Goal: Answer question/provide support: Share knowledge or assist other users

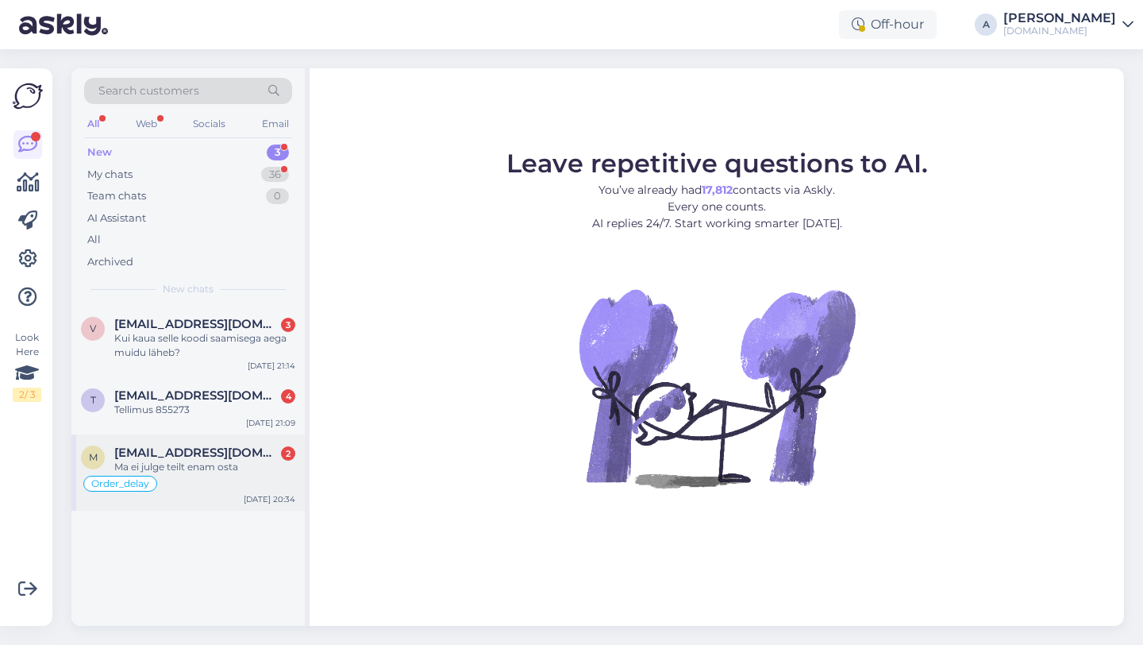
click at [198, 467] on div "Ma ei julge teilt enam osta" at bounding box center [204, 467] width 181 height 14
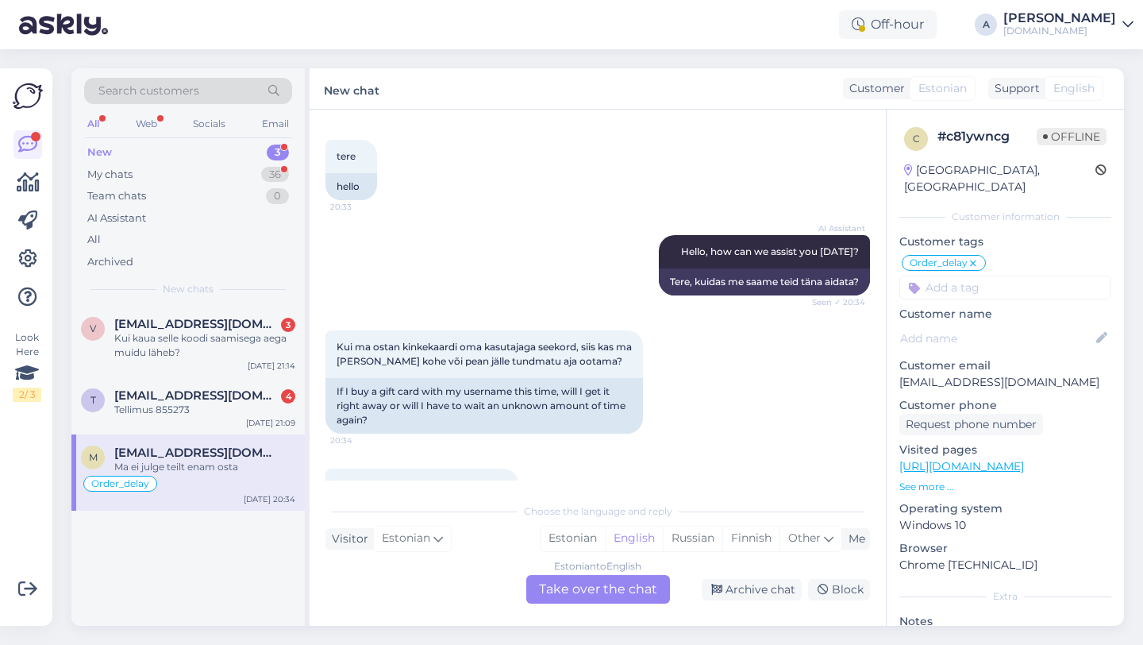
scroll to position [5980, 0]
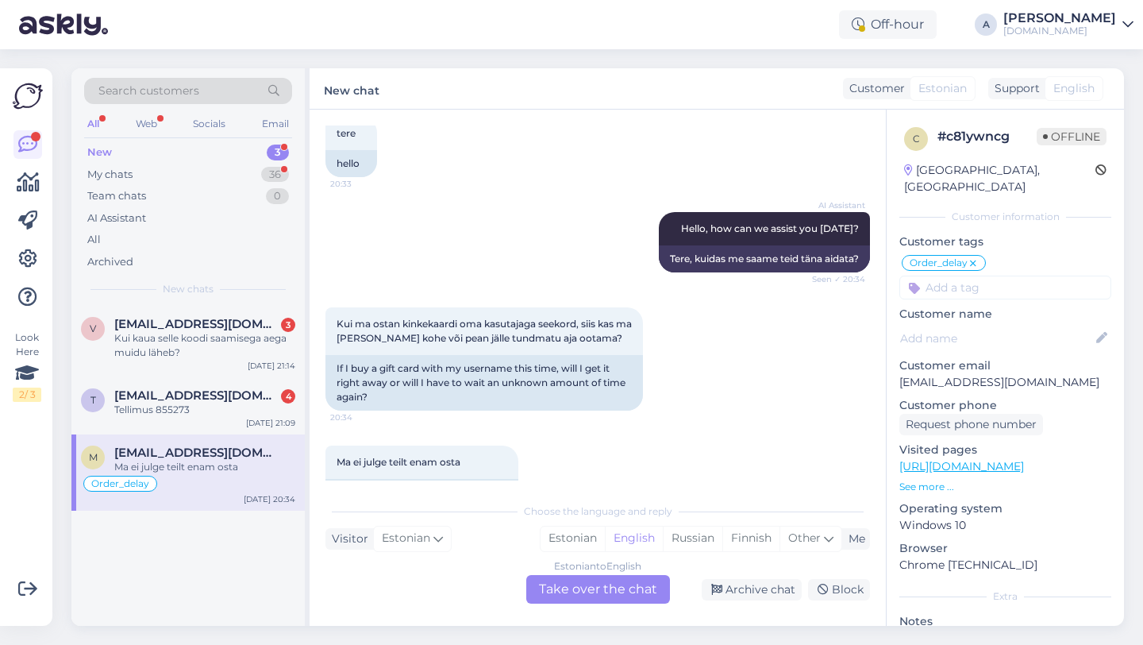
click at [588, 585] on div "Estonian to English Take over the chat" at bounding box center [598, 589] width 144 height 29
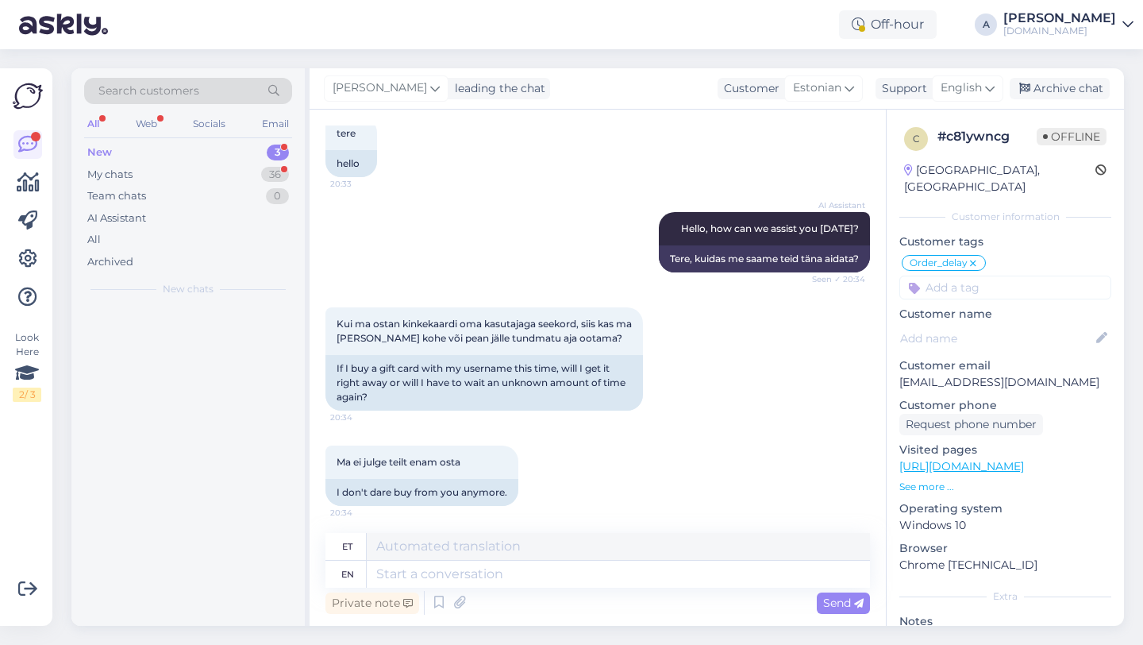
scroll to position [5942, 0]
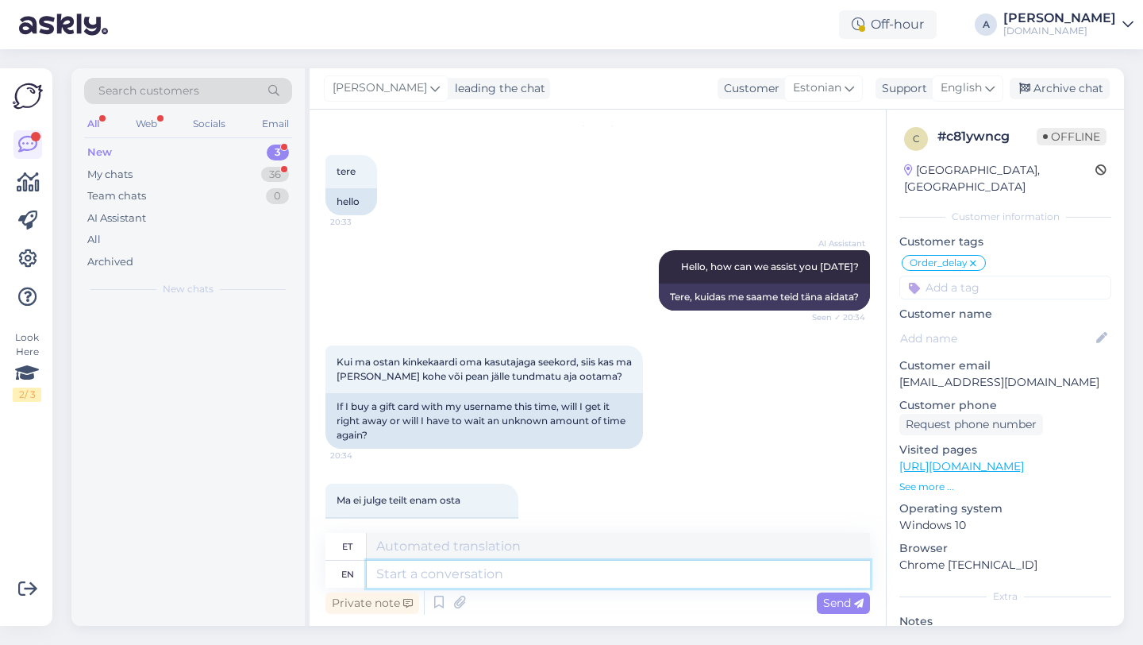
click at [534, 569] on textarea at bounding box center [618, 573] width 503 height 27
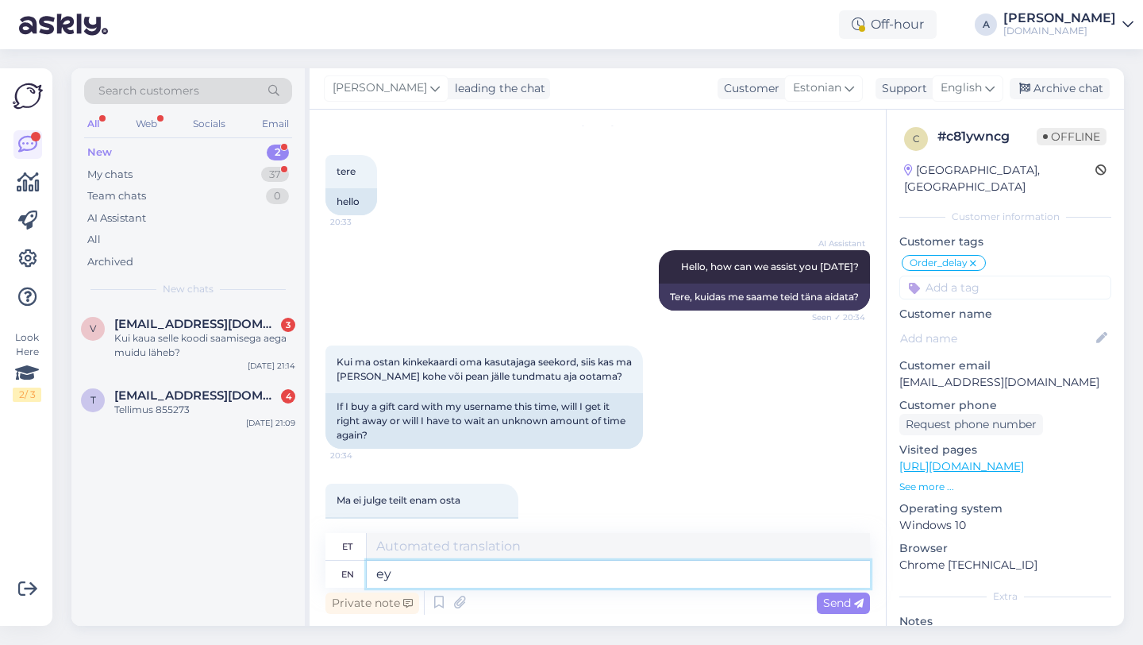
type textarea "e"
type textarea "Hey there"
type textarea "Hei"
type textarea "Hey there!"
type textarea "Tere!"
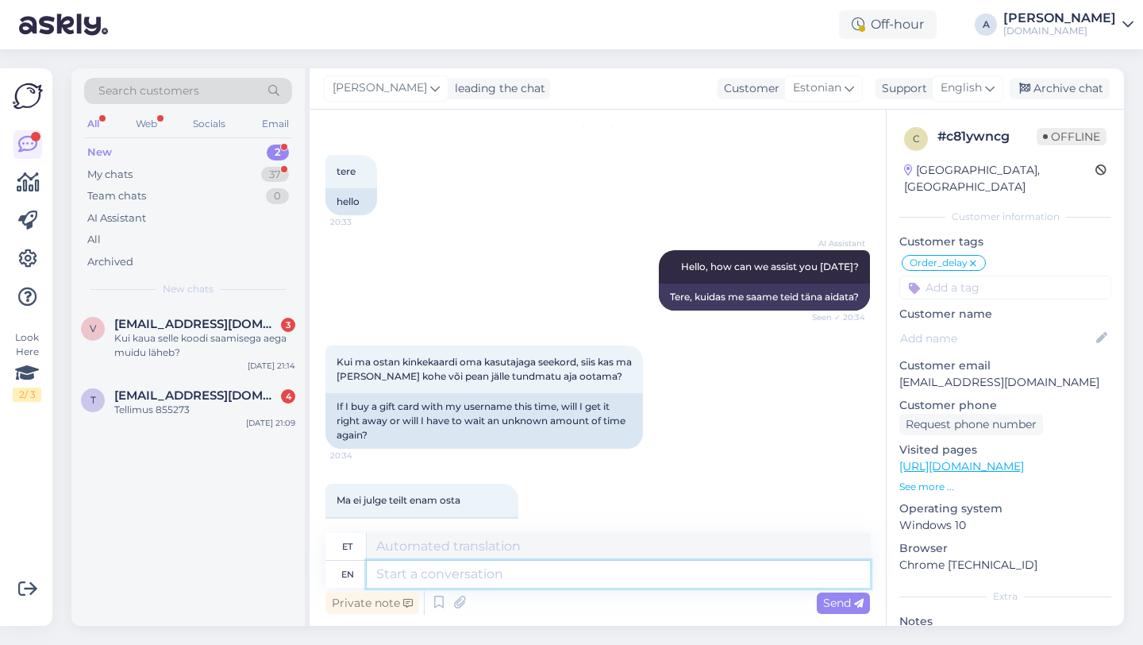
scroll to position [6037, 0]
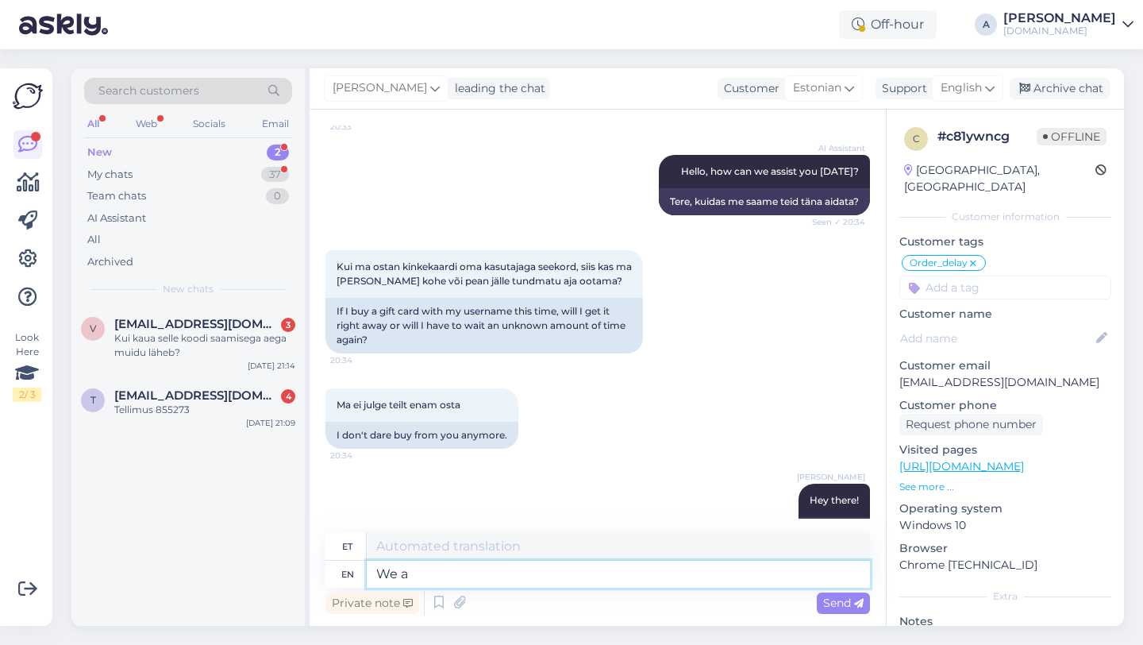
type textarea "We al"
type textarea "Meie"
type textarea "We alwayr"
type textarea "Me alati"
type textarea "We always try to"
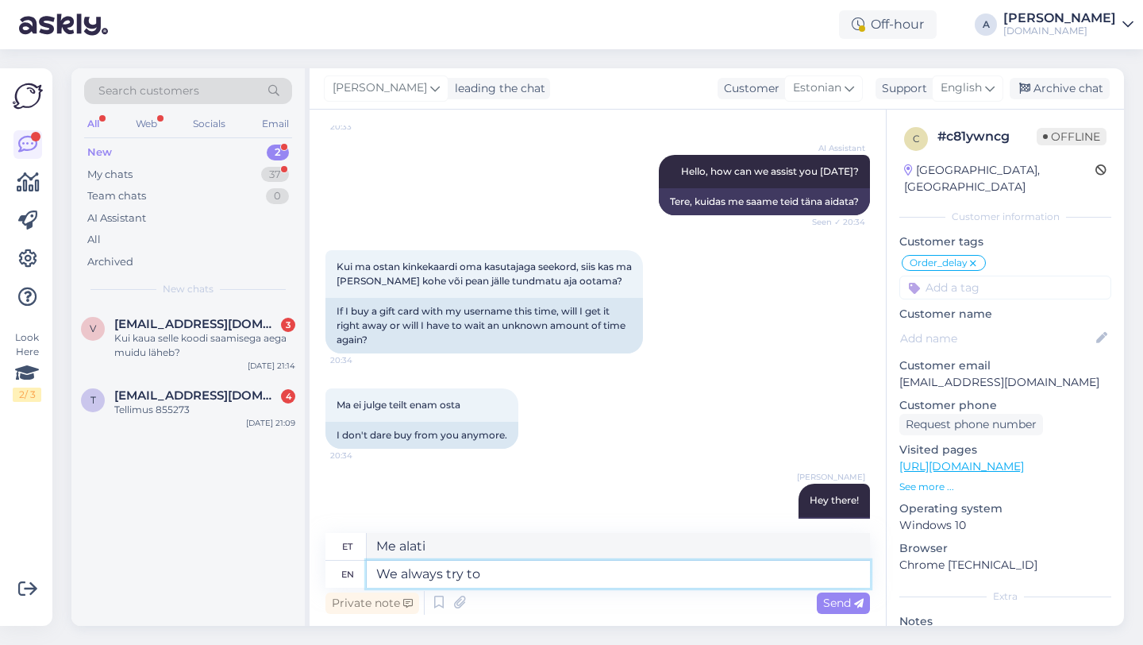
type textarea "Me püüame alati"
type textarea "We always try to d"
type textarea "Püüame alati del"
type textarea "We always try to send"
type textarea "Me püüame alati"
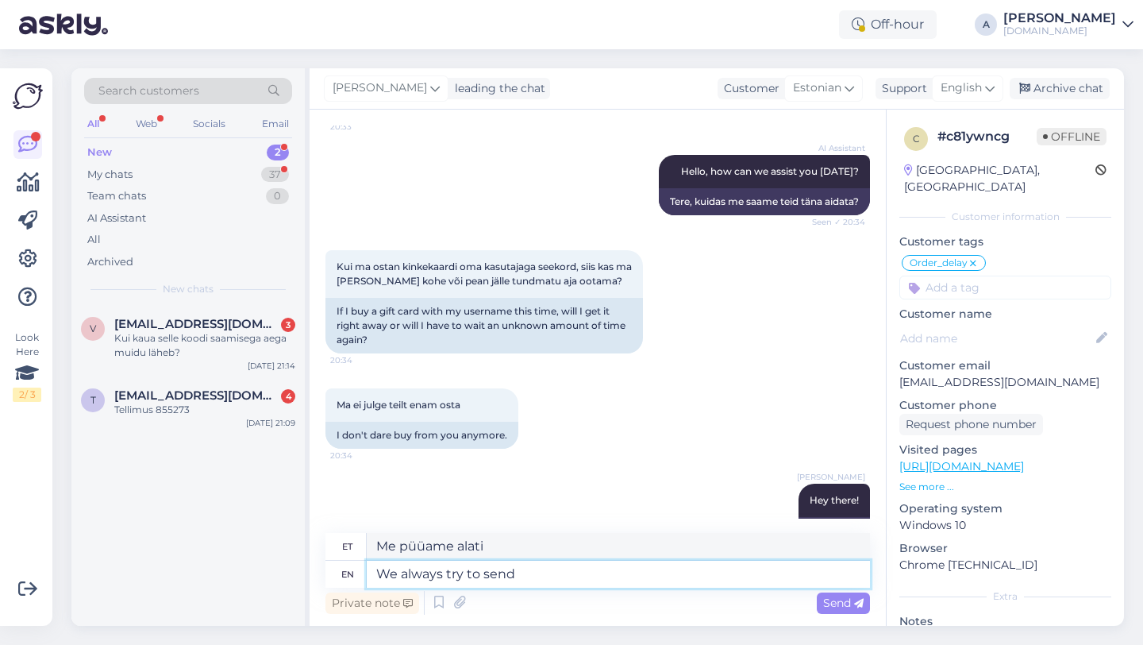
type textarea "We always try to send"
type textarea "Püüame alati saata"
type textarea "We always try to send the product"
type textarea "Püüame alati saata professionaali"
type textarea "We always try to send the productcs as"
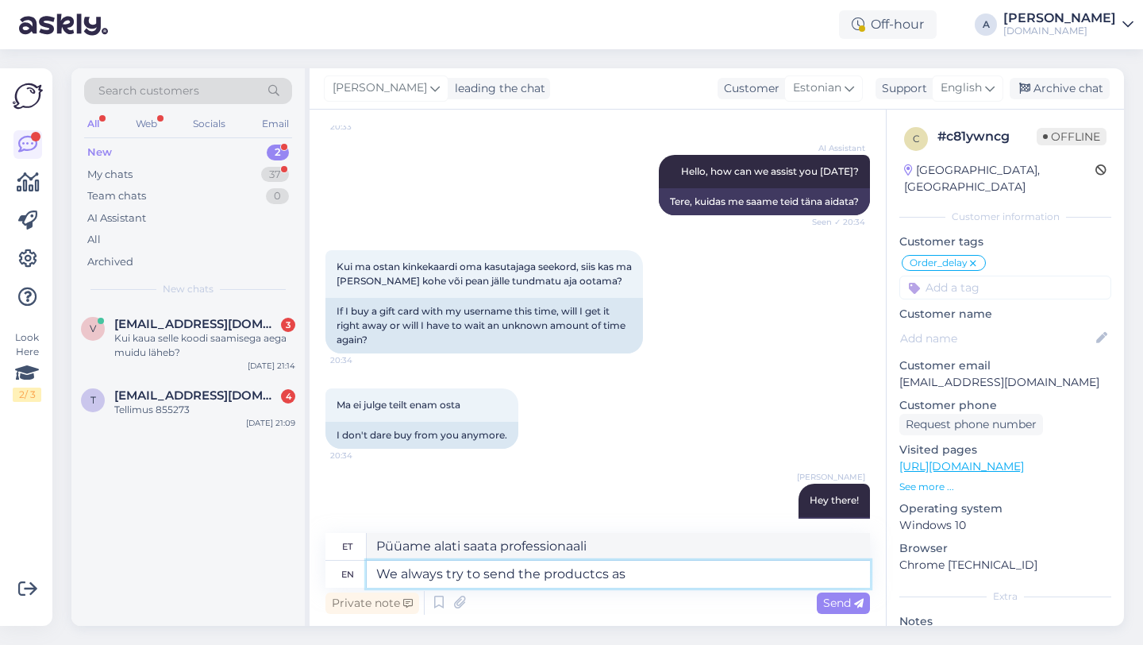
type textarea "Püüame alati tooteid saata"
type textarea "We always try to send the productcs as"
type textarea "Püüame alati tooteid saata nii nagu"
type textarea "We always try to send the productc"
type textarea "Püüame alati tooteid saata"
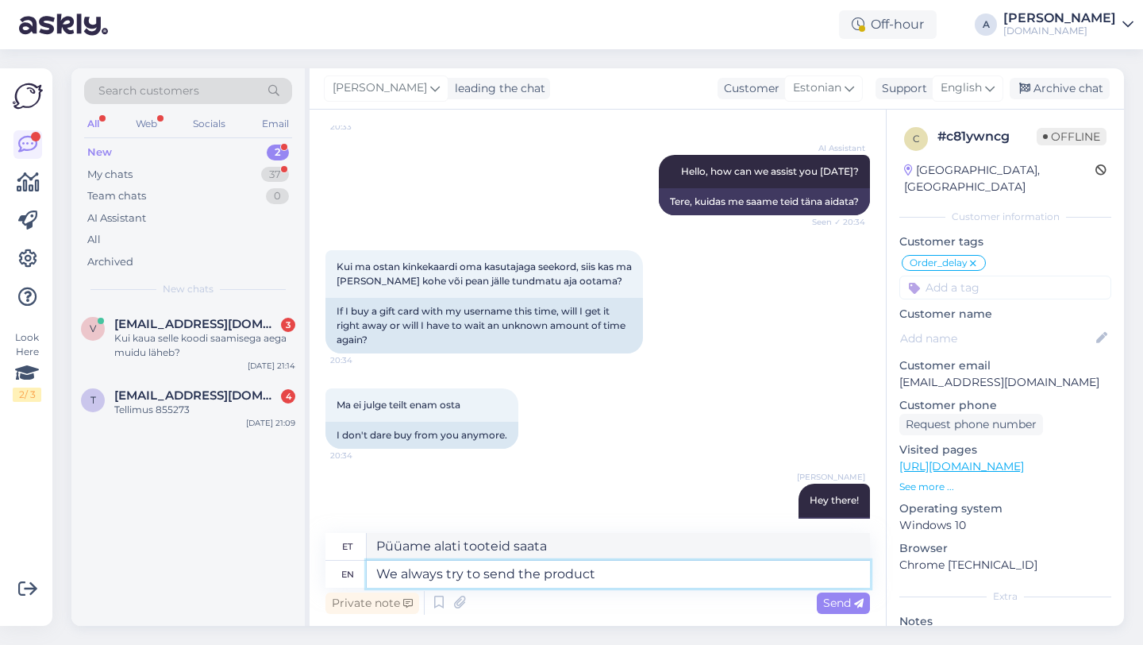
type textarea "We always try to send the product a"
type textarea "Püüame alati toodet saata"
type textarea "We always try to send the product as soo"
type textarea "Püüame toote alati saata nii, nagu"
type textarea "We always try to send the product as soon as"
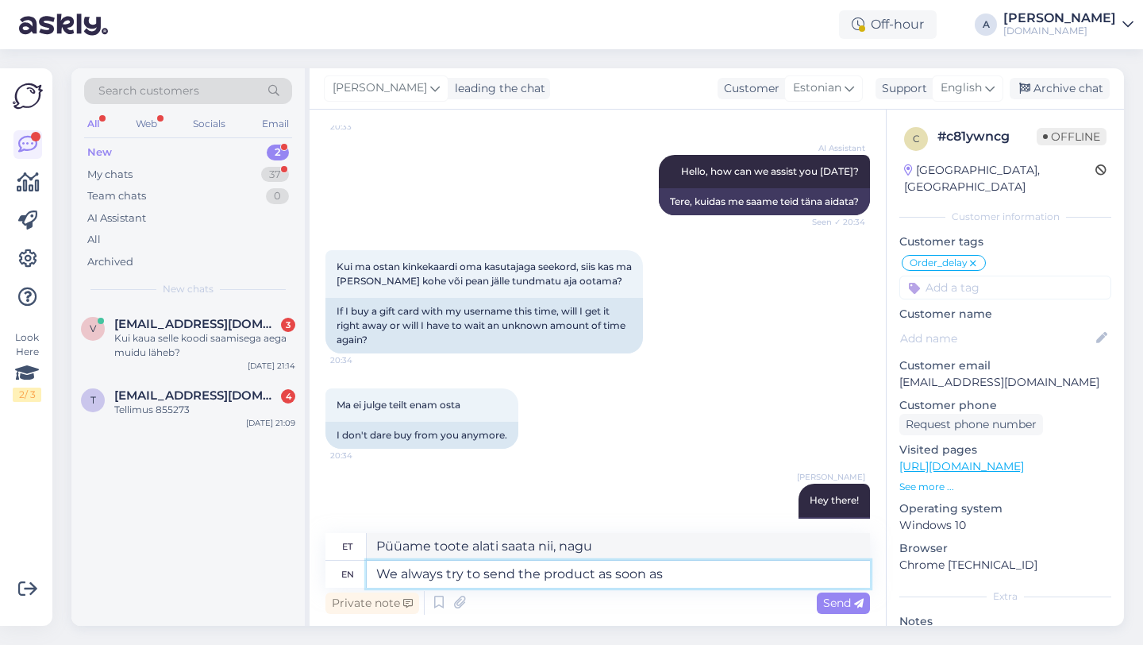
type textarea "Püüame toote alati nii kiiresti kui võimalik saata"
type textarea "We always try to send the product as soon as we can."
type textarea "Püüame toote alati võimalikult kiiresti teele panna."
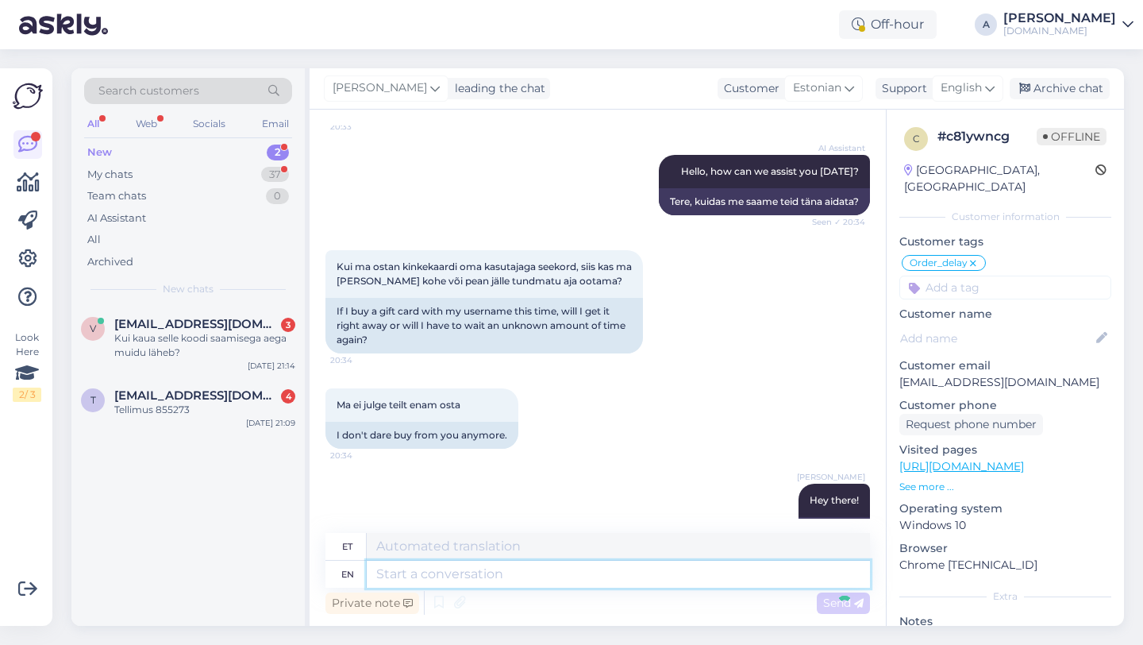
scroll to position [6132, 0]
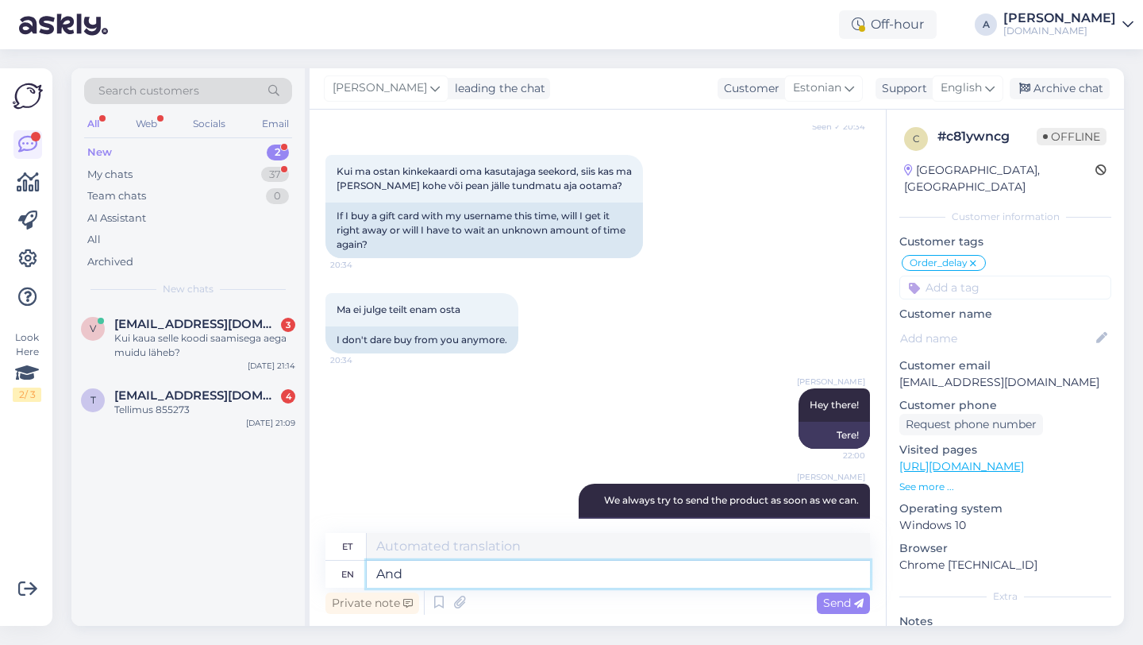
type textarea "And"
type textarea "Üks"
type textarea "And you"
type textarea "Ja"
type textarea "And you"
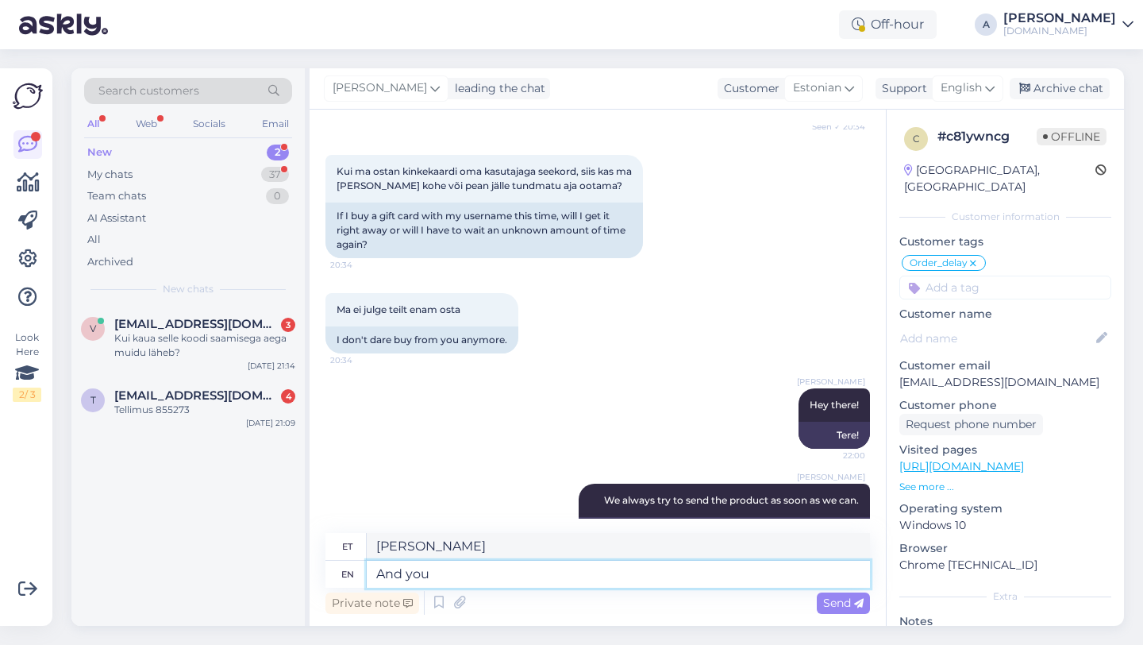
type textarea "Ja sina"
type textarea "And you alwasy"
type textarea "Ja sina alati"
type textarea "And you always have this"
type textarea "Ja sul on alati"
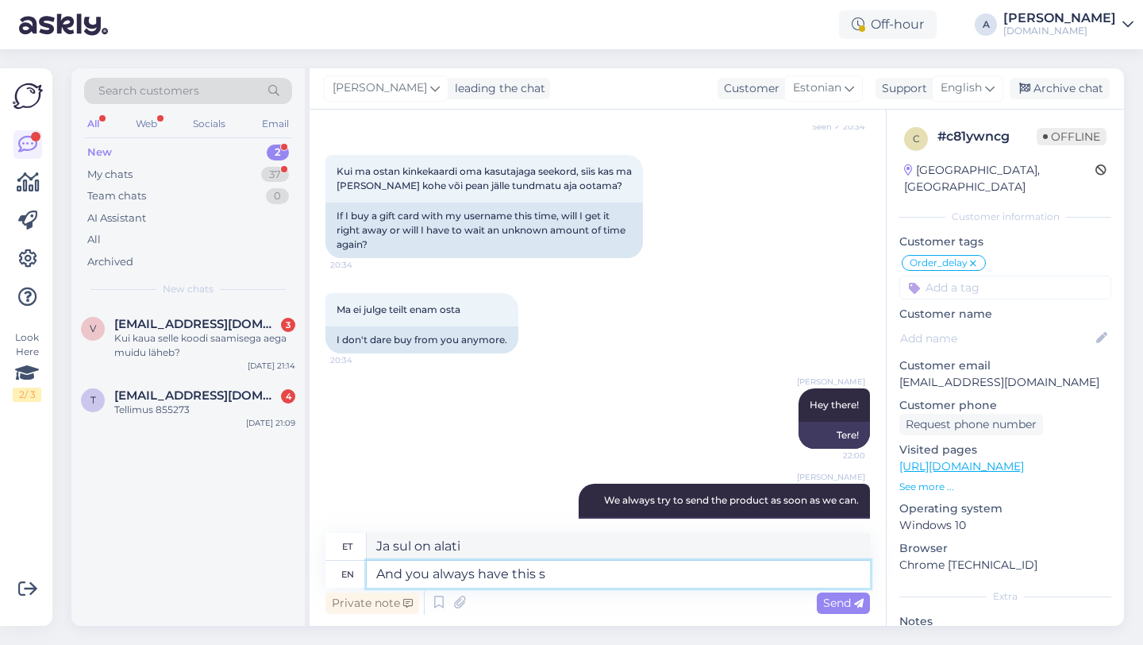
type textarea "And you always have this su"
type textarea "Ja sul on see alati olemas"
type textarea "And you always have this support c"
type textarea "Ja sul on alati see tugi olemas"
type textarea "And you always have this support channel"
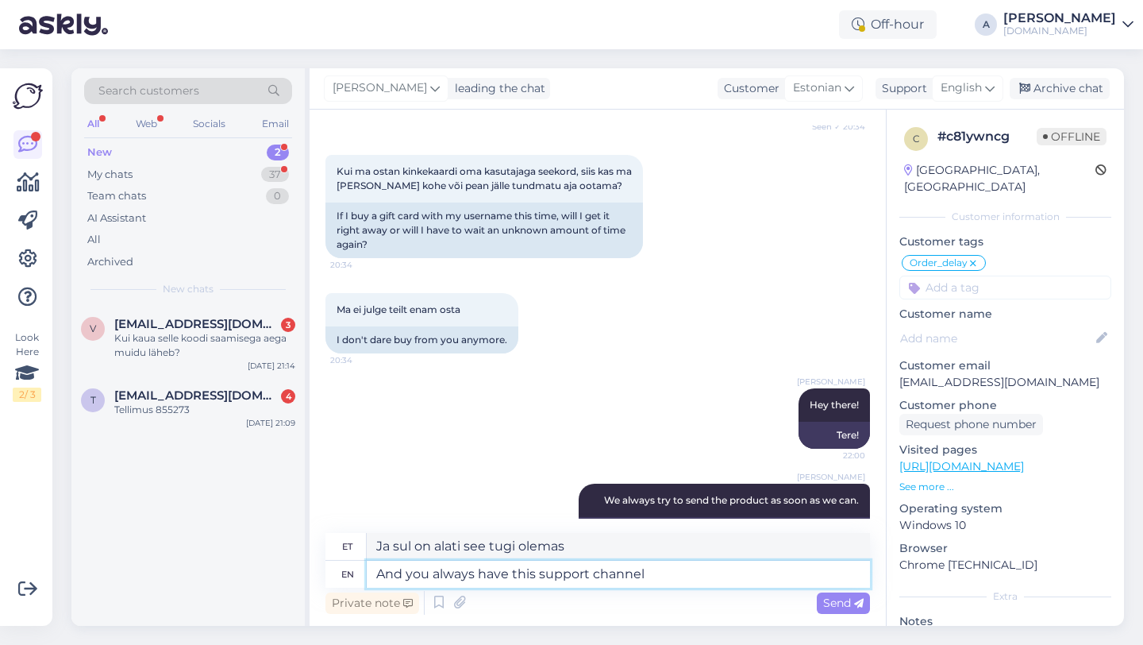
type textarea "Ja teil on alati see tugikanal olemas"
type textarea "And you always have this support channel were we"
type textarea "Ja teil on alati see tugikanal, kus me"
type textarea "And you always have this support channel we"
type textarea "Ja teil on alati see tugikanal olemas"
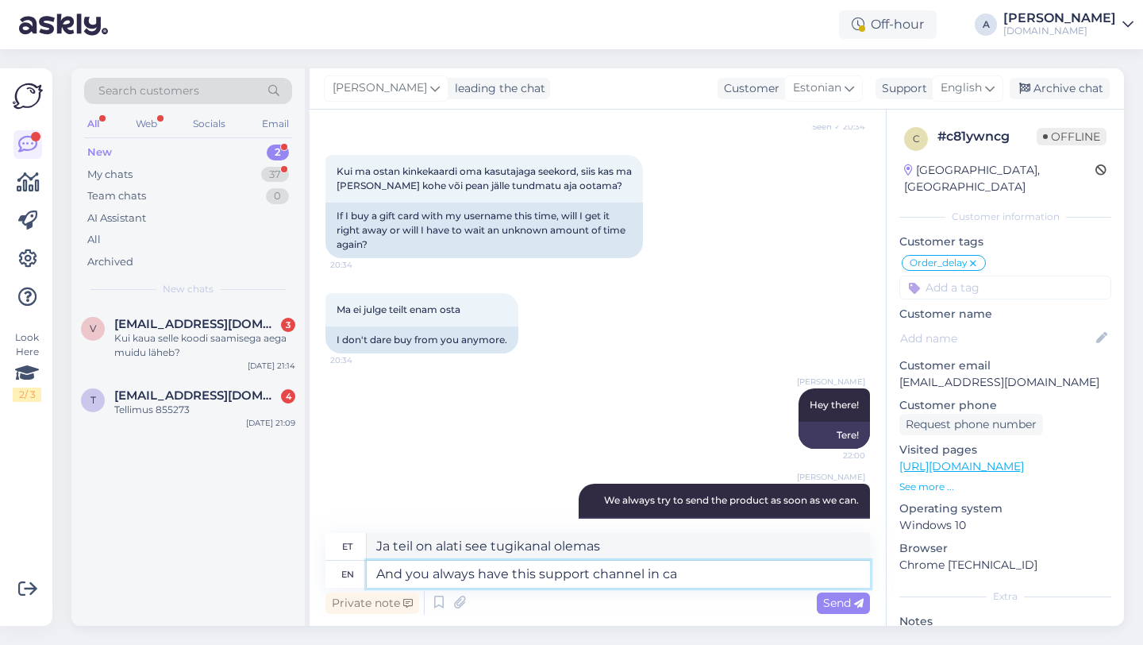
type textarea "And you always have this support channel in cas"
type textarea "Ja teil on see tugikanal alati olemas"
type textarea "And you always have this support channel in case"
type textarea "Ja teil on see tugikanal alati olemas, igaks juhuks"
type textarea "And you always have this support channel in case o"
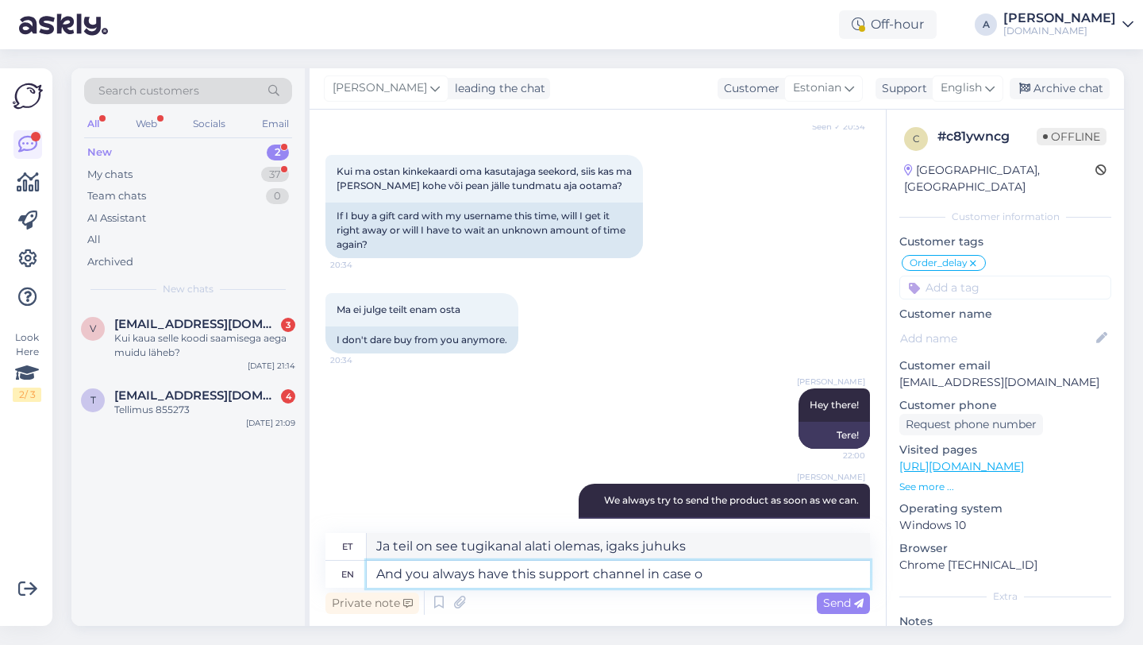
type textarea "Ja teil on alati see tugikanal igaks juhuks olemas"
type textarea "And you always have this support channel in case"
type textarea "Ja teil on see tugikanal alati olemas, igaks juhuks"
type textarea "And you always have this support channel"
type textarea "Ja teil on alati see tugikanal olemas"
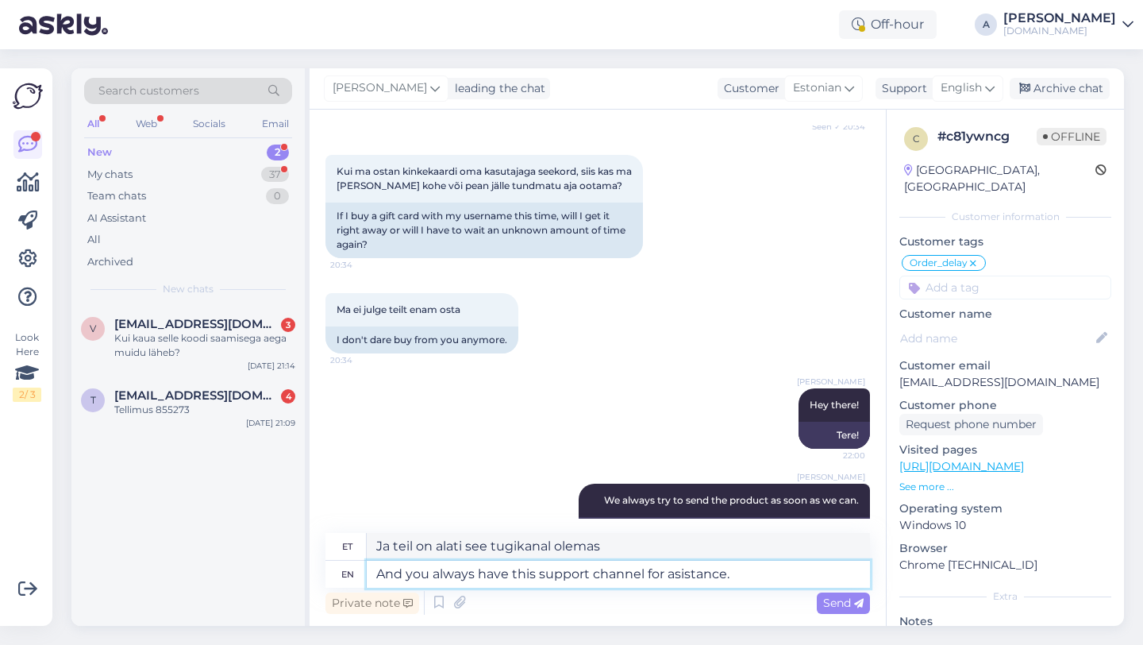
type textarea "And you always have this support channel for asistance."
type textarea "Ja teil on alati see tugikanal abi saamiseks."
type textarea "And you always have this support channel for assistance."
type textarea "Ja teil on alati abi saamiseks see tugikanal olemas."
type textarea "And you always have this support channel for assistance."
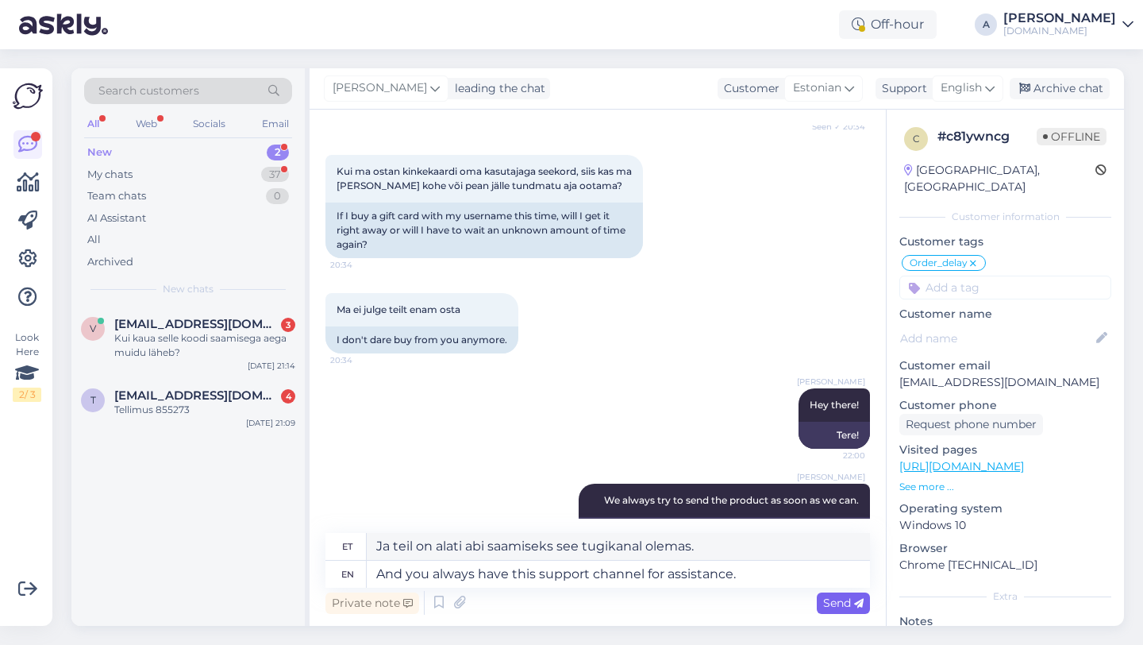
click at [841, 600] on span "Send" at bounding box center [843, 602] width 40 height 14
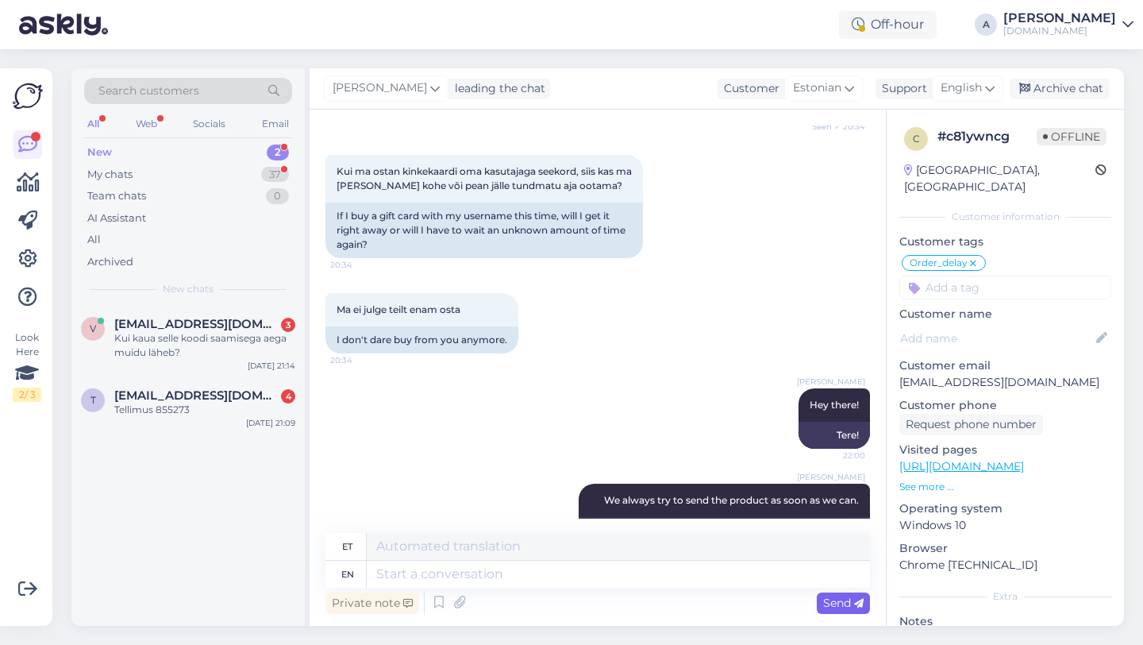
scroll to position [6227, 0]
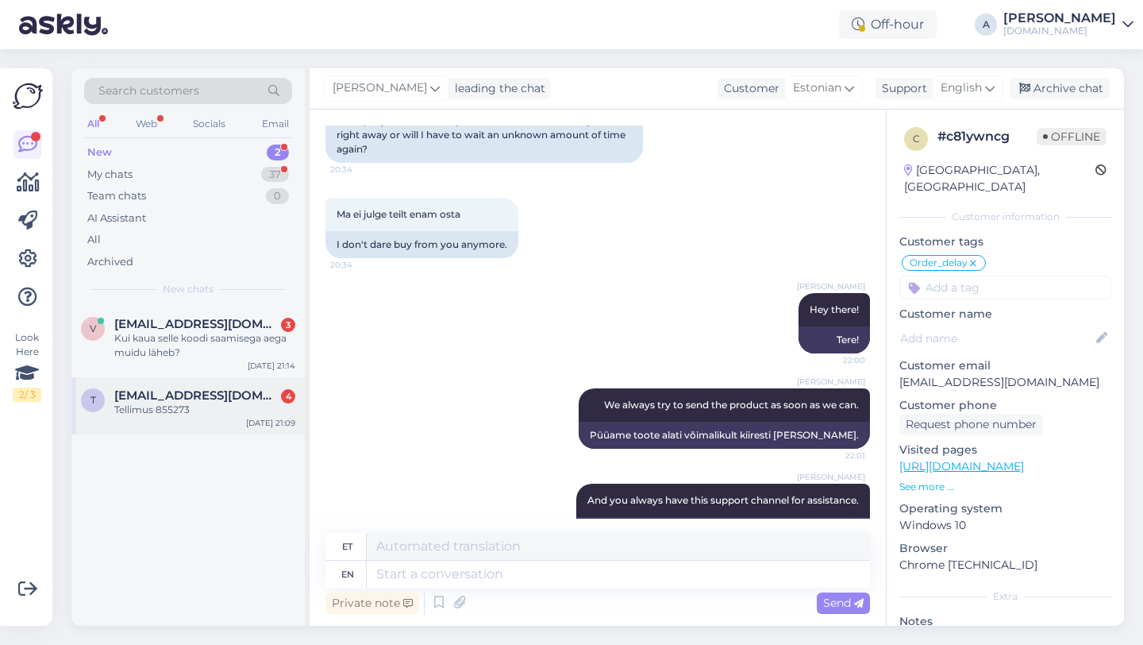
click at [231, 418] on div "t trekko0809@gmail.com 4 Tellimus 855273 Oct 7 21:09" at bounding box center [187, 405] width 233 height 57
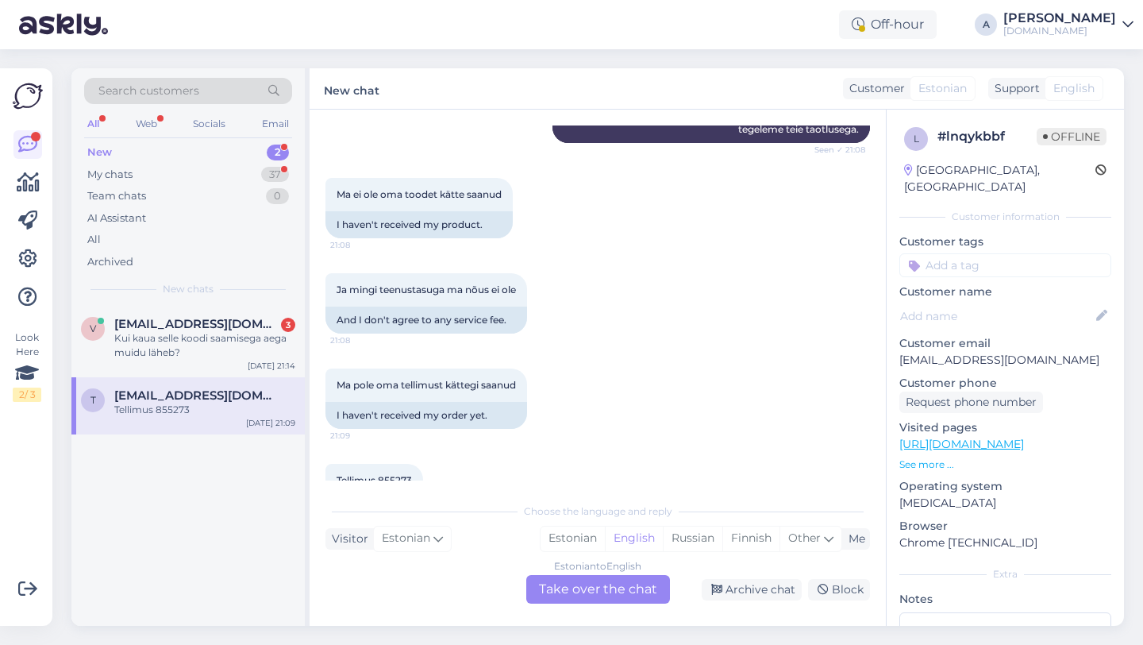
scroll to position [569, 0]
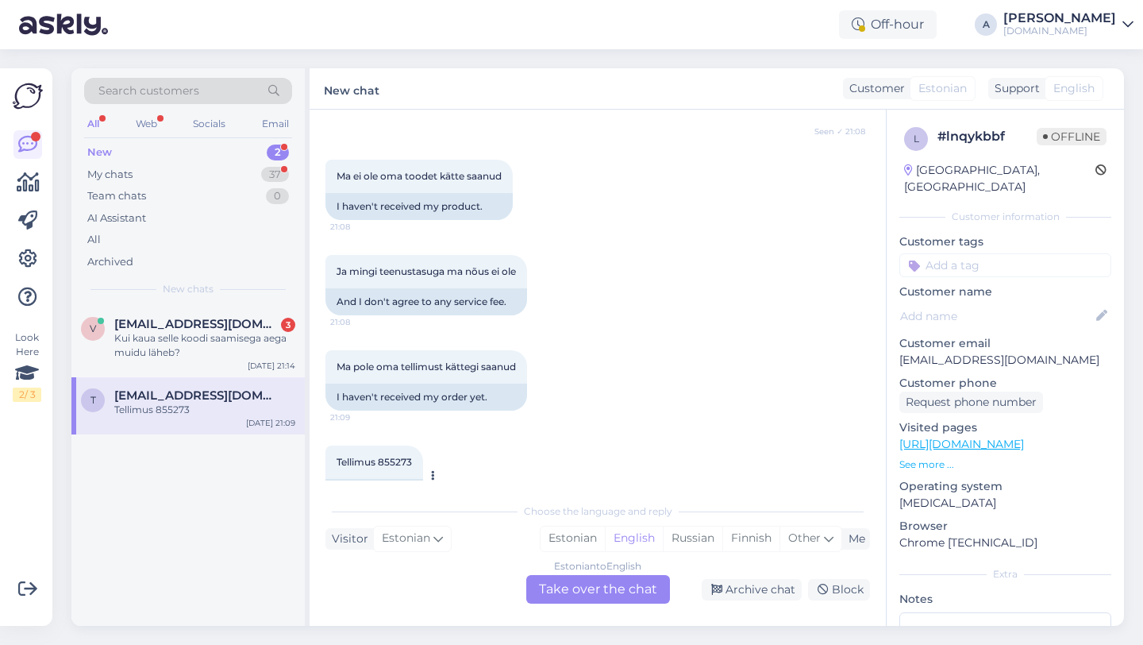
drag, startPoint x: 410, startPoint y: 452, endPoint x: 371, endPoint y: 452, distance: 38.9
click at [371, 479] on div "Order 855273" at bounding box center [374, 492] width 98 height 27
click at [402, 479] on div "Order 855273" at bounding box center [374, 492] width 98 height 27
drag, startPoint x: 402, startPoint y: 447, endPoint x: 370, endPoint y: 448, distance: 32.6
click at [370, 479] on div "Order 855273" at bounding box center [374, 492] width 98 height 27
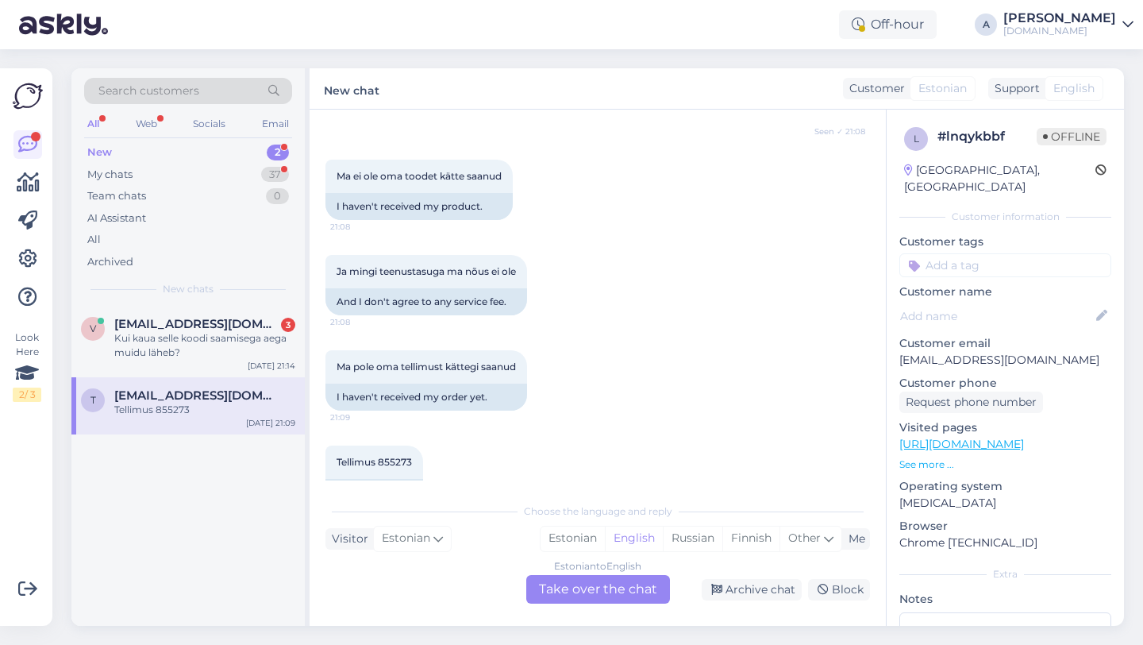
click at [573, 598] on div "Estonian to English Take over the chat" at bounding box center [598, 589] width 144 height 29
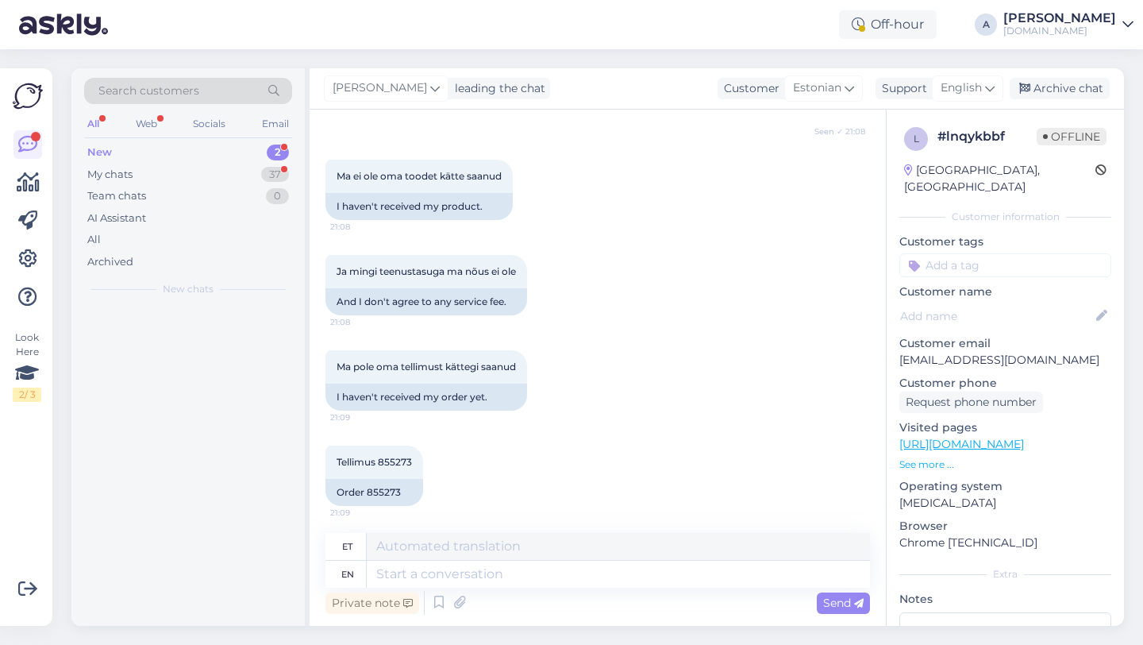
scroll to position [531, 0]
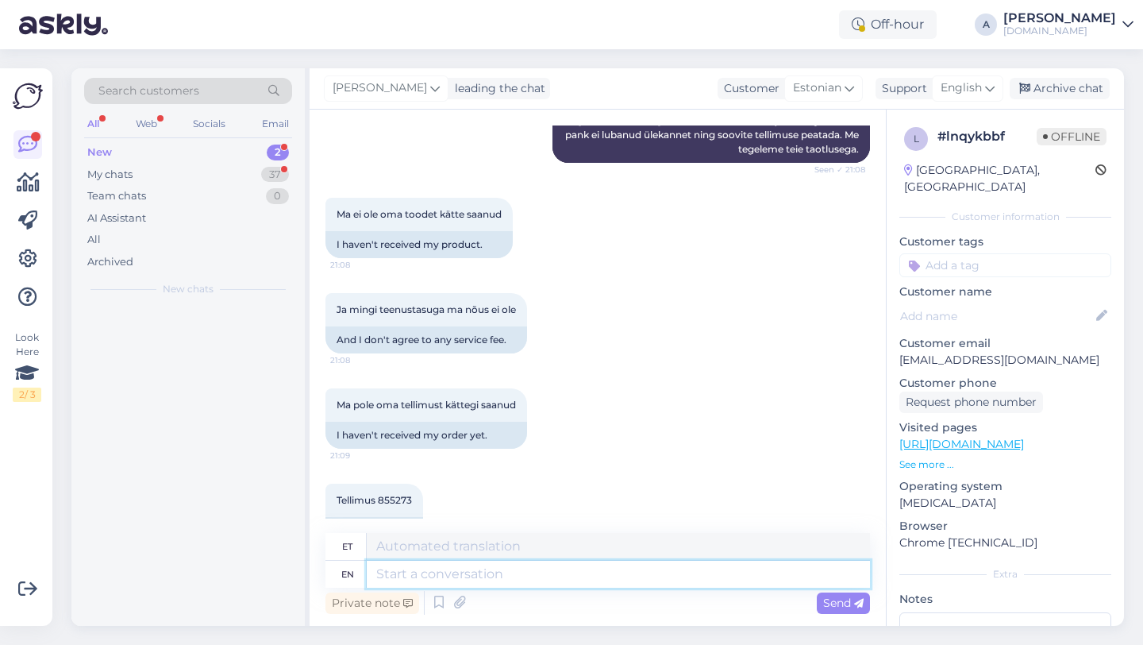
click at [549, 585] on textarea at bounding box center [618, 573] width 503 height 27
type textarea "Hey ther"
type textarea "Hei"
type textarea "Hey there!"
type textarea "Tere!"
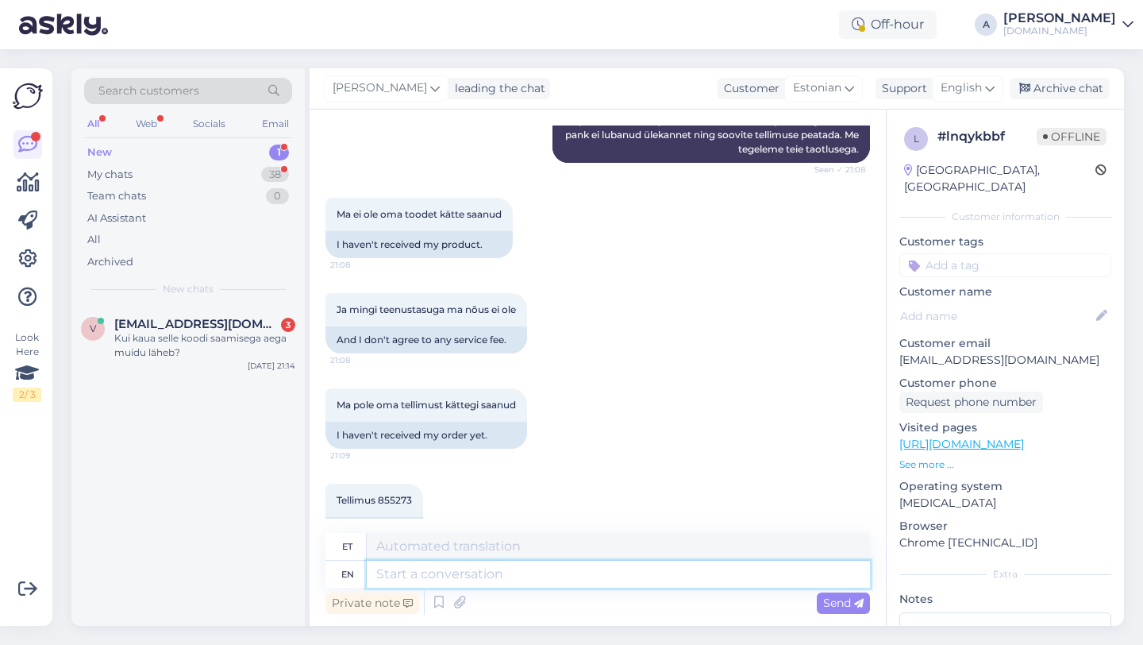
scroll to position [626, 0]
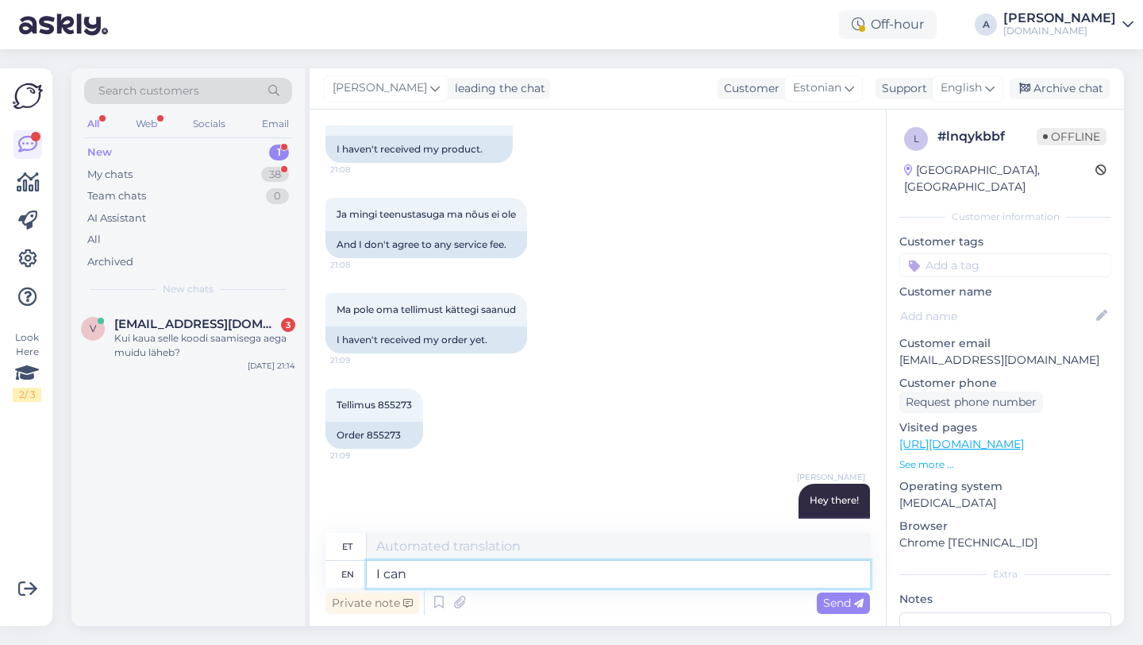
type textarea "I can s"
type textarea "Mina"
type textarea "I can see"
type textarea "Ma saan"
type textarea "I can see int"
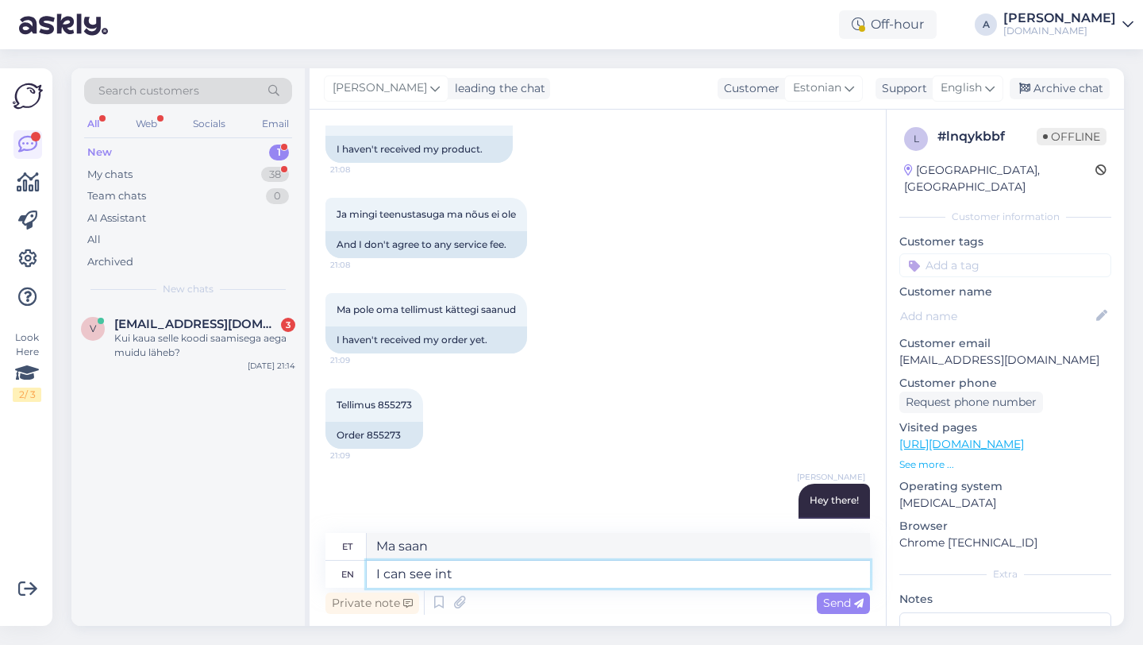
type textarea "Ma näen"
type textarea "I can see internally that"
type textarea "Ma näen sisemiselt"
type textarea "I can see internally that your"
type textarea "Ma näen seda sisemiselt"
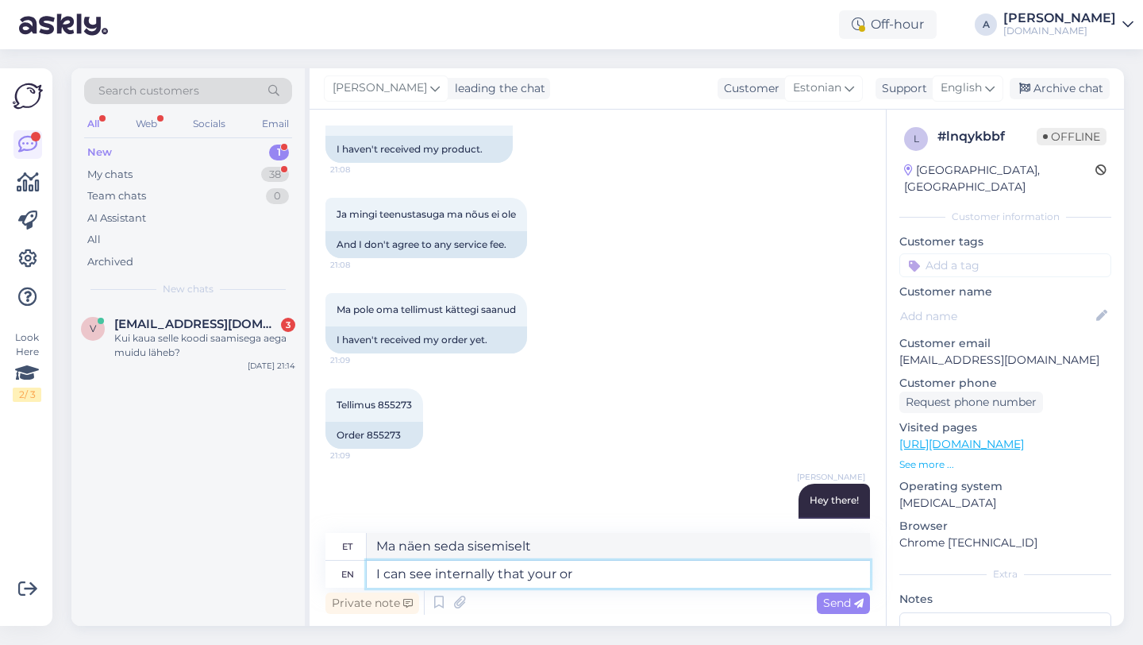
type textarea "I can see internally that your ord"
type textarea "Ma näen sisemiselt, et sinu"
type textarea "I can see internally that your order wasc o"
type textarea "Ma näen sisemiselt, et teie tellimus"
type textarea "I can see internally that your order wasc om"
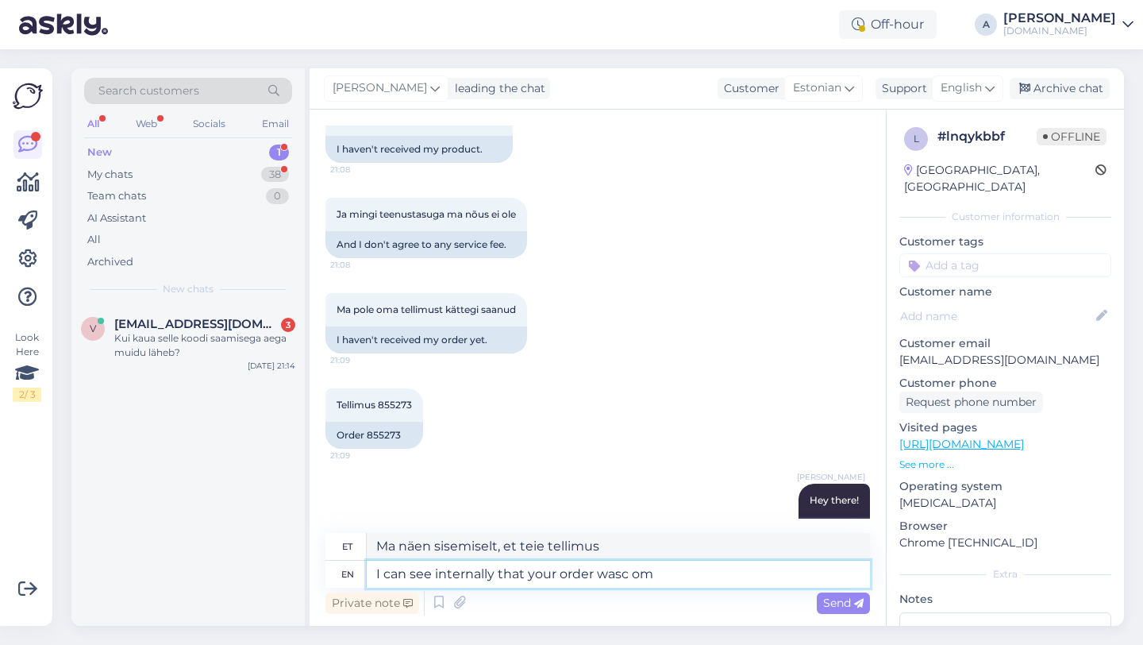
type textarea "Ma näen sisemiselt, et teie tellimus oli"
type textarea "I can see internally that your order was completed."
type textarea "Ma näen sisemiselt, et teie tellimus on täidetud."
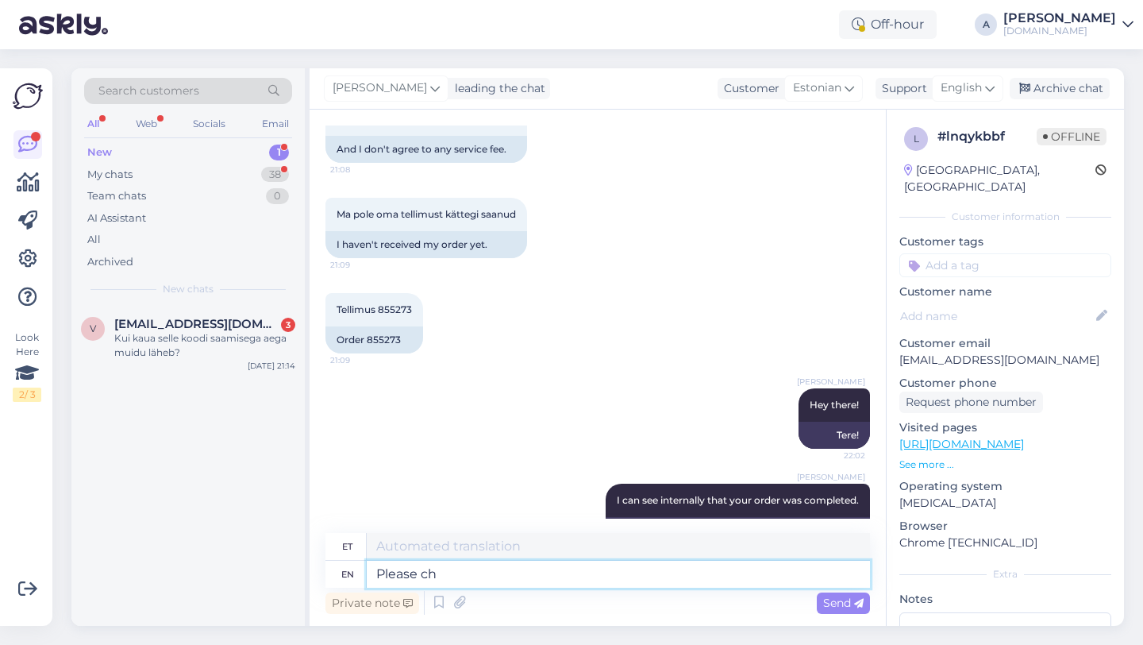
type textarea "Please che"
type textarea "Palun"
type textarea "Please check your"
type textarea "Palun kontrollige"
type textarea "Please check your emai"
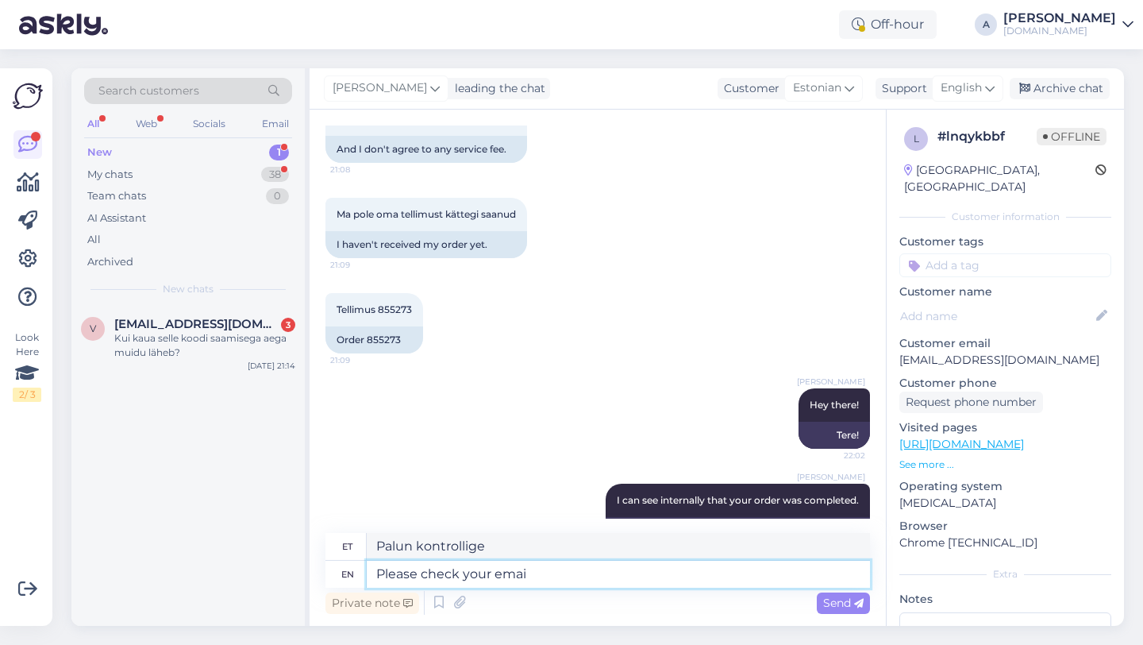
type textarea "Palun kontrollige oma"
type textarea "Please check your email dn"
type textarea "Palun kontrollige oma e-posti"
type textarea "Please check your email and spam"
type textarea "Palun kontrollige oma e-posti ja rämpsposti"
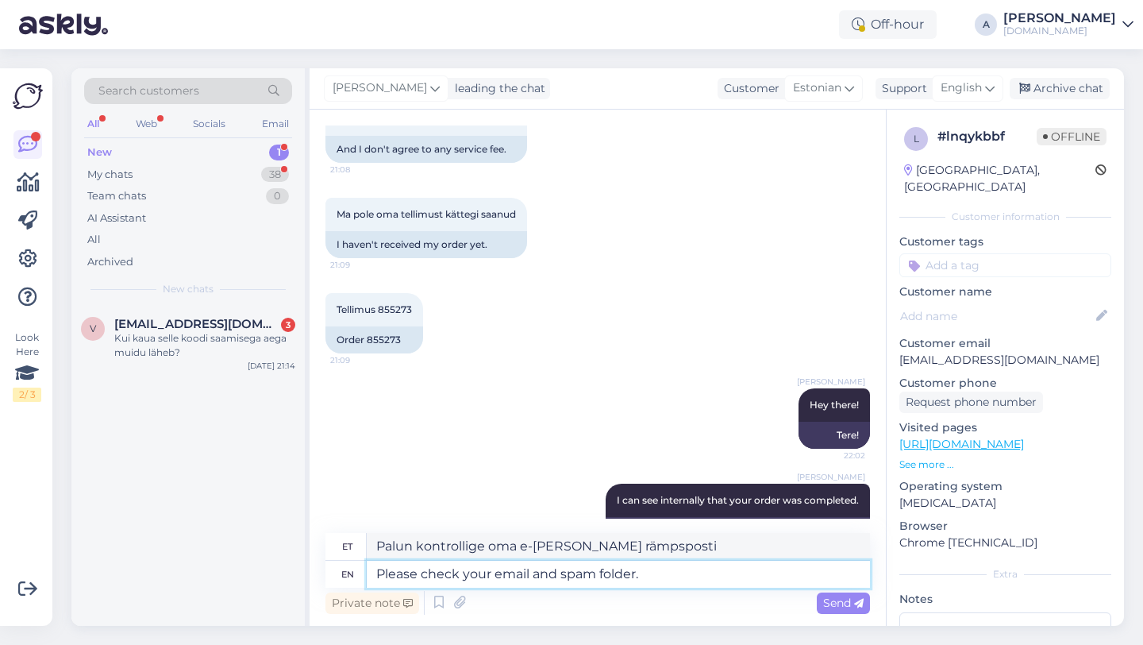
type textarea "Please check your email and spam folder."
type textarea "Palun kontrollige oma e-posti ja rämpsposti kausta."
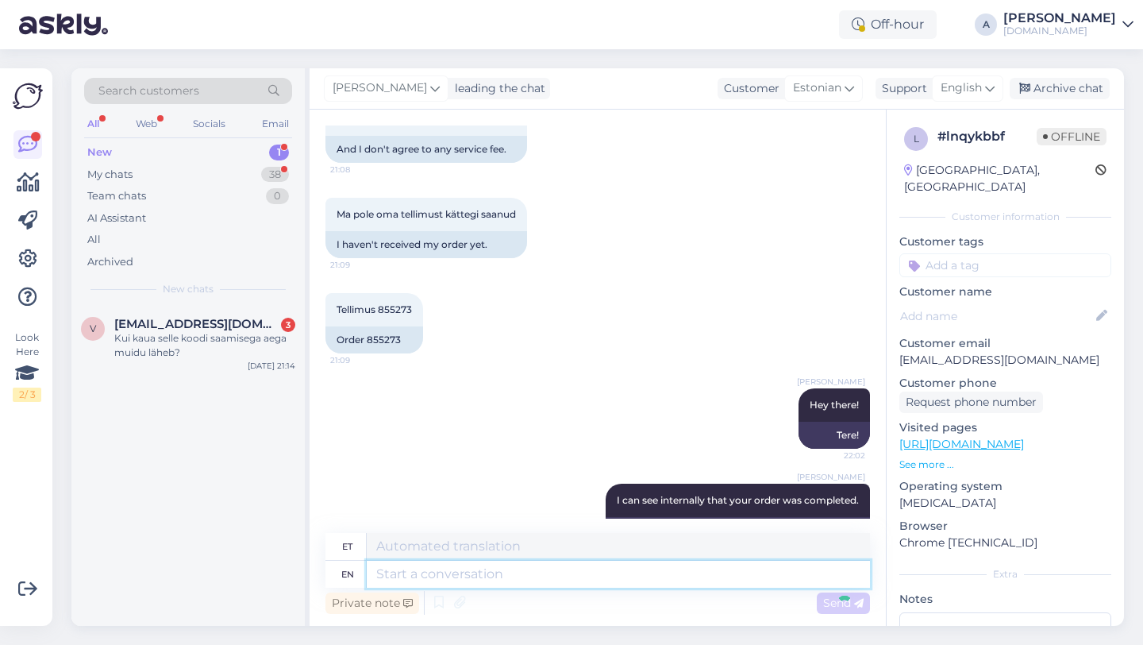
scroll to position [817, 0]
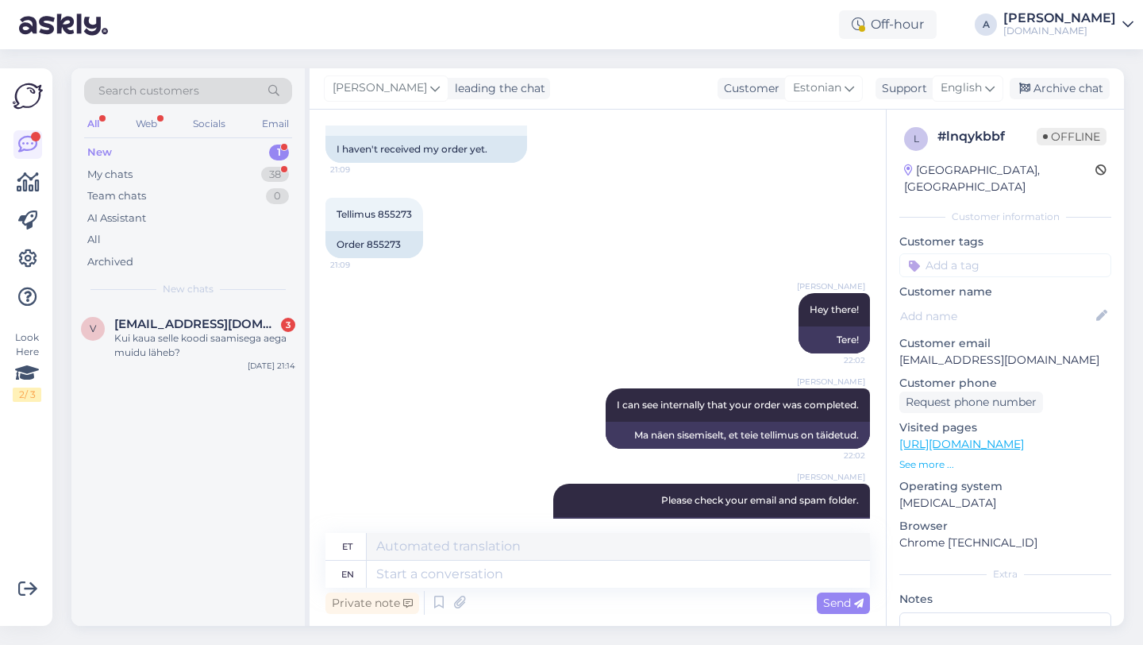
click at [957, 257] on input at bounding box center [1005, 265] width 212 height 24
type input "orde"
click at [985, 302] on span "Order_delay" at bounding box center [1005, 307] width 58 height 10
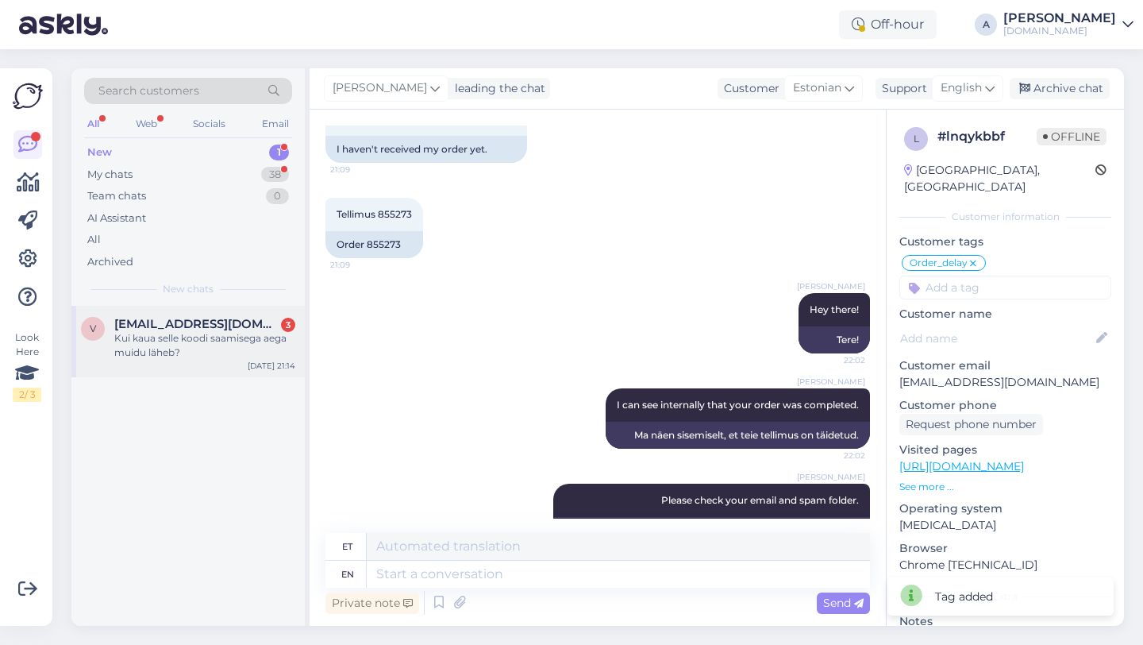
click at [187, 333] on div "Kui kaua selle koodi saamisega aega muidu läheb?" at bounding box center [204, 345] width 181 height 29
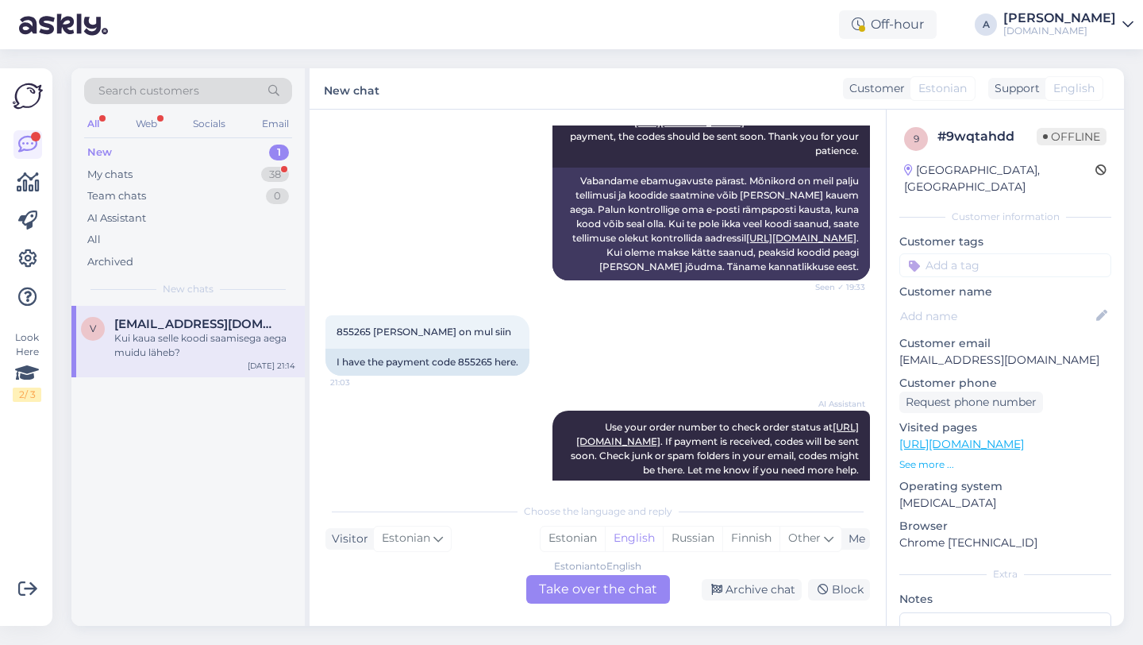
scroll to position [298, 0]
drag, startPoint x: 491, startPoint y: 364, endPoint x: 460, endPoint y: 364, distance: 31.8
click at [460, 364] on div "I have the payment code 855265 here." at bounding box center [427, 362] width 204 height 27
copy div "855265"
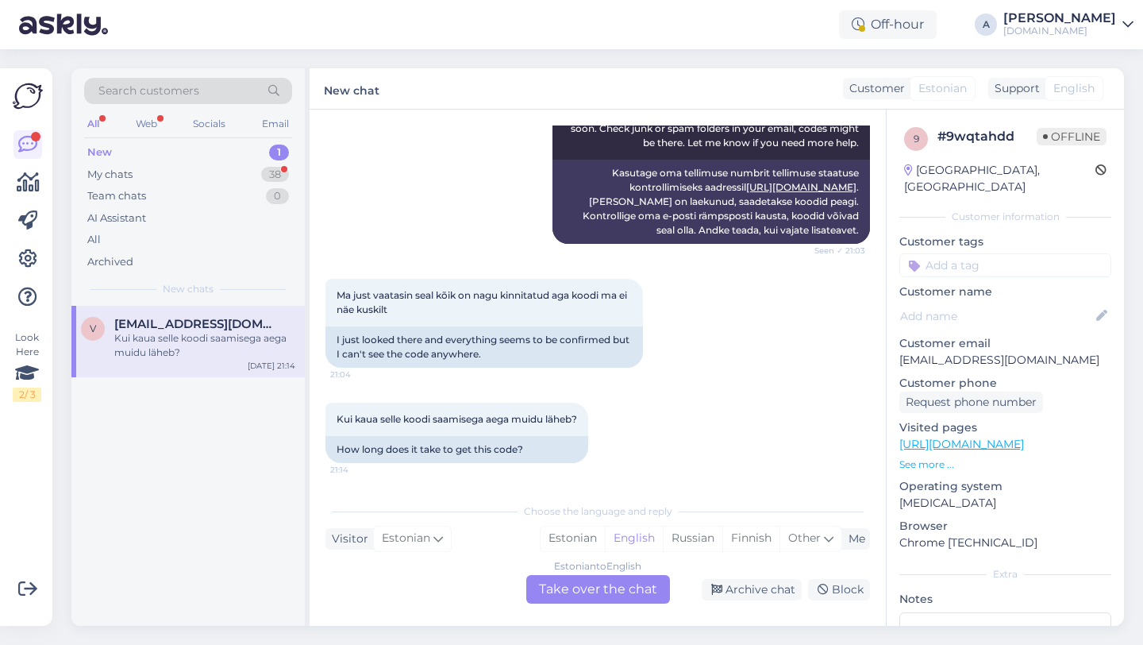
click at [590, 584] on div "Estonian to English Take over the chat" at bounding box center [598, 589] width 144 height 29
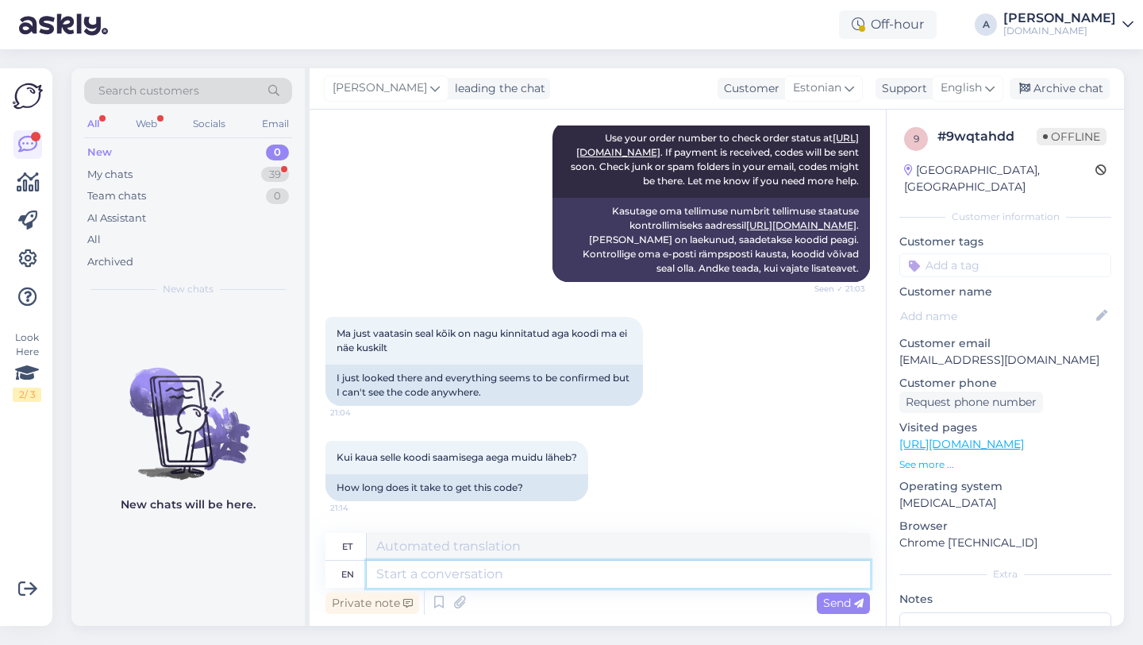
click at [470, 581] on textarea at bounding box center [618, 573] width 503 height 27
type textarea "He"
type textarea "Ta"
type textarea "Hey the"
type textarea "Hei"
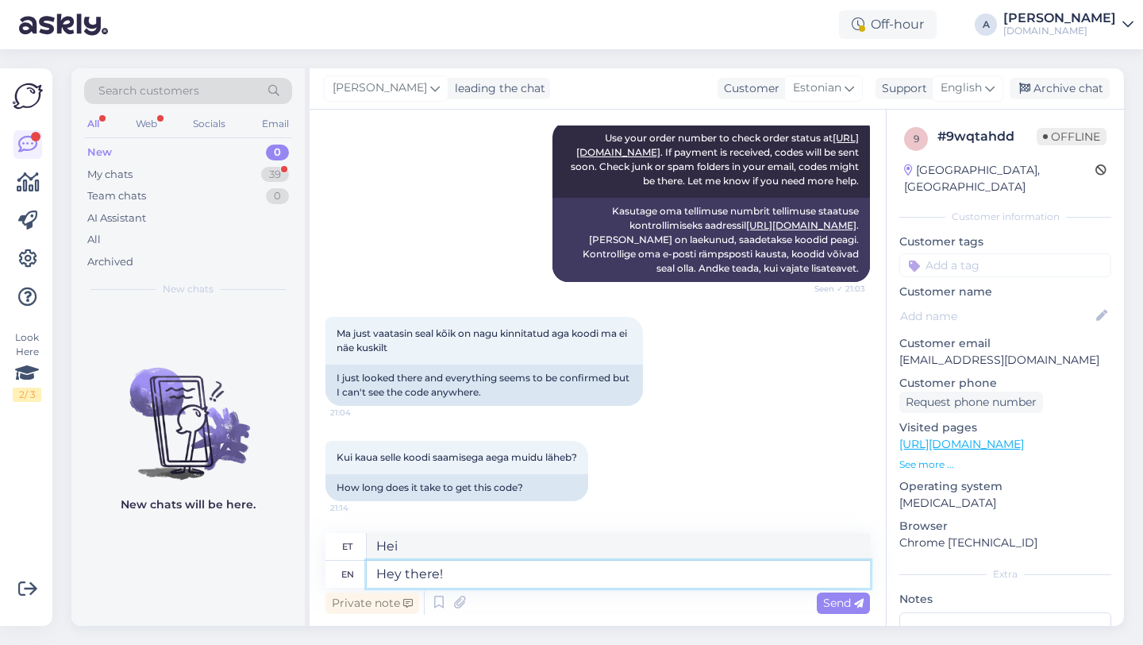
type textarea "Hey there!"
type textarea "Tere!"
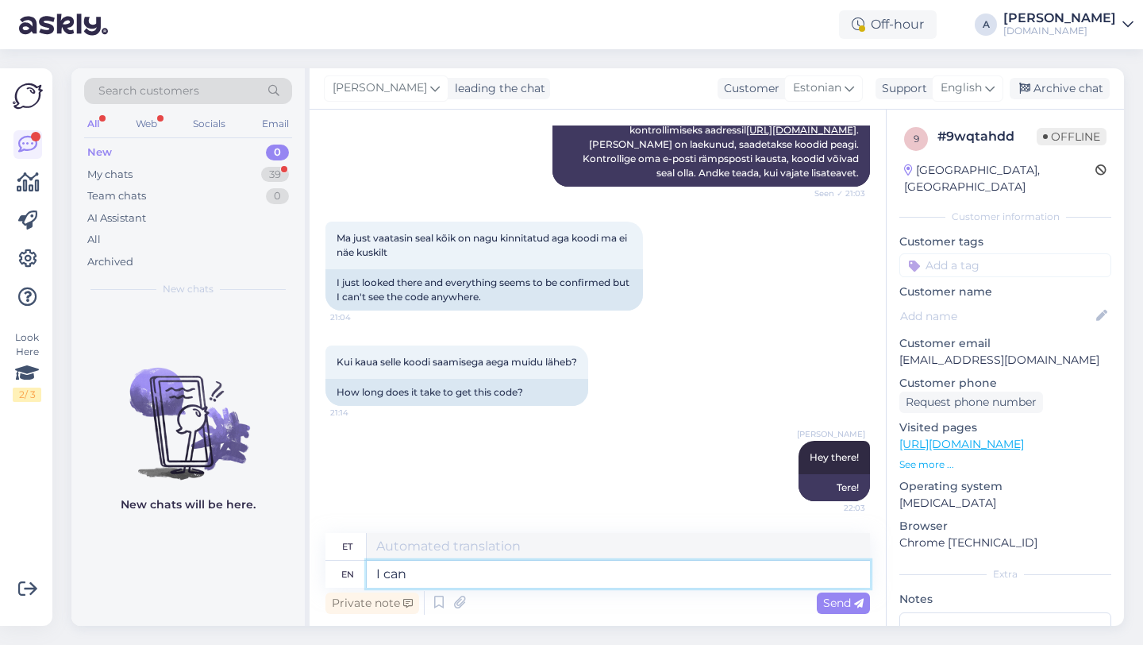
type textarea "I can"
type textarea "Ma saan"
type textarea "I can see inte"
type textarea "Ma näen"
type textarea "I can see internally that"
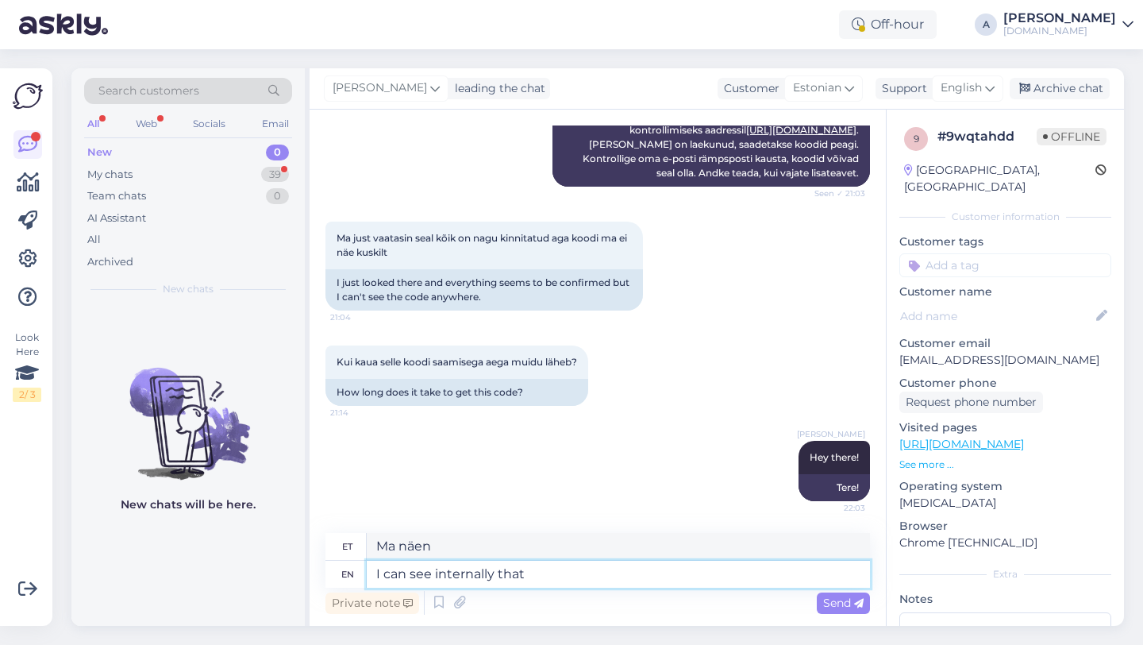
type textarea "Ma näen sisemiselt"
type textarea "I can see internally that your"
type textarea "Ma näen seda sisemiselt"
type textarea "I can see internally that your o"
type textarea "Ma näen sisemiselt, et sinu"
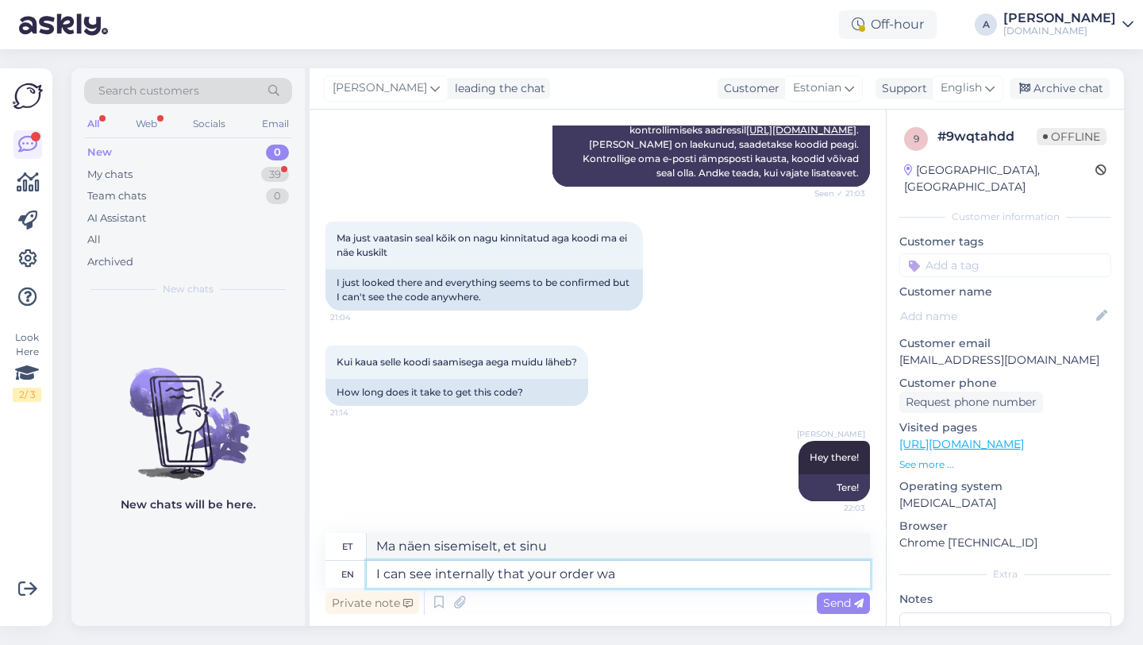
type textarea "I can see internally that your order was"
type textarea "Ma näen sisemiselt, et teie tellimus"
type textarea "I can see internally that your order wasc om"
type textarea "Ma näen sisemiselt, et teie tellimus oli"
type textarea "I can see internally that your order was completed."
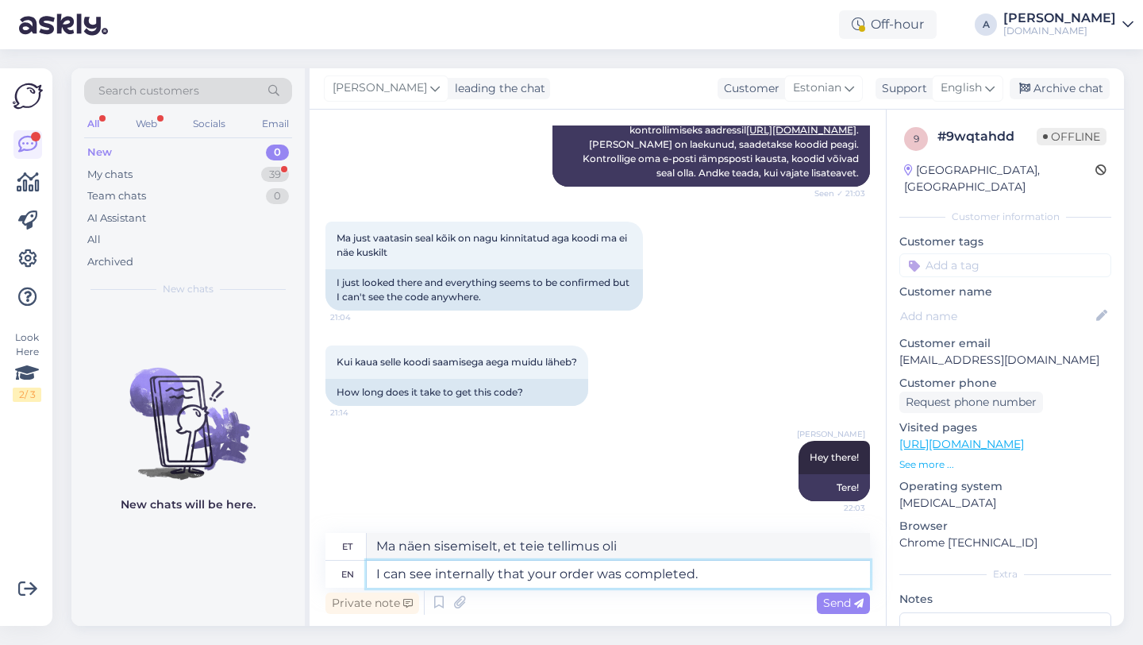
type textarea "Ma näen sisemiselt, et teie tellimus on täidetud."
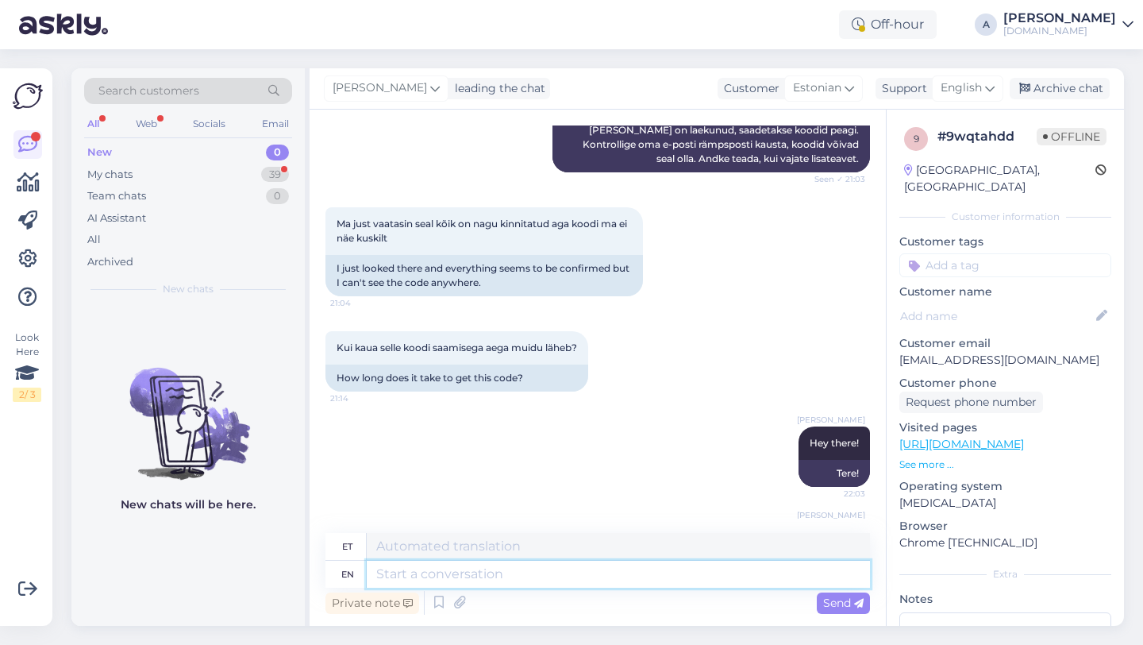
scroll to position [793, 0]
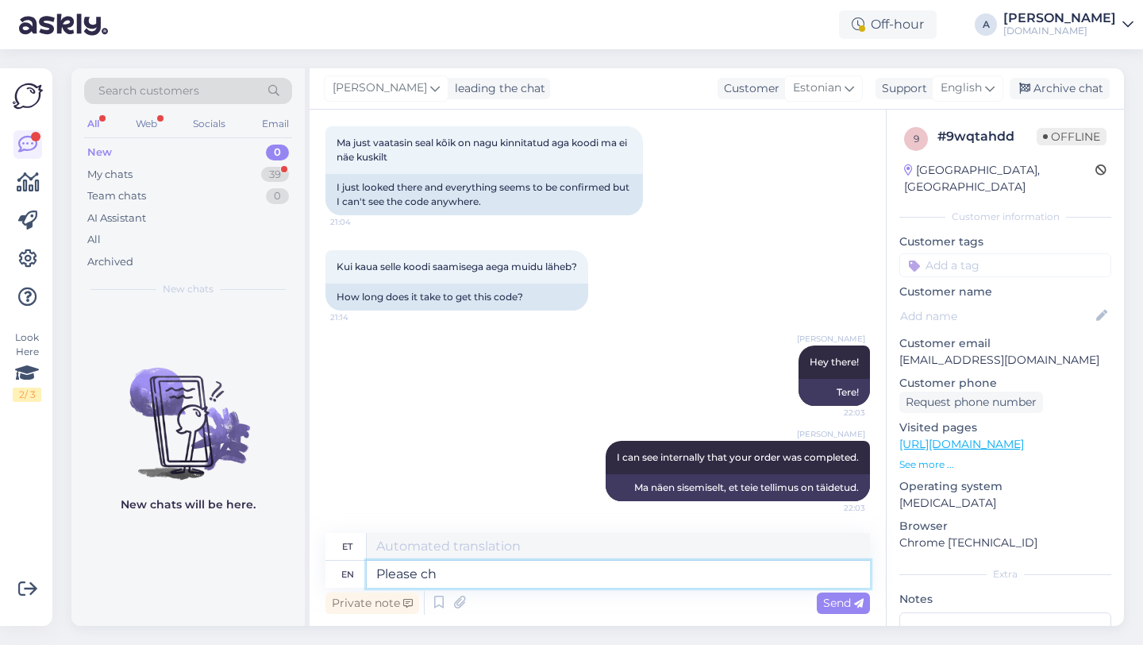
type textarea "Please che"
type textarea "Palun"
type textarea "Please check you"
type textarea "Palun kontrollige"
type textarea "Please check yout em"
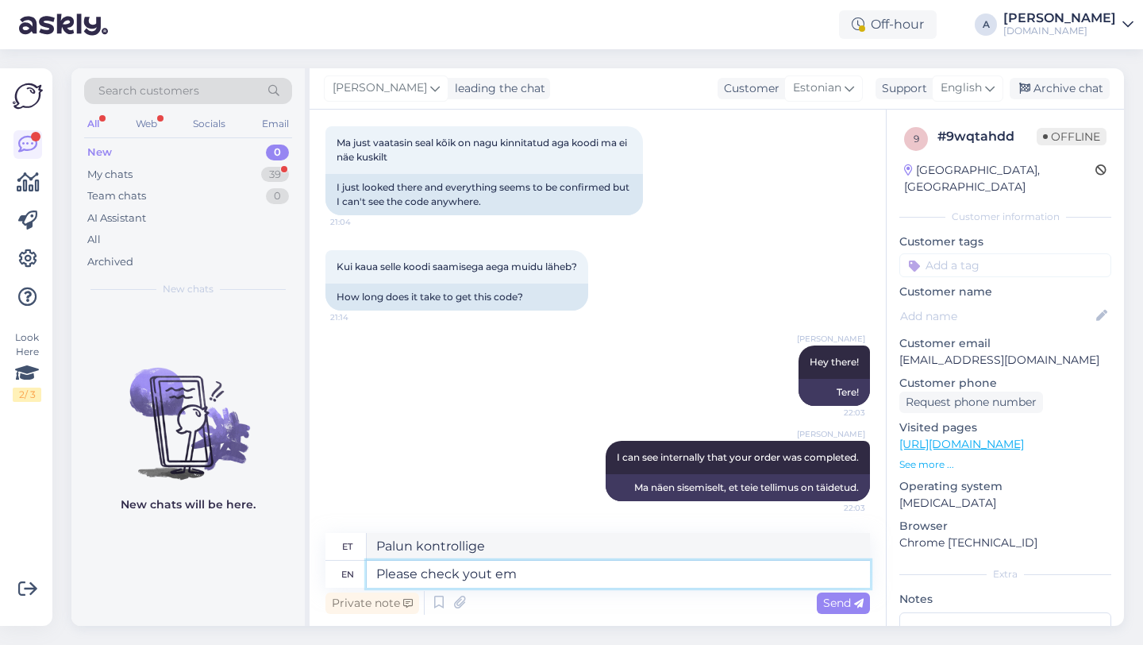
type textarea "Palun kontrollige oma"
type textarea "Please check your email d"
type textarea "Palun kontrollige oma e-posti"
type textarea "Please check your email and spam"
type textarea "Palun kontrollige oma e-posti ja"
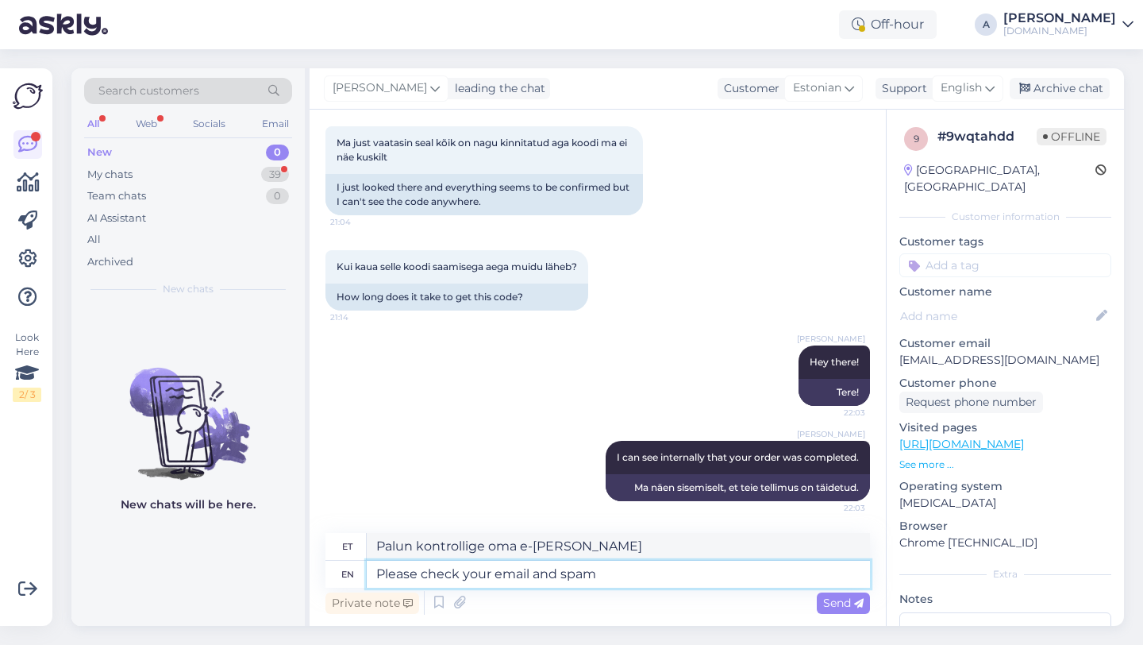
type textarea "Please check your email and spam f"
type textarea "Palun kontrollige oma e-posti ja rämpsposti"
type textarea "Please check your email and spam folder."
type textarea "Palun kontrollige oma e-posti ja rämpsposti kausta."
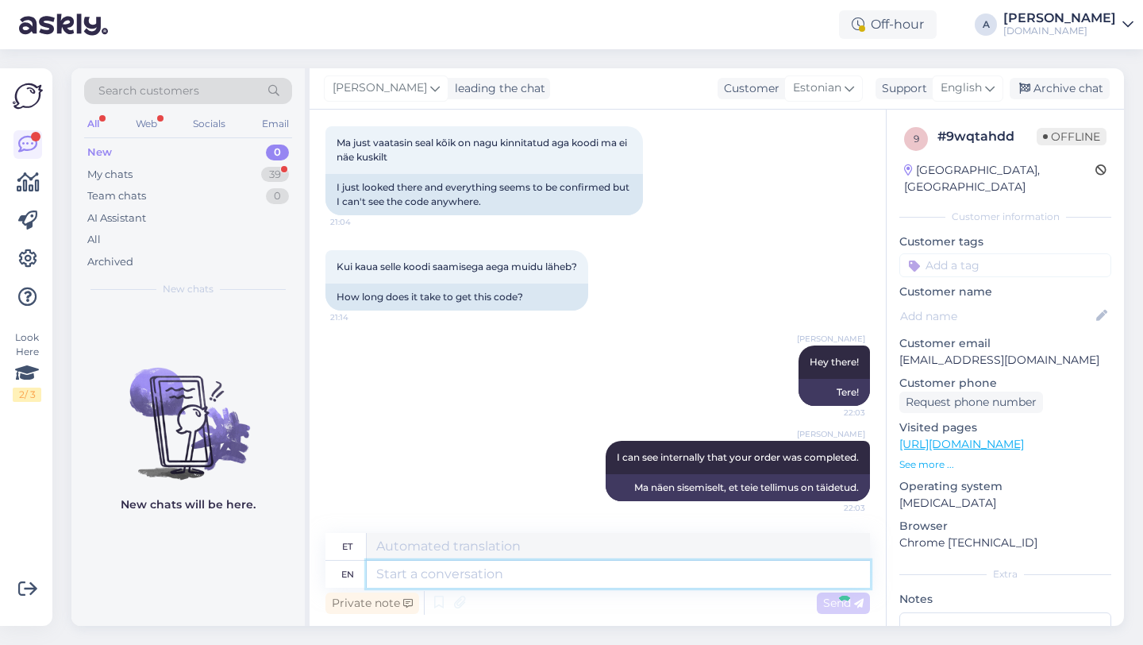
scroll to position [888, 0]
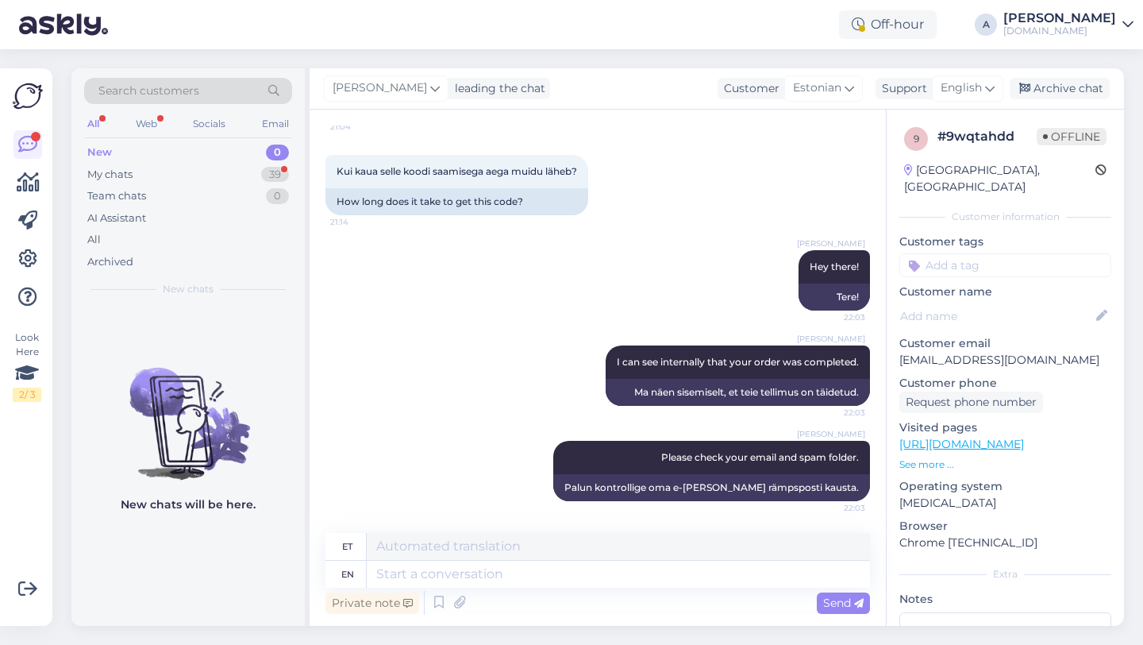
click at [931, 253] on input at bounding box center [1005, 265] width 212 height 24
type input "orde"
click at [983, 299] on div "Order_delay" at bounding box center [1005, 307] width 74 height 16
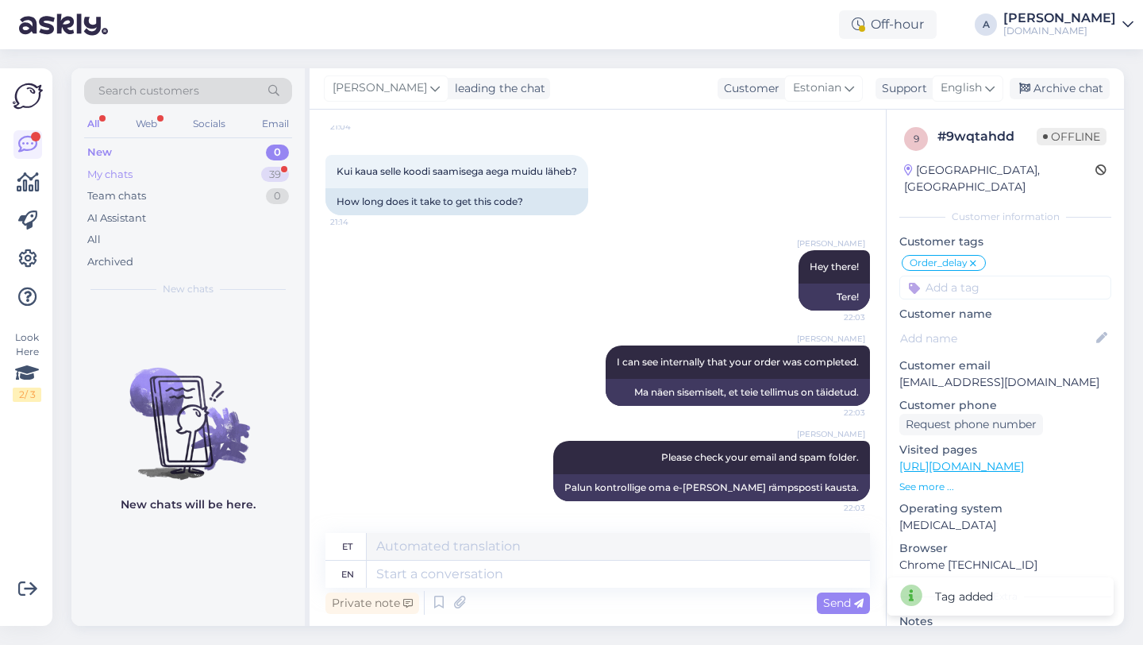
click at [249, 176] on div "My chats 39" at bounding box center [188, 175] width 208 height 22
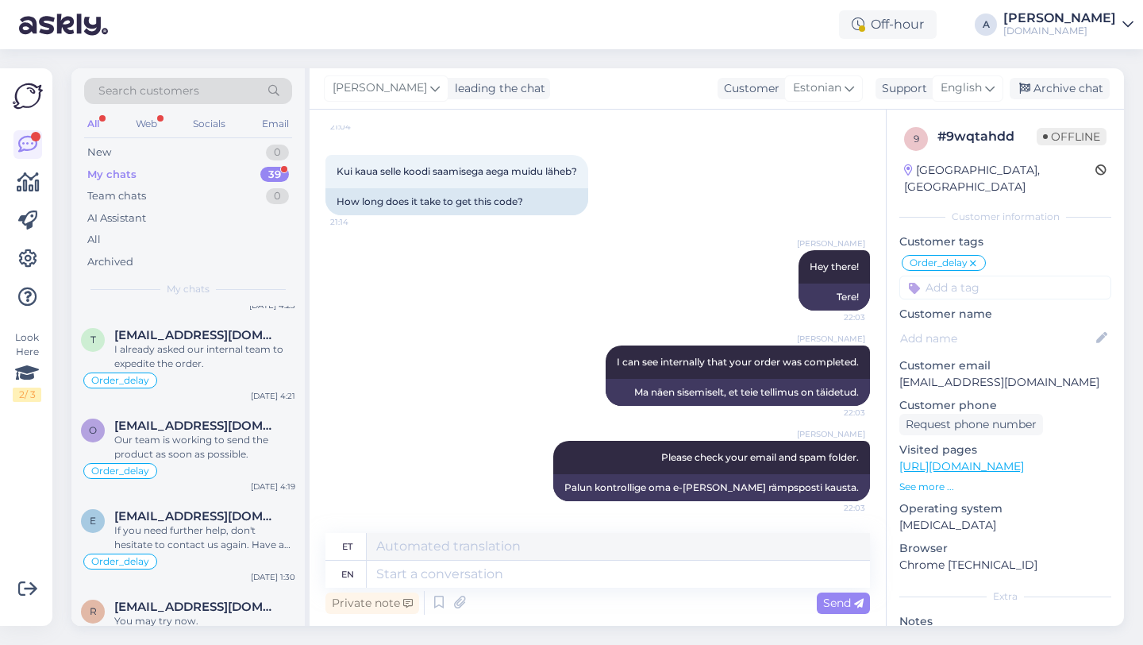
scroll to position [1528, 0]
click at [202, 456] on div "Our team is working to send the product as soon as possible." at bounding box center [204, 446] width 181 height 29
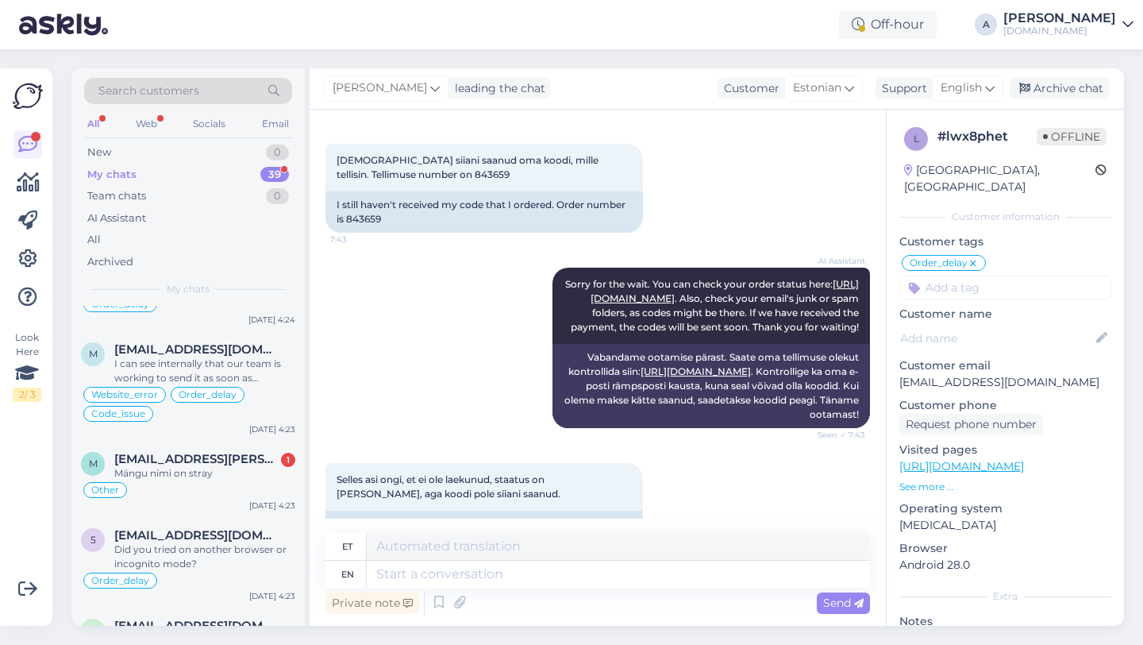
scroll to position [1307, 0]
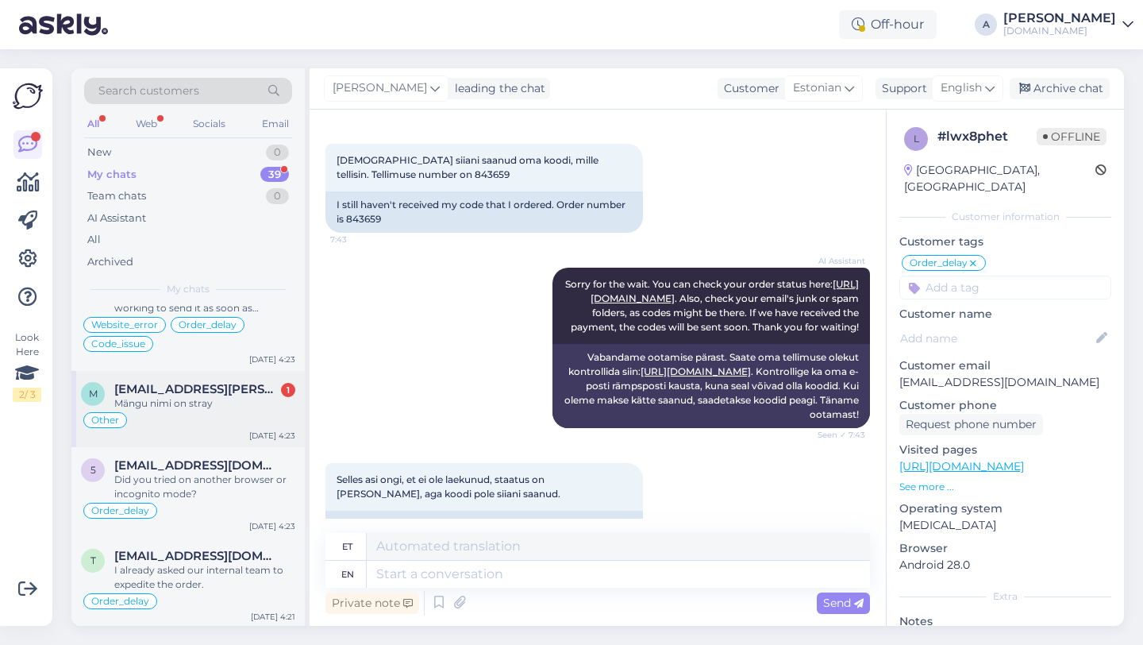
click at [210, 425] on div "Other" at bounding box center [188, 419] width 214 height 19
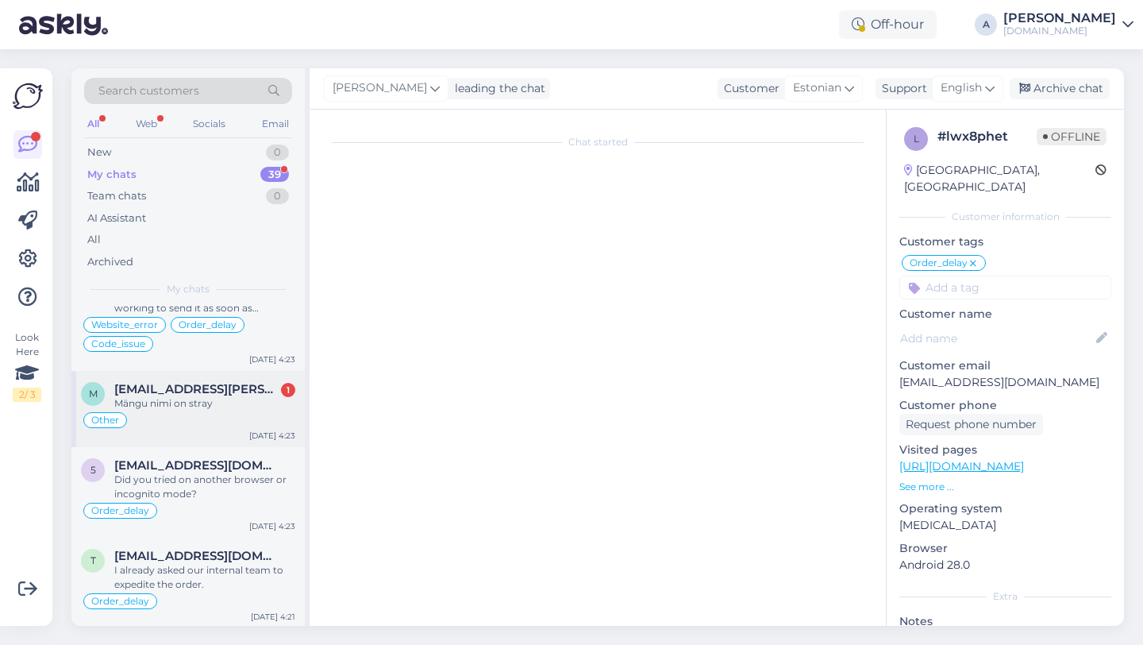
scroll to position [3755, 0]
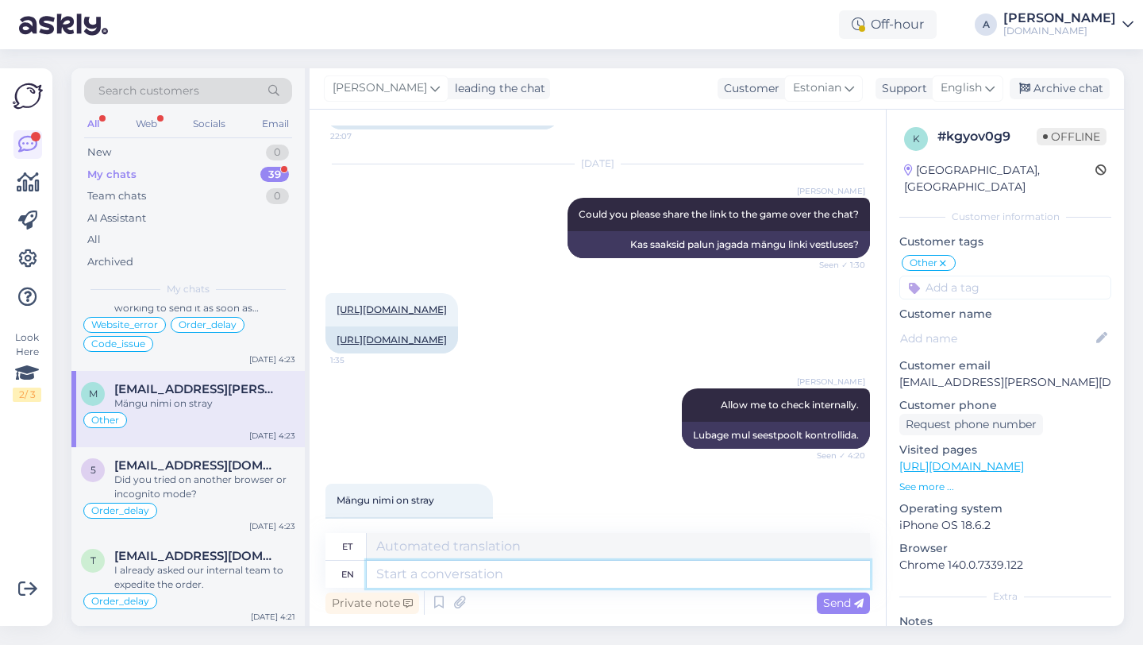
click at [547, 583] on textarea at bounding box center [618, 573] width 503 height 27
type textarea "Thanks"
type textarea "Tänud"
type textarea "Thanks for"
type textarea "Aitäh, vaenlane"
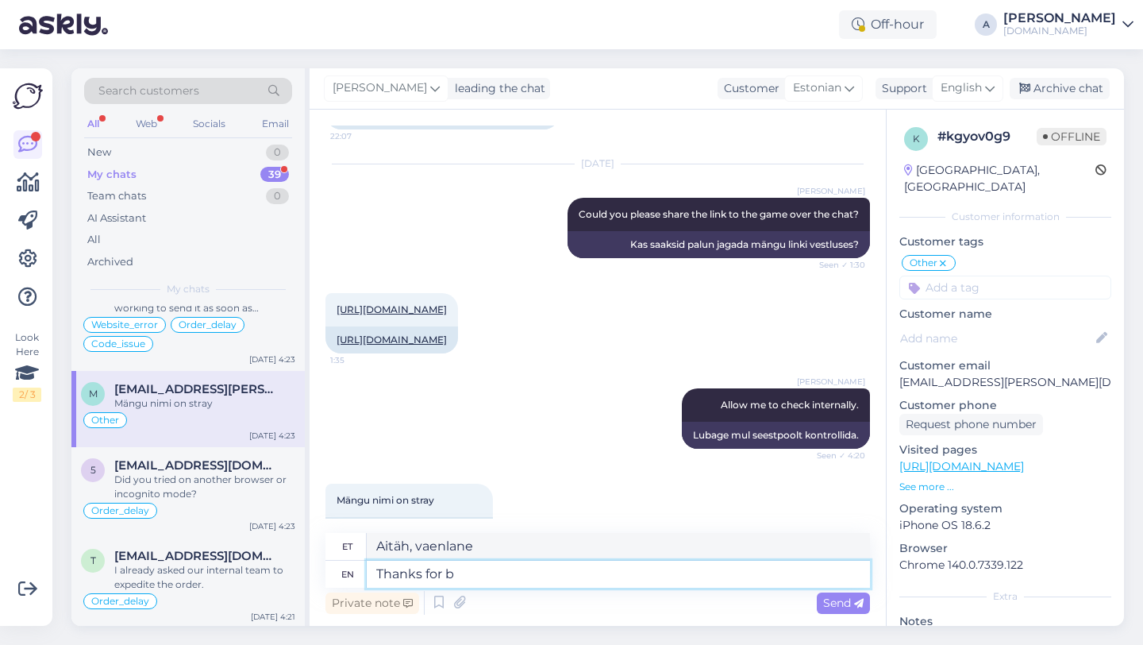
type textarea "Thanks for be"
type textarea "Tänan teid"
type textarea "Thanks for being so"
type textarea "Tänan teid olemise eest"
type textarea "Thanks for being so pat"
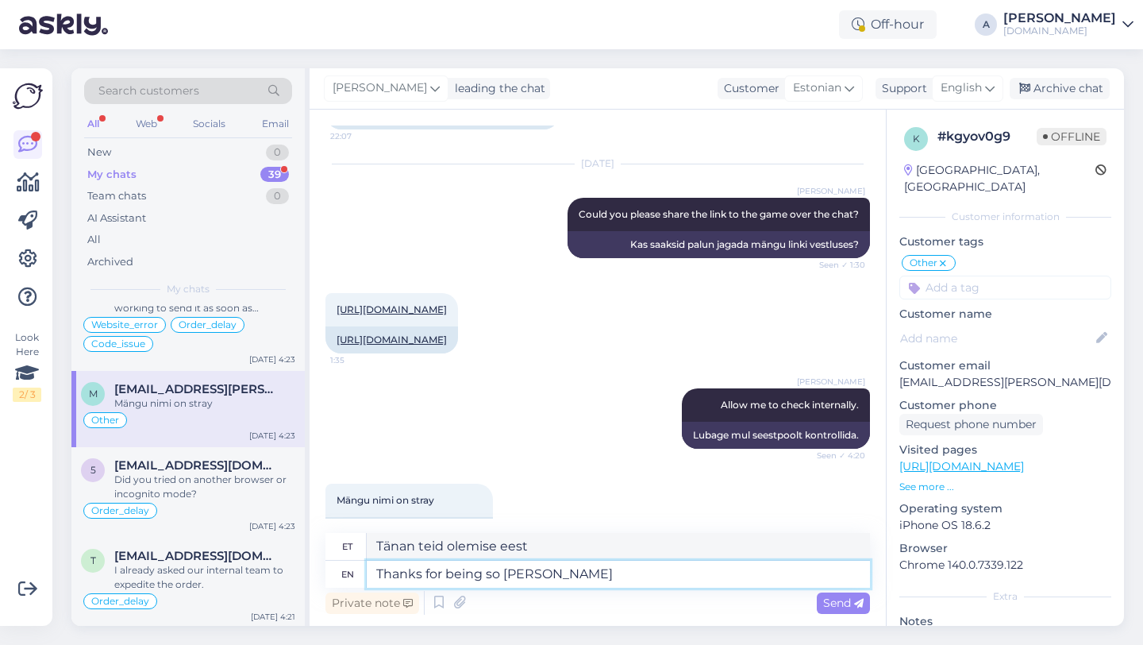
type textarea "Aitäh, et nii oled"
type textarea "Thanks for being so patient."
type textarea "Tänan kannatlikkuse eest."
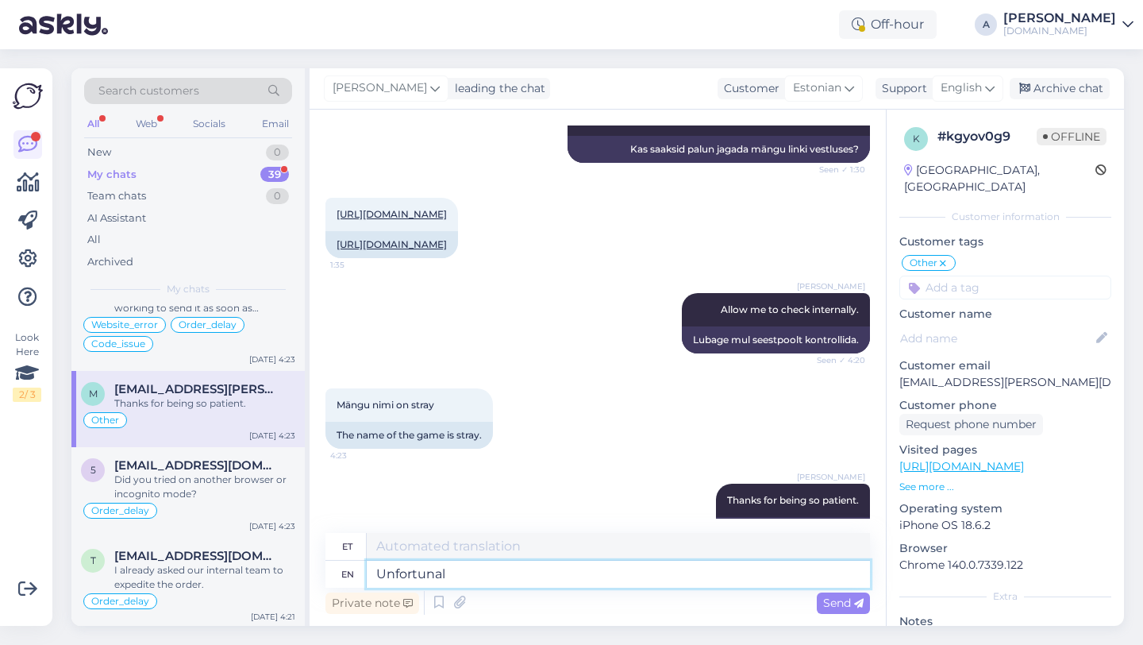
type textarea "Unfortunale"
type textarea "Õnnetus"
type textarea "Unfortuna"
type textarea "Õnnetus"
type textarea "Unfortunately,"
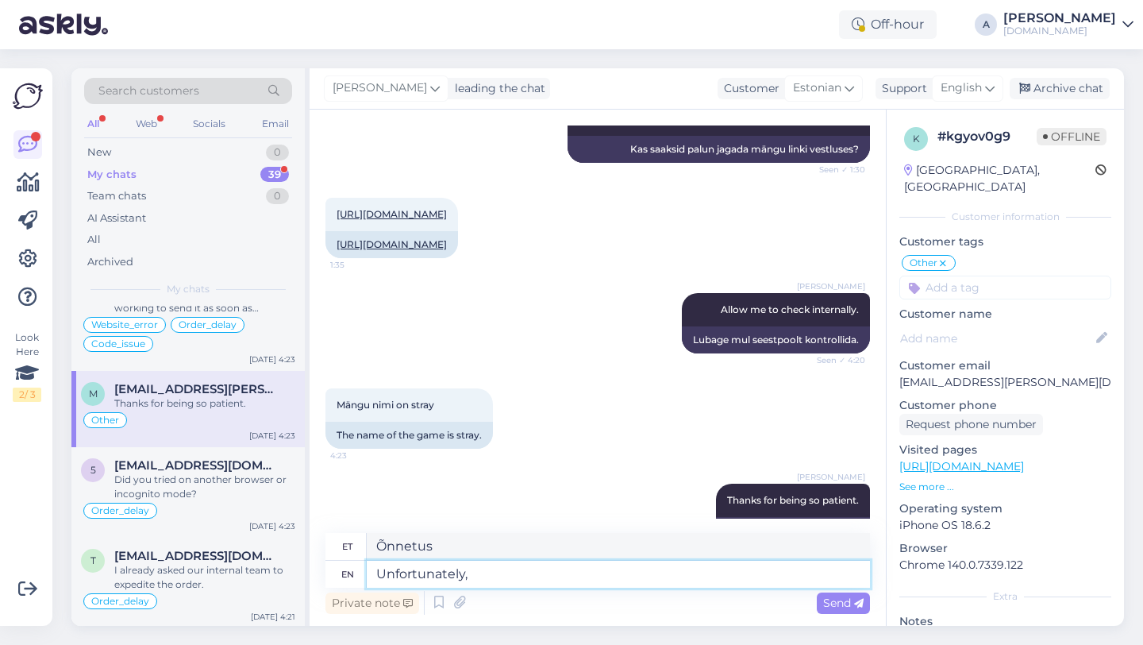
type textarea "Kahjuks"
type textarea "Unfortunately, our"
type textarea "Kahjuks meie"
type textarea "Unfortunately, our tes"
type textarea "Kahjuks meie test"
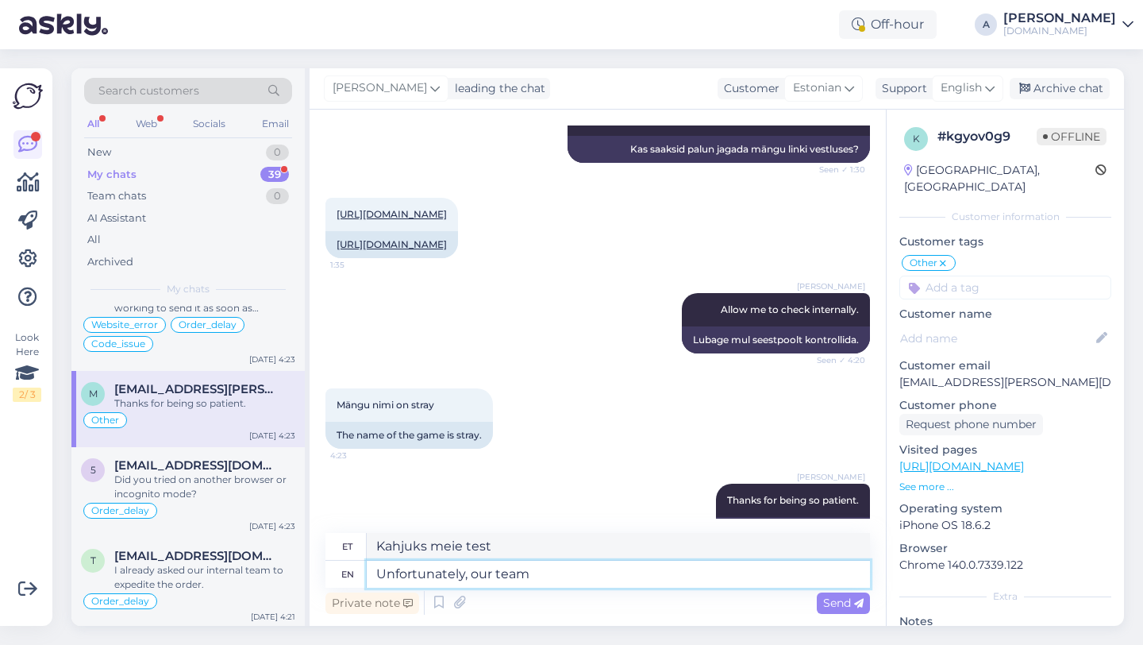
type textarea "Unfortunately, our team"
type textarea "Kahjuks meie meeskond"
type textarea "Unfortunately, our"
type textarea "Kahjuks meie"
type textarea "Unfortunately, our provid"
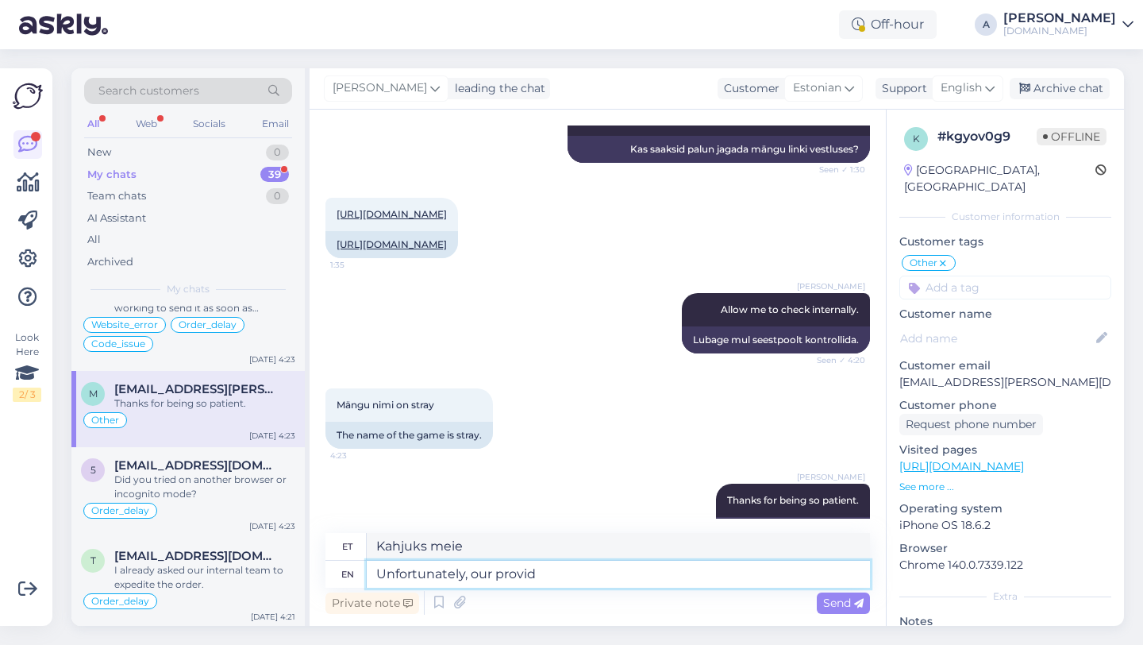
type textarea "Kahjuks meie professionaal"
type textarea "Unfortunately, our provider"
type textarea "Kahjuks meie teenusepakkuja"
type textarea "Unfortunately, our provider does no"
type textarea "Kahjuks meie teenusepakkuja seda ei tee"
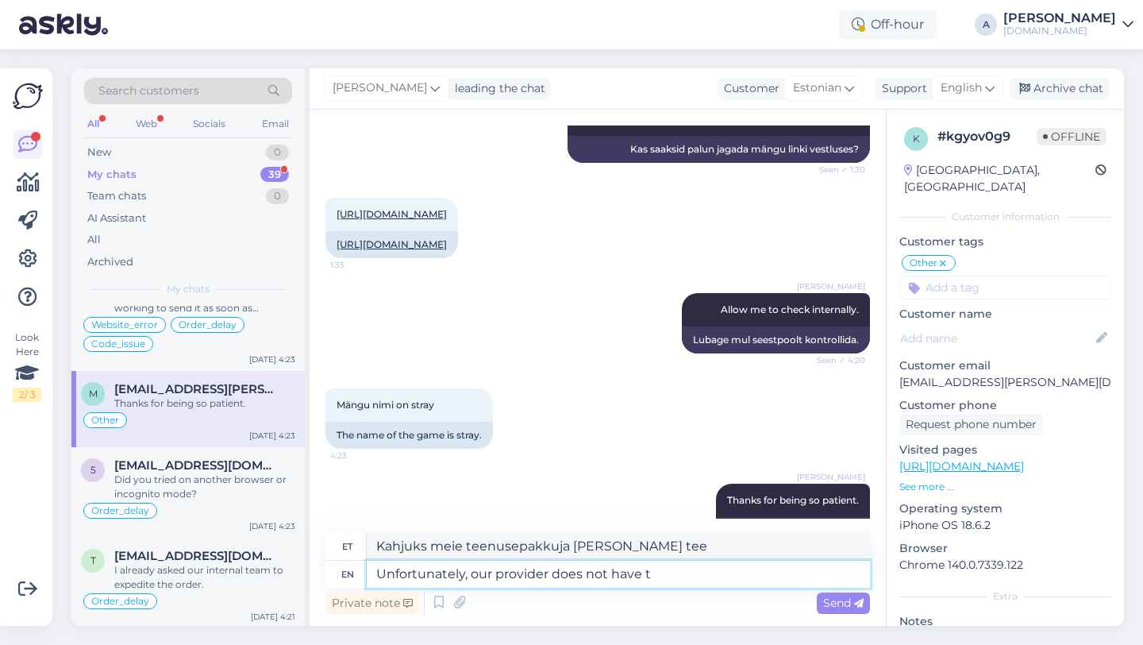
type textarea "Unfortunately, our provider does not have th"
type textarea "Kahjuks meie pakkujal pole"
type textarea "Unfortunately, our provider does not have that"
type textarea "Kahjuks meie pakkujal seda pole"
type textarea "Unfortunately, our provider does not have that game"
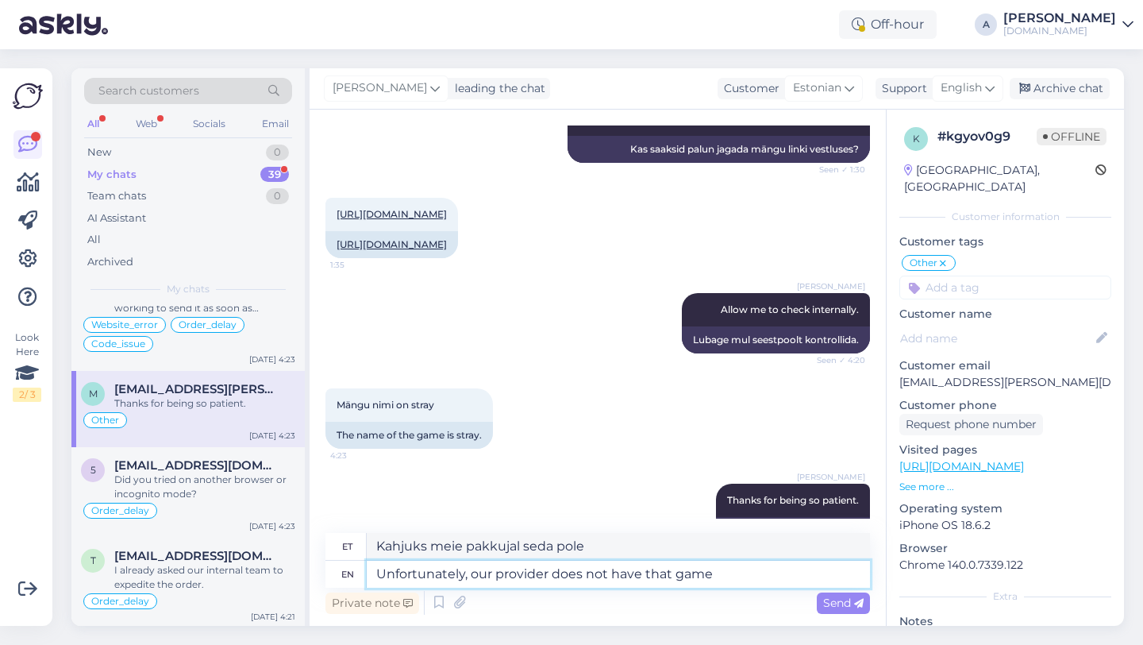
type textarea "Kahjuks meie pakkujal seda mängu pole."
type textarea "Unfortunately, our provider does not have that game available."
type textarea "Kahjuks pole meie pakkujal seda mängu saadaval."
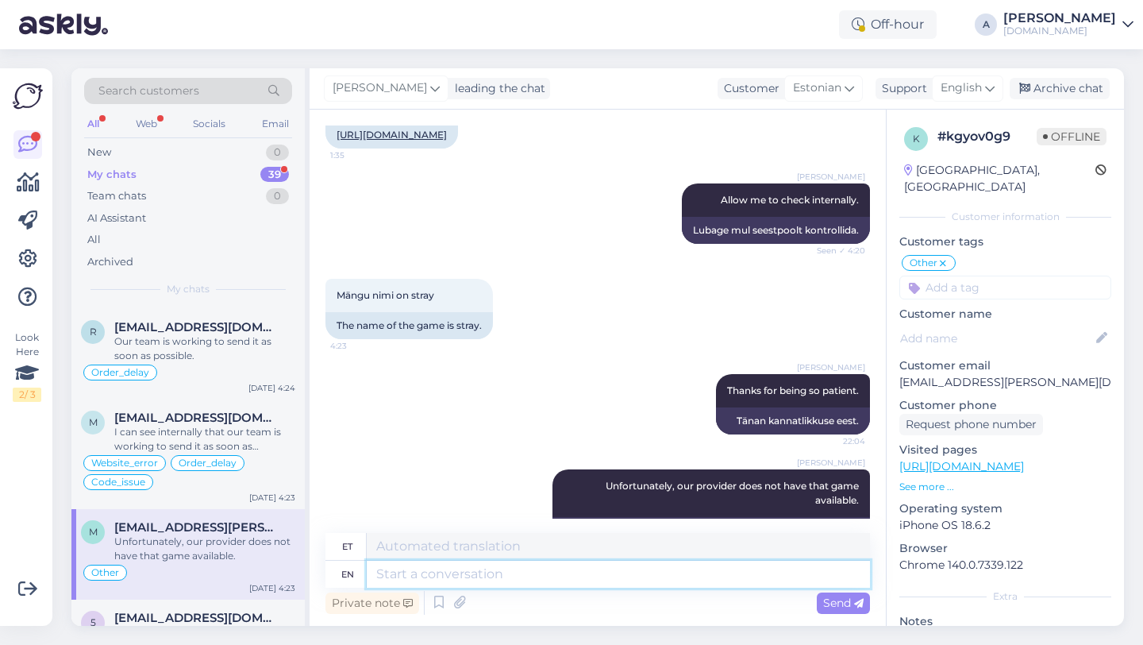
scroll to position [1170, 0]
click at [179, 436] on div "I can see internally that our team is working to send it as soon as possible." at bounding box center [204, 437] width 181 height 29
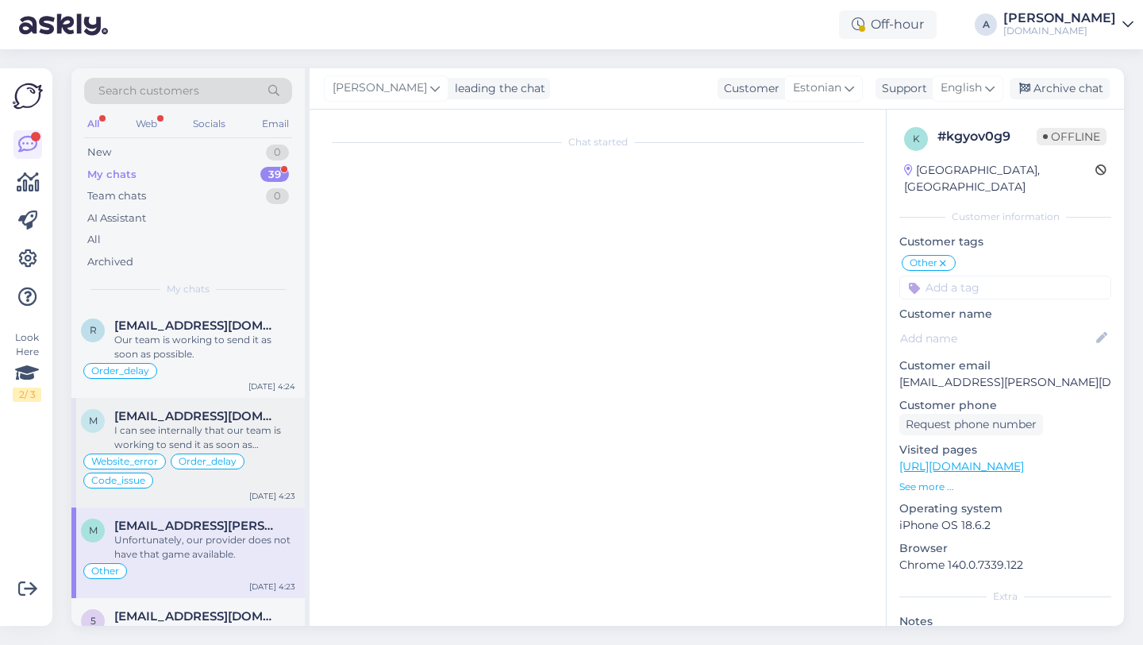
scroll to position [0, 0]
type textarea "Edastasin hd kande, ootab tagasimakset paar nädalat"
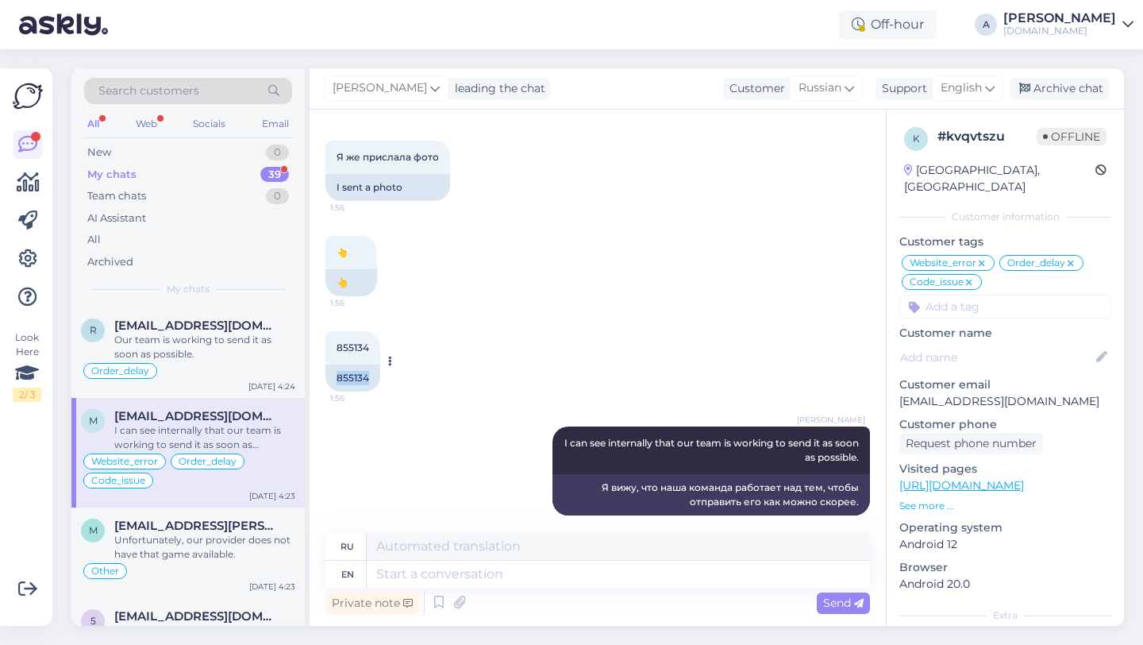
drag, startPoint x: 375, startPoint y: 363, endPoint x: 333, endPoint y: 360, distance: 42.1
click at [333, 364] on div "855134" at bounding box center [352, 377] width 55 height 27
copy div "855134"
click at [428, 587] on div "Private note Send" at bounding box center [597, 602] width 545 height 30
click at [425, 580] on textarea at bounding box center [618, 573] width 503 height 27
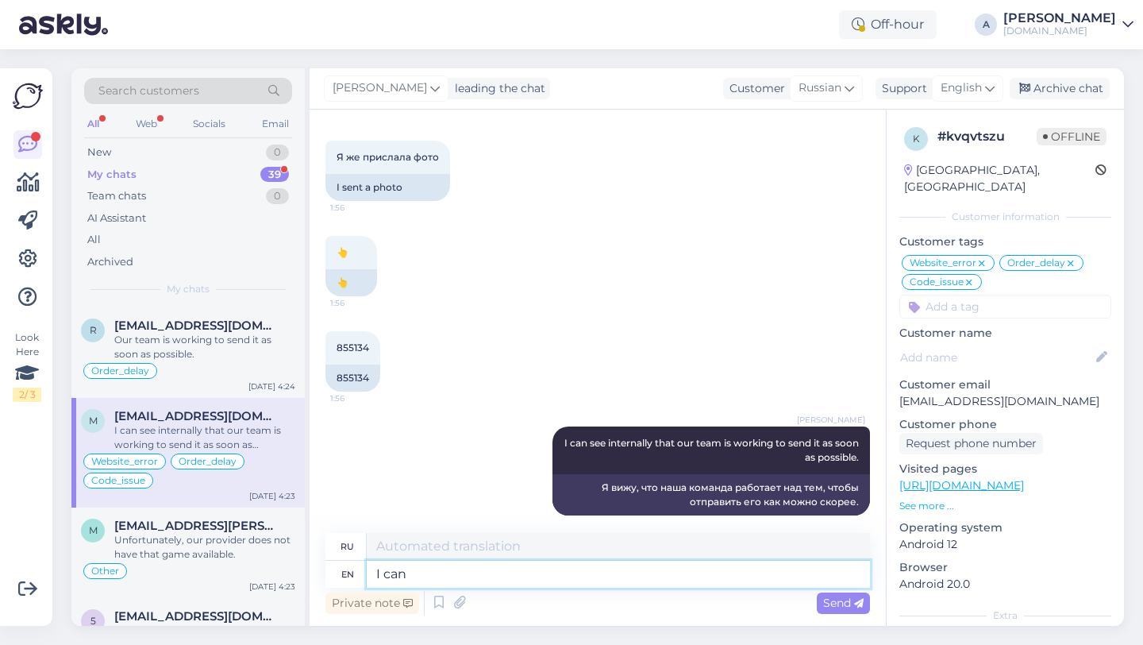
type textarea "I can"
type textarea "Я могу"
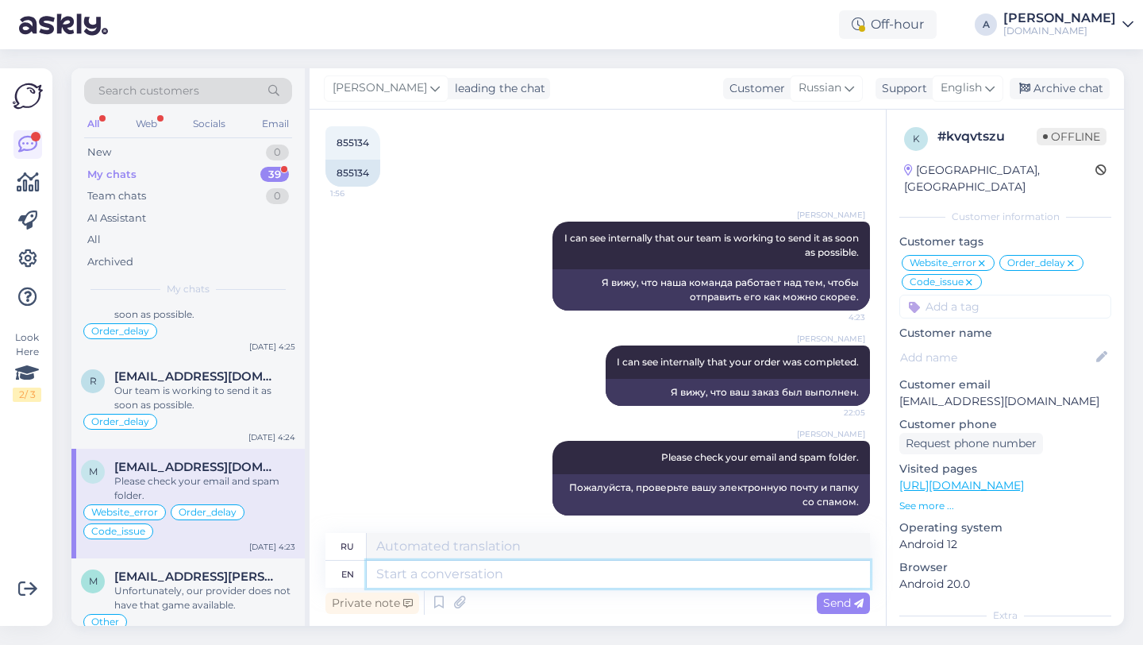
scroll to position [1087, 0]
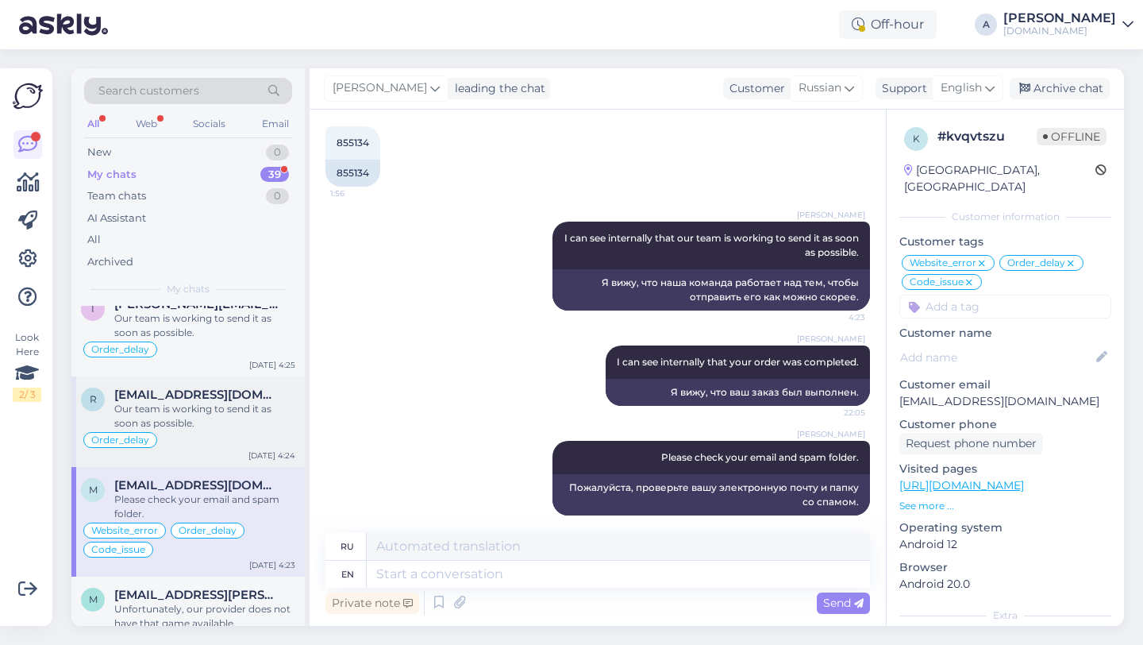
click at [205, 409] on div "Our team is working to send it as soon as possible." at bounding box center [204, 416] width 181 height 29
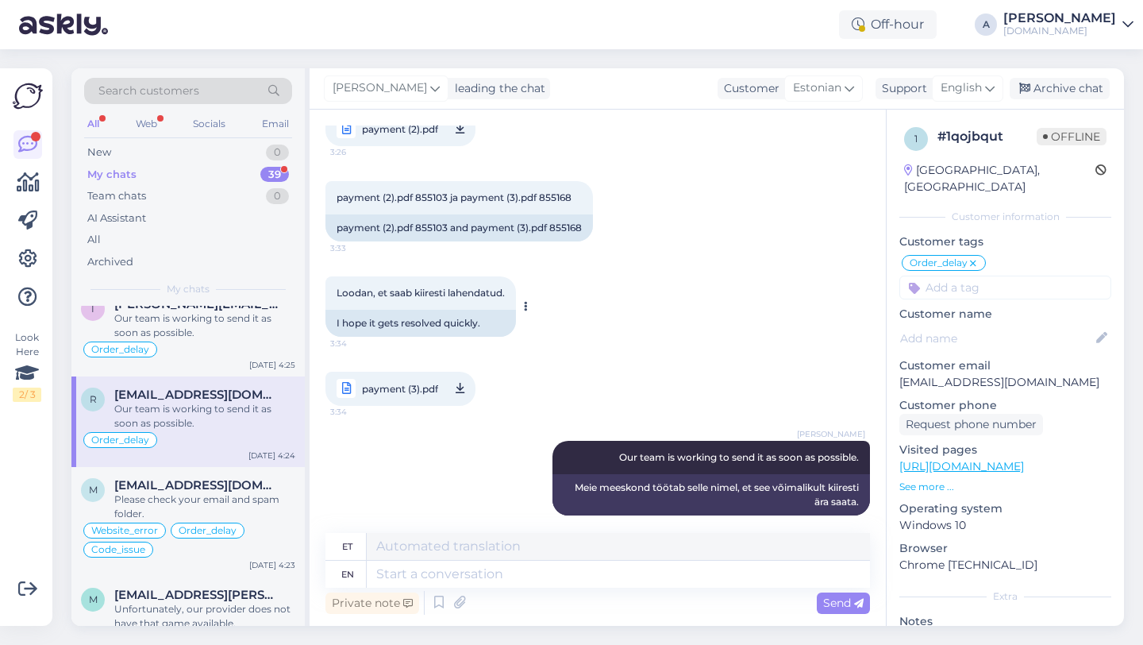
scroll to position [1887, 0]
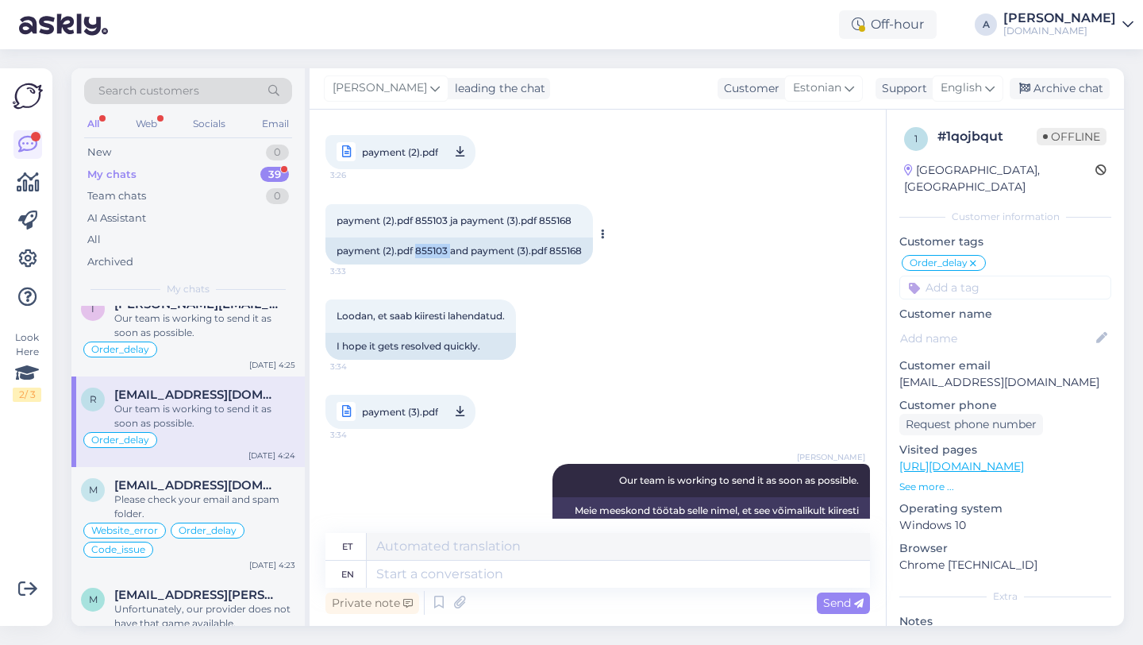
drag, startPoint x: 449, startPoint y: 237, endPoint x: 416, endPoint y: 237, distance: 33.3
click at [416, 237] on div "payment (2).pdf 855103 and payment (3).pdf 855168" at bounding box center [459, 250] width 268 height 27
copy div "855103"
click at [432, 567] on textarea at bounding box center [618, 573] width 503 height 27
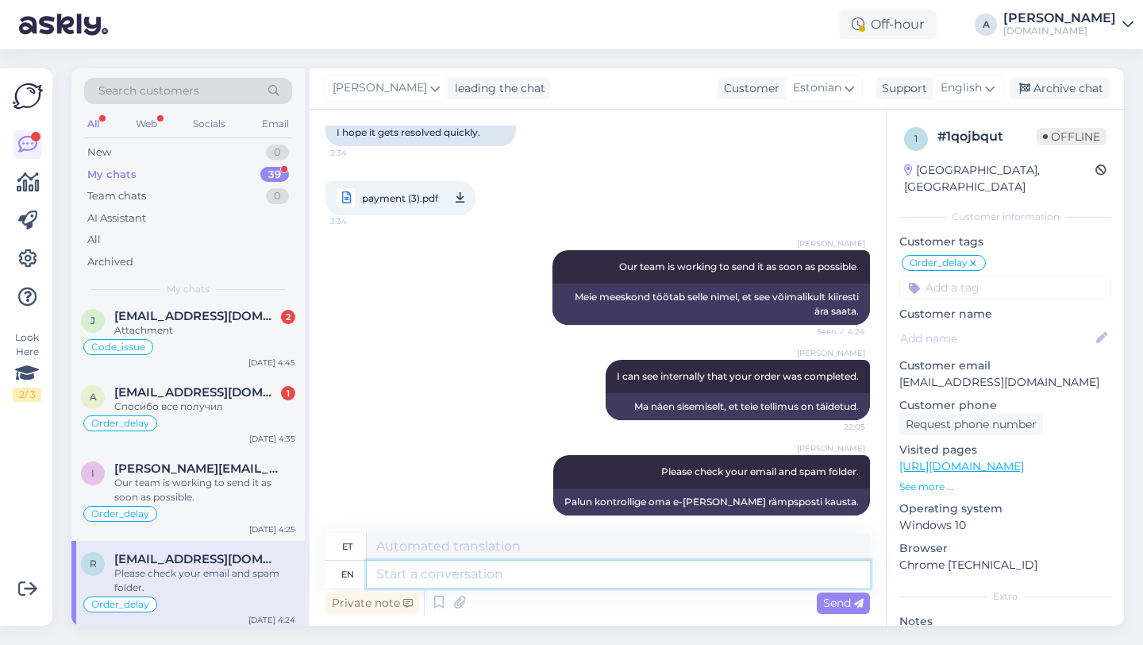
scroll to position [891, 0]
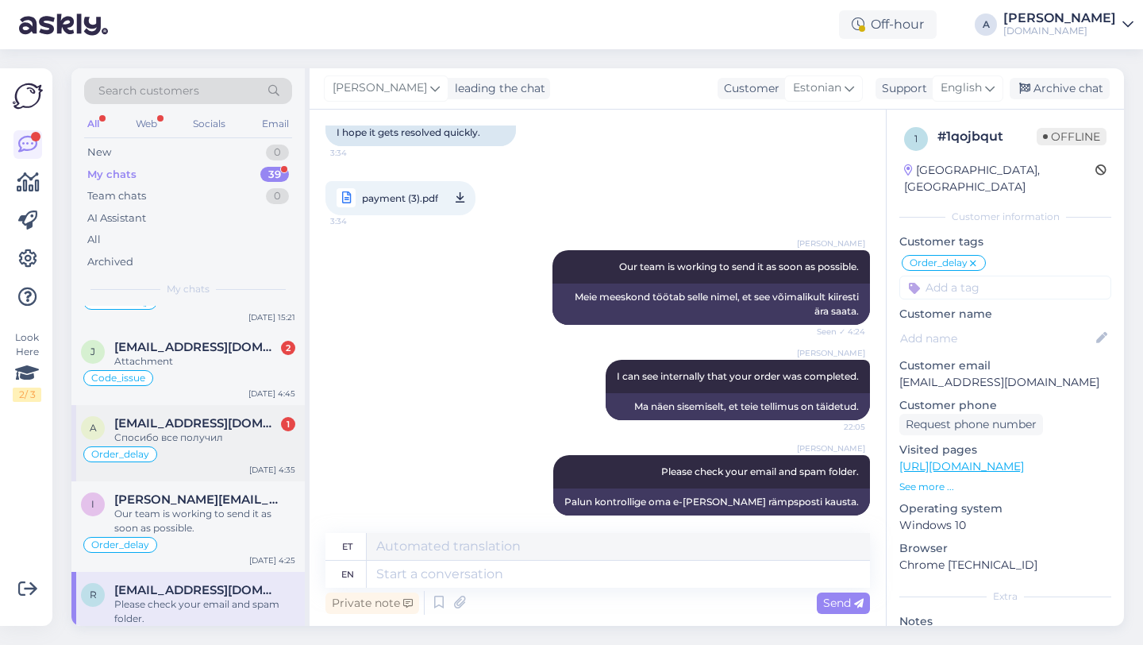
click at [210, 424] on span "[EMAIL_ADDRESS][DOMAIN_NAME]" at bounding box center [196, 423] width 165 height 14
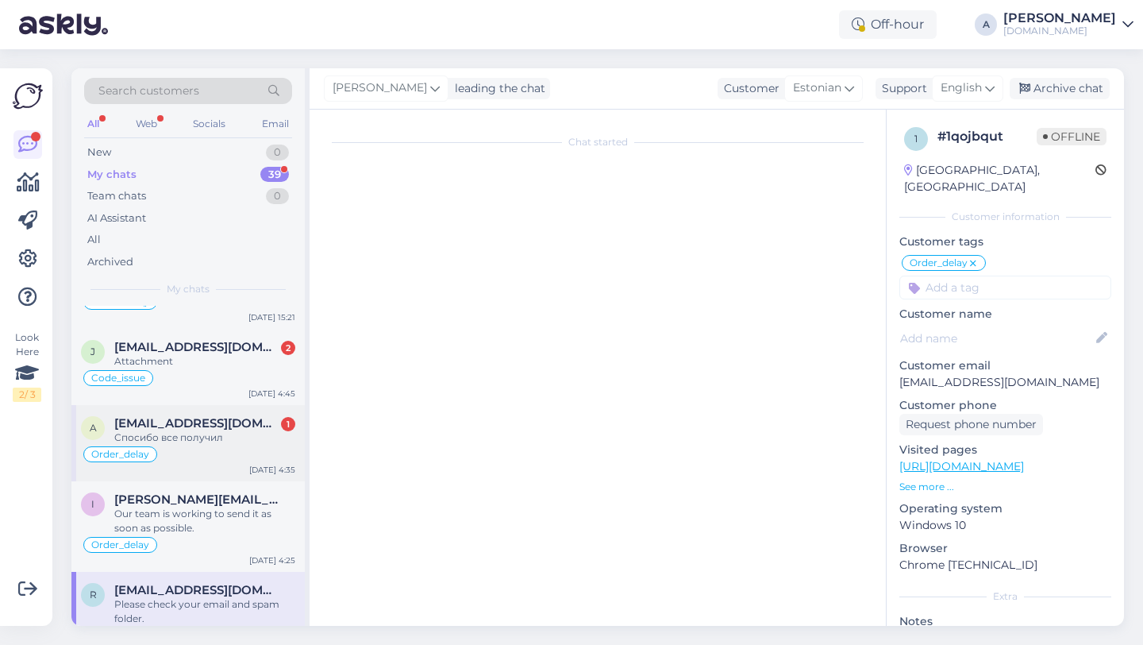
scroll to position [13253, 0]
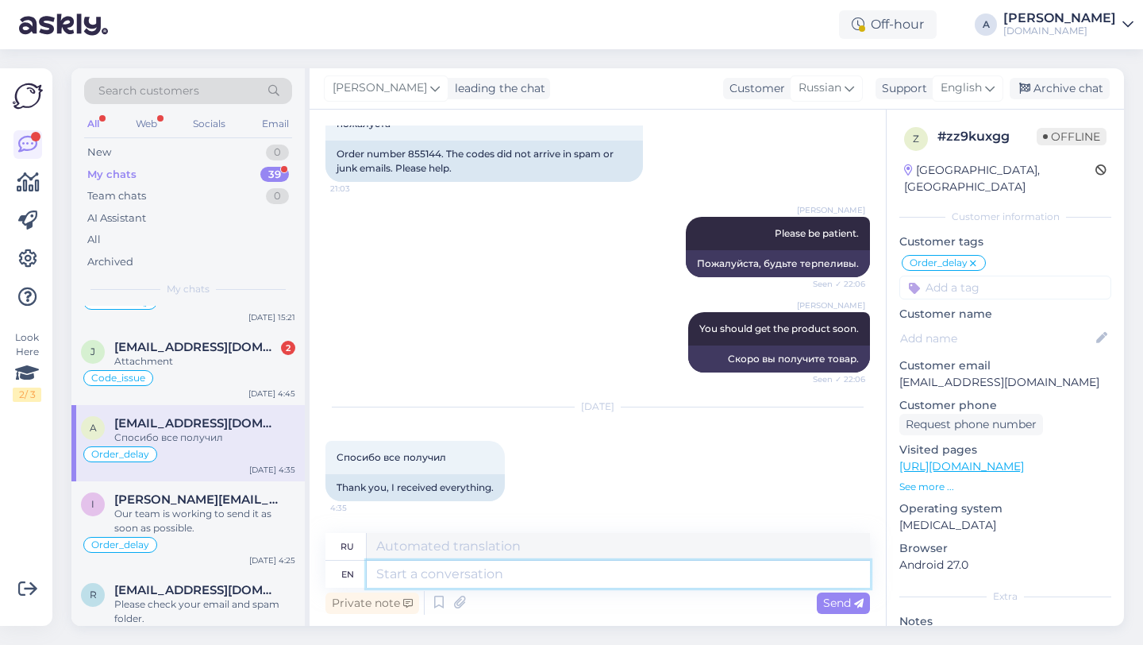
click at [413, 575] on textarea at bounding box center [618, 573] width 503 height 27
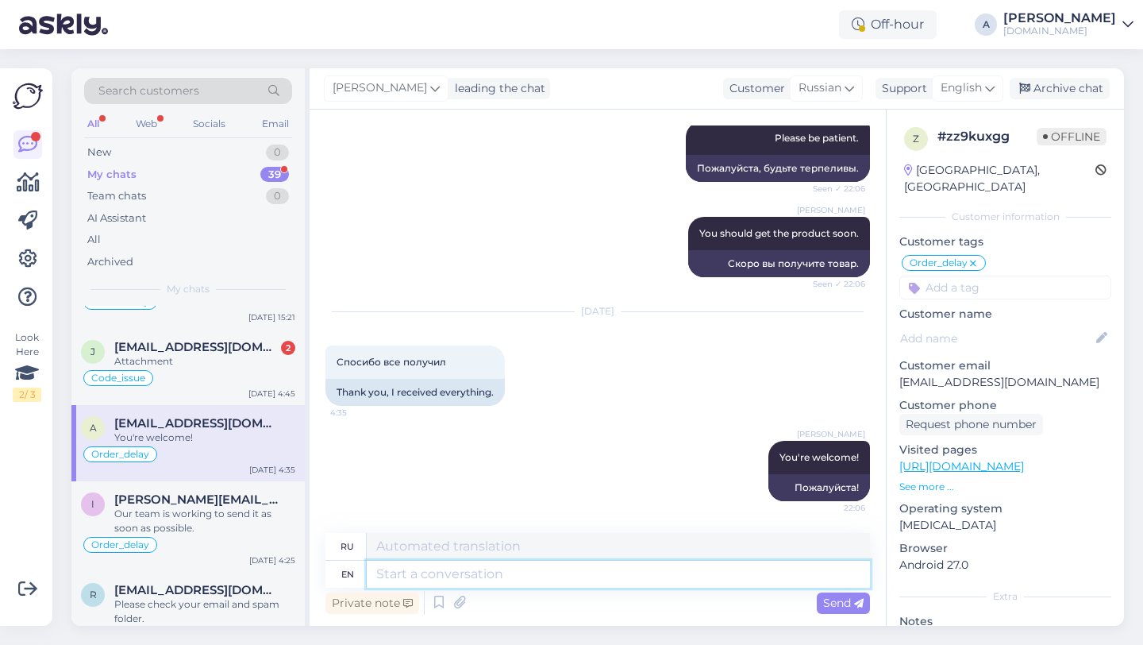
click at [452, 573] on textarea at bounding box center [618, 573] width 503 height 27
paste textarea "If you need further help, don't hesitate to contact us again. Have a great day!"
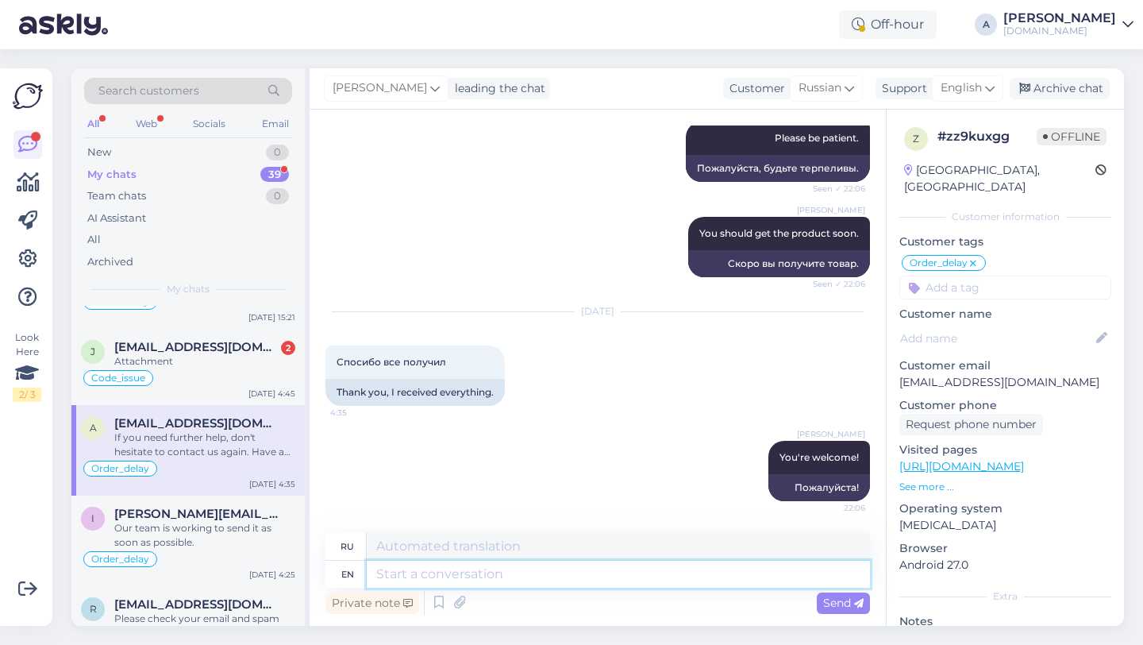
scroll to position [13472, 0]
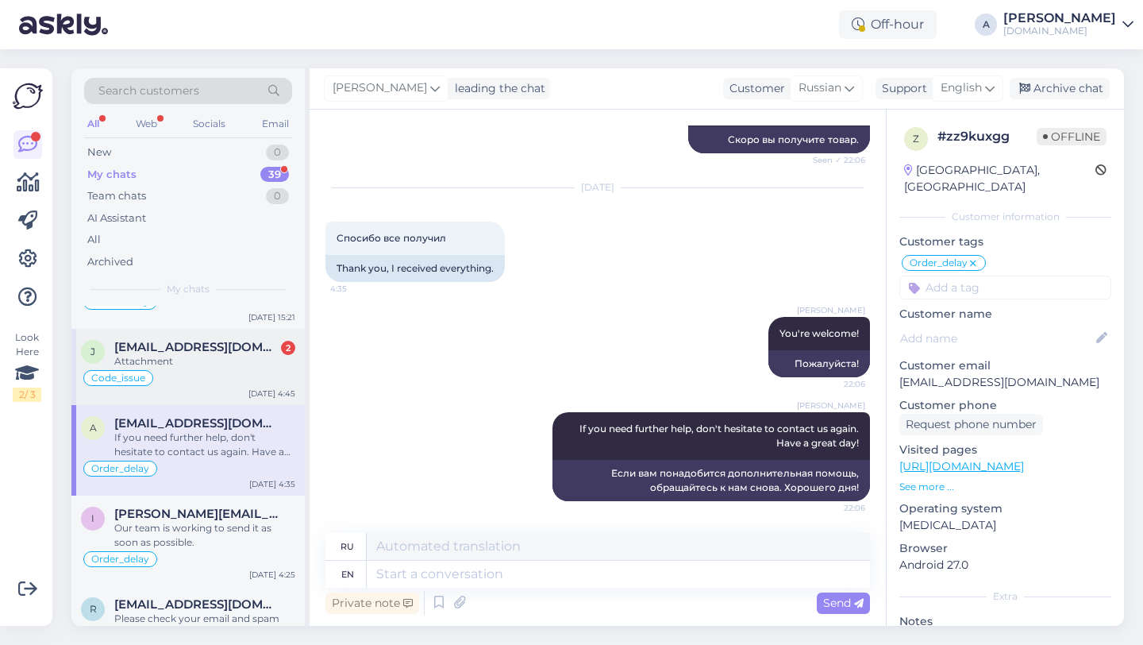
click at [169, 347] on span "[EMAIL_ADDRESS][DOMAIN_NAME]" at bounding box center [196, 347] width 165 height 14
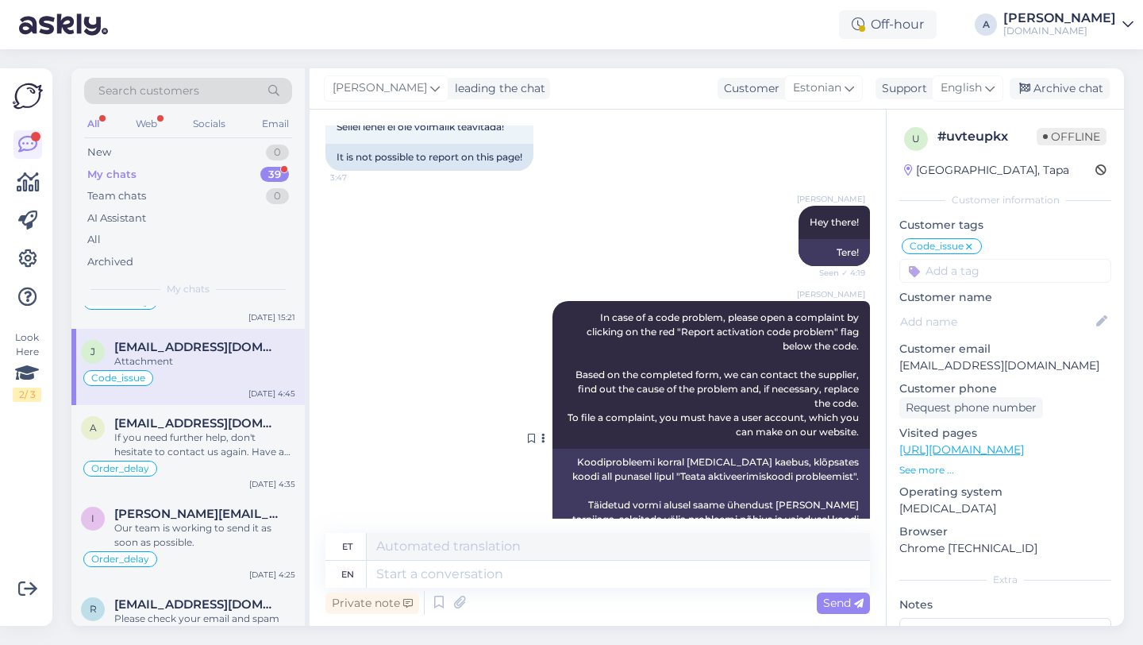
scroll to position [945, 0]
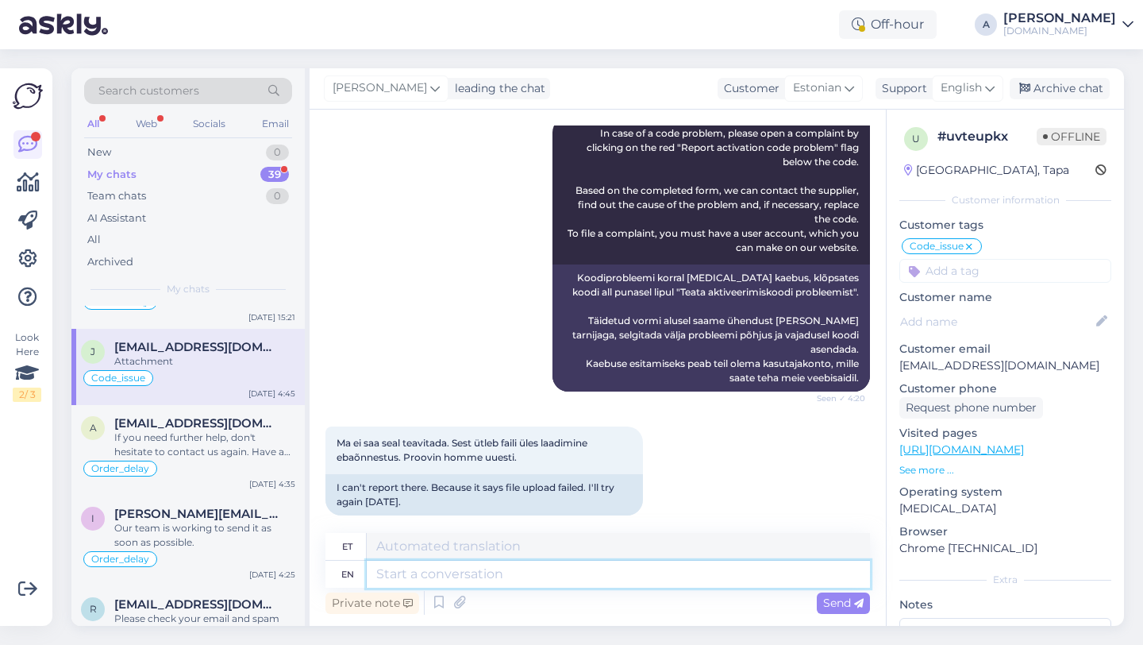
click at [495, 568] on textarea at bounding box center [618, 573] width 503 height 27
paste textarea "Okay, in that case, please send full-screen screenshots from a browser: 1. How …"
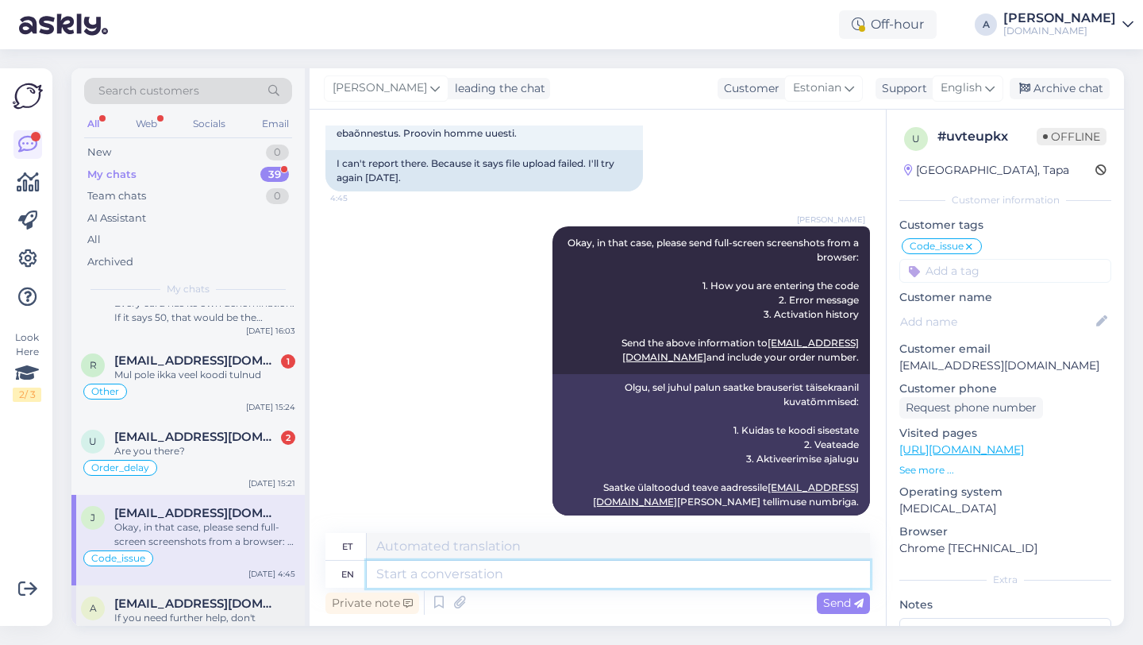
scroll to position [722, 0]
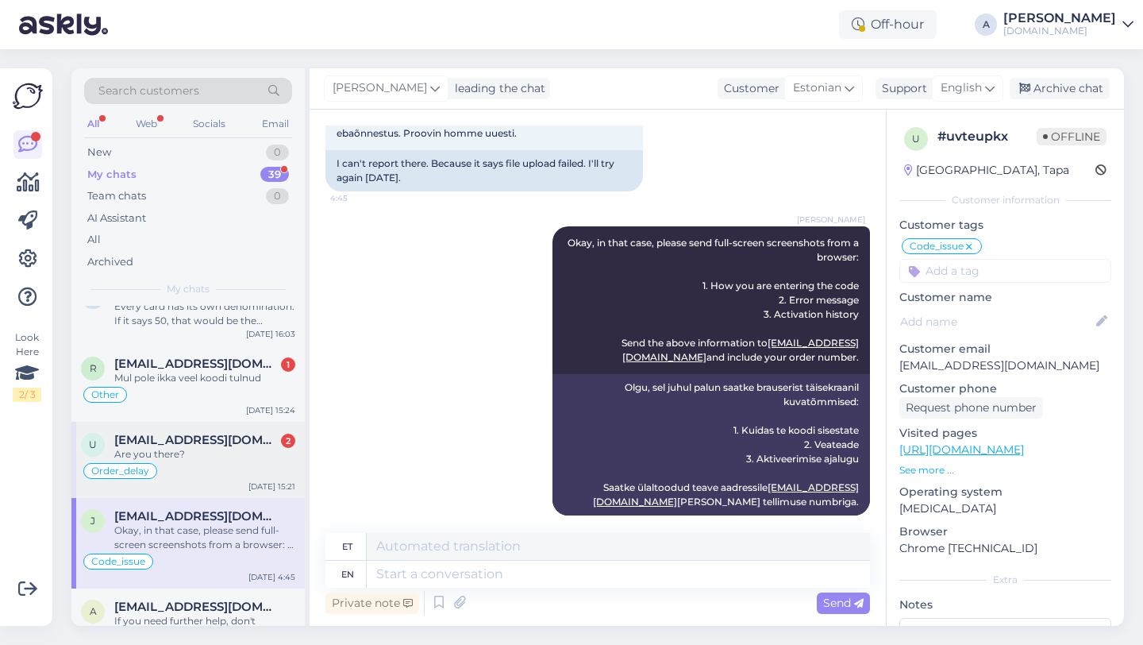
click at [231, 457] on div "Are you there?" at bounding box center [204, 454] width 181 height 14
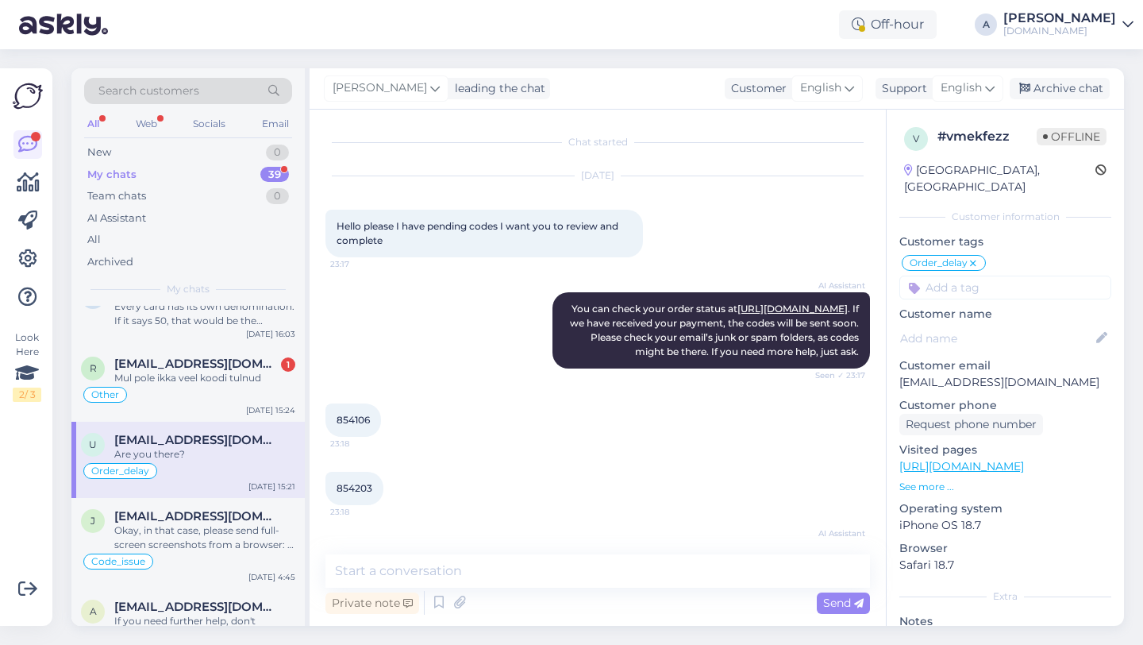
scroll to position [2554, 0]
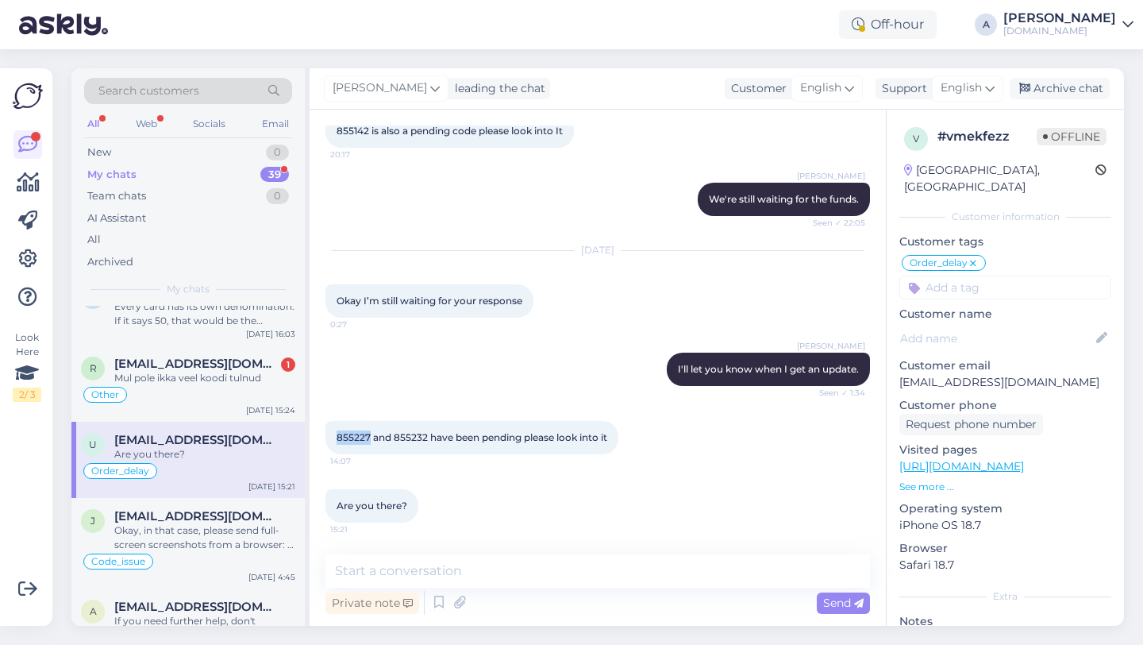
drag, startPoint x: 370, startPoint y: 434, endPoint x: 322, endPoint y: 434, distance: 47.6
click at [322, 434] on div "Chat started Sep 29 2025 Hello please I have pending codes I want you to review…" at bounding box center [598, 368] width 576 height 516
copy span "855227"
drag, startPoint x: 428, startPoint y: 436, endPoint x: 395, endPoint y: 441, distance: 32.9
click at [395, 441] on span "855227 and 855232 have been pending please look into it" at bounding box center [472, 437] width 271 height 12
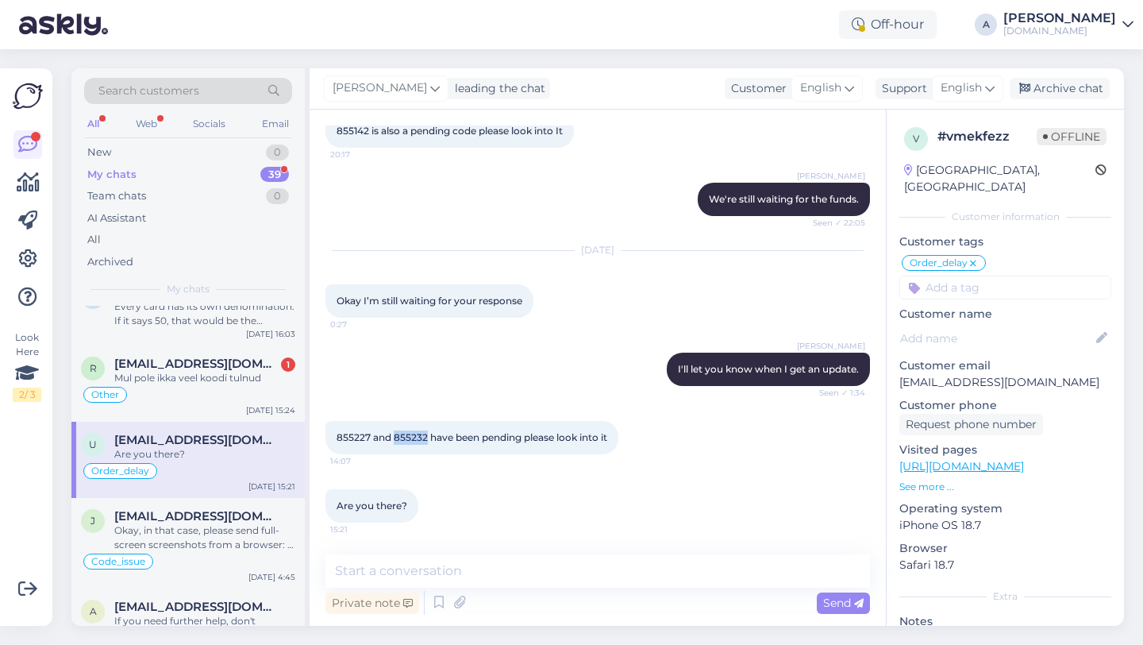
copy span "855232"
click at [398, 576] on textarea at bounding box center [597, 570] width 545 height 33
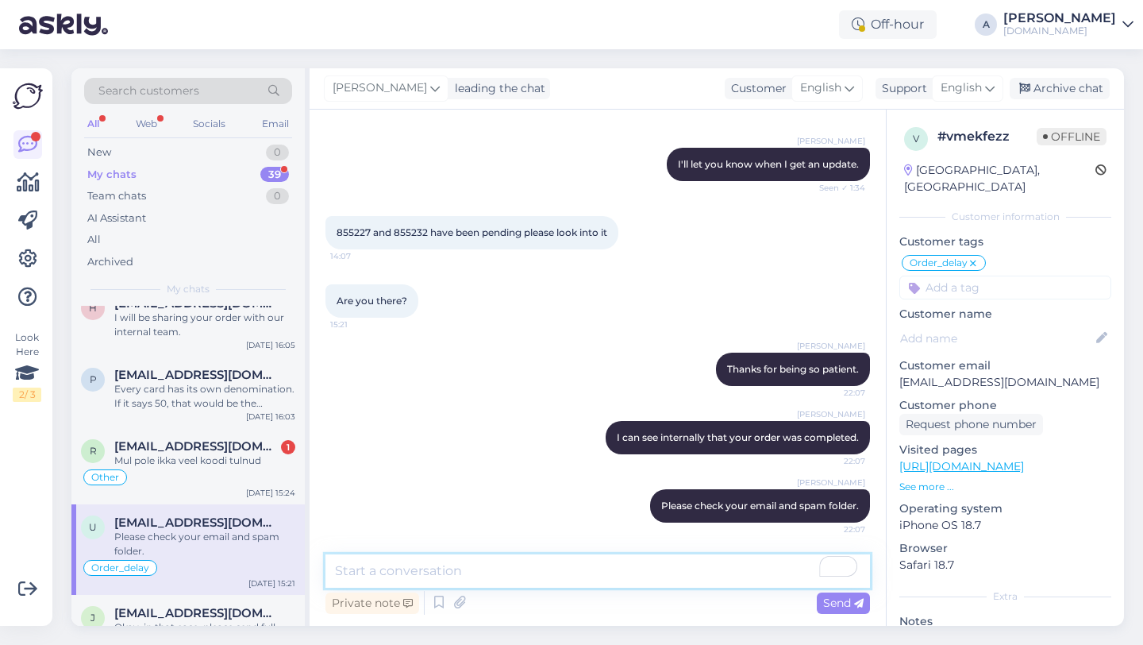
scroll to position [612, 0]
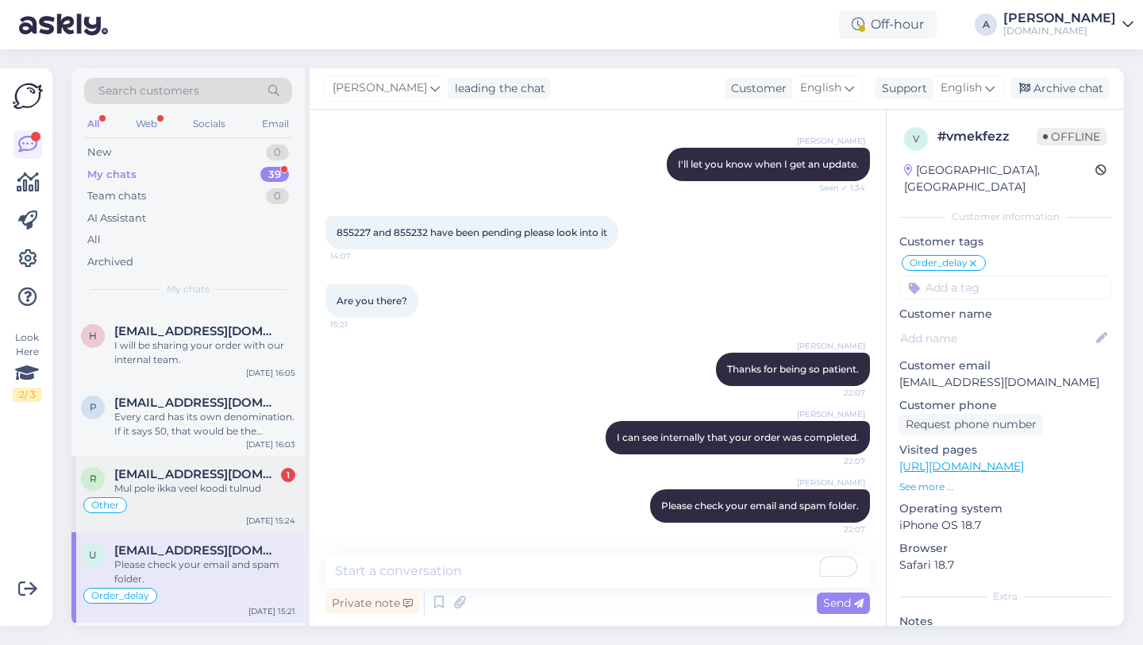
click at [200, 473] on span "[EMAIL_ADDRESS][DOMAIN_NAME]" at bounding box center [196, 474] width 165 height 14
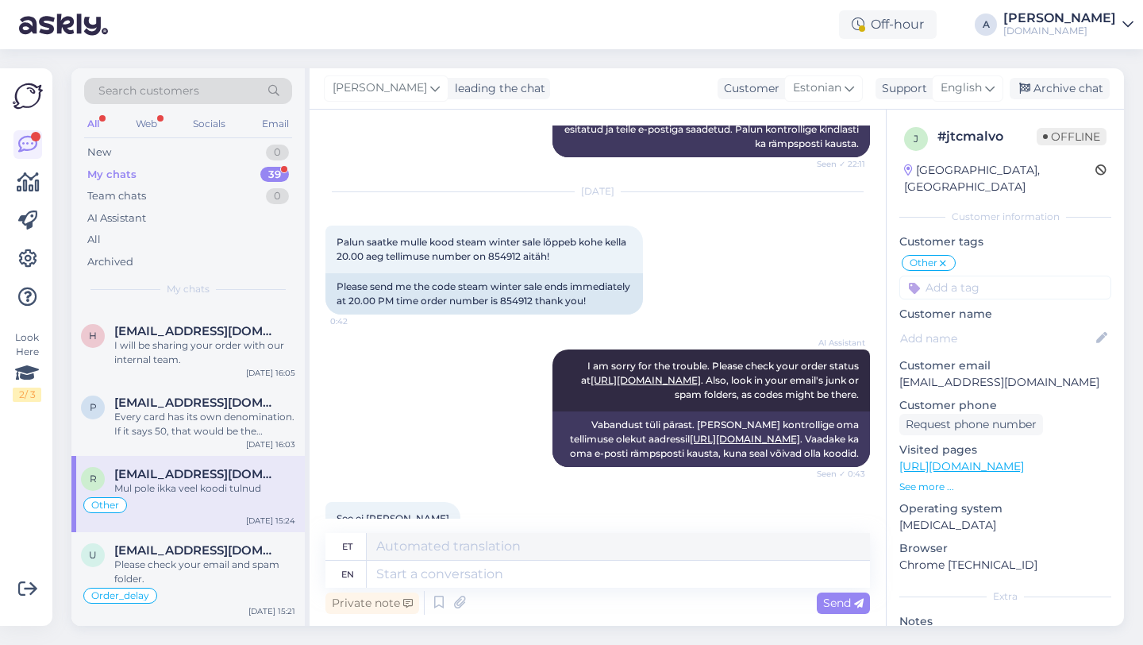
scroll to position [10362, 0]
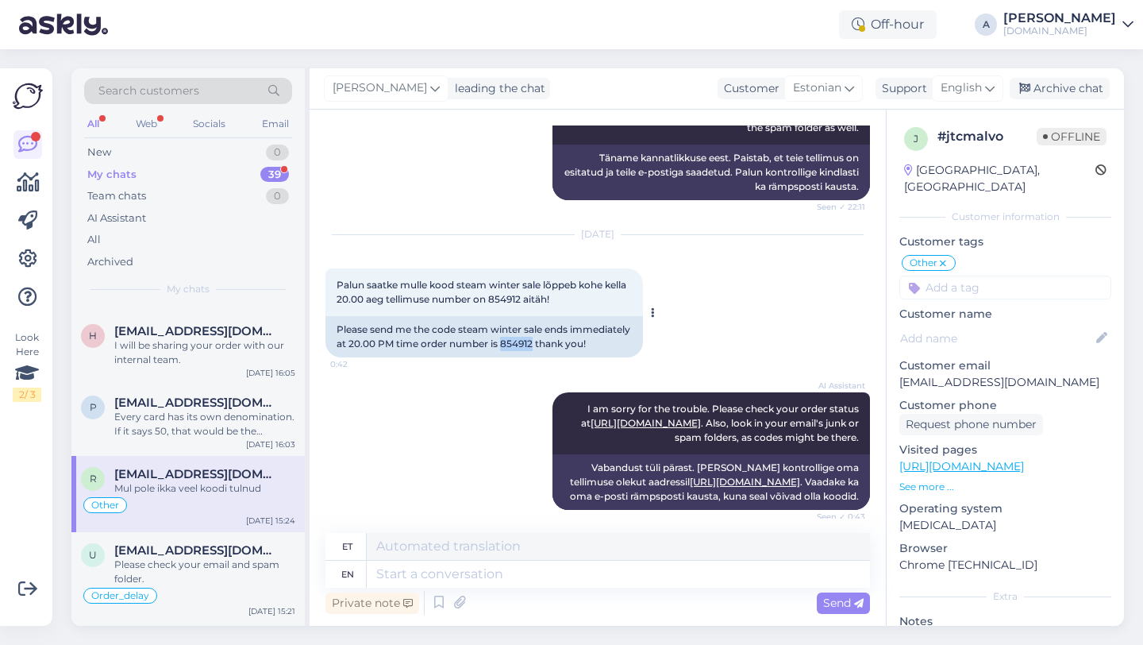
drag, startPoint x: 596, startPoint y: 296, endPoint x: 572, endPoint y: 299, distance: 24.0
click at [568, 316] on div "Please send me the code steam winter sale ends immediately at 20.00 PM time ord…" at bounding box center [484, 336] width 318 height 41
copy div "54912"
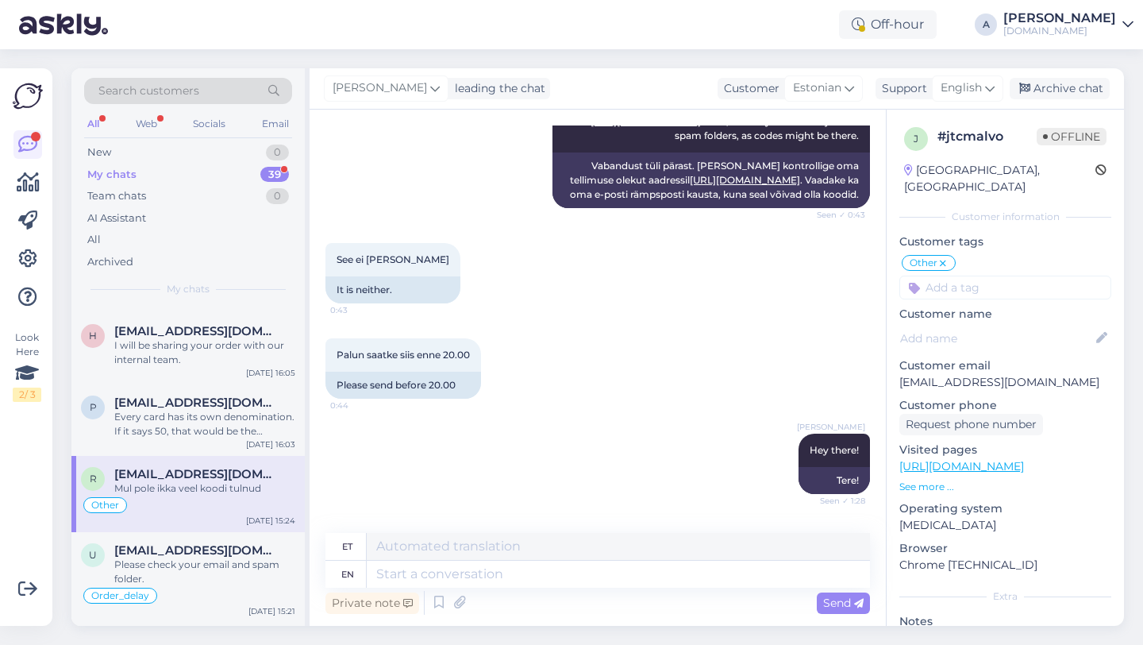
scroll to position [10489, 0]
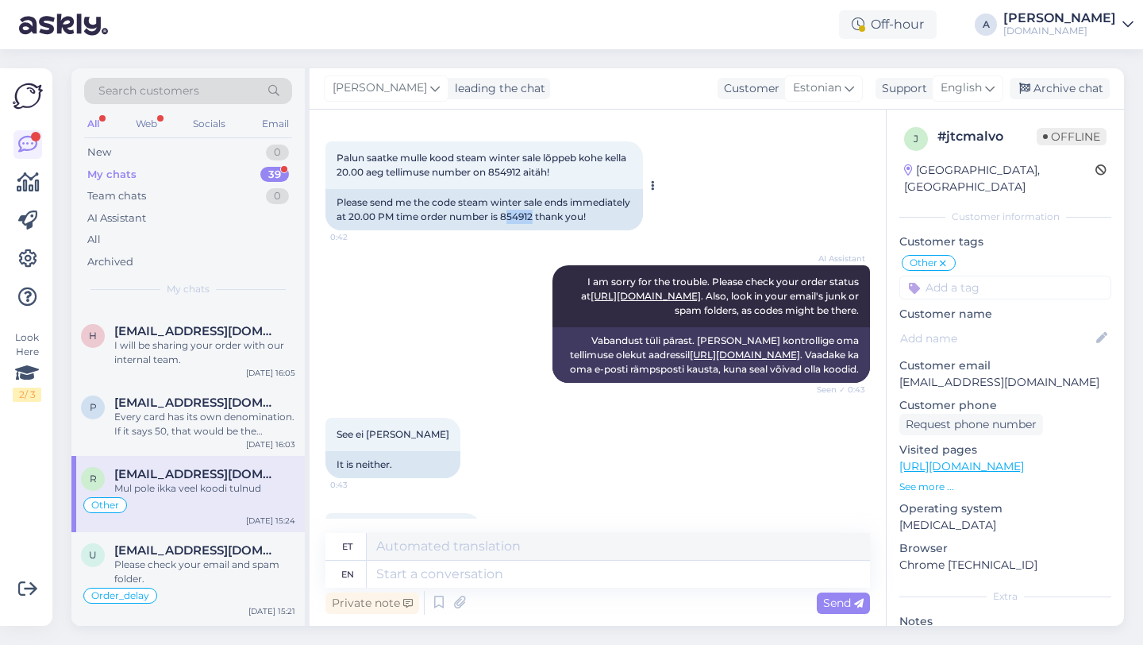
click at [593, 189] on div "Please send me the code steam winter sale ends immediately at 20.00 PM time ord…" at bounding box center [484, 209] width 318 height 41
drag, startPoint x: 598, startPoint y: 173, endPoint x: 571, endPoint y: 173, distance: 27.0
click at [567, 189] on div "Please send me the code steam winter sale ends immediately at 20.00 PM time ord…" at bounding box center [484, 209] width 318 height 41
copy div "854912"
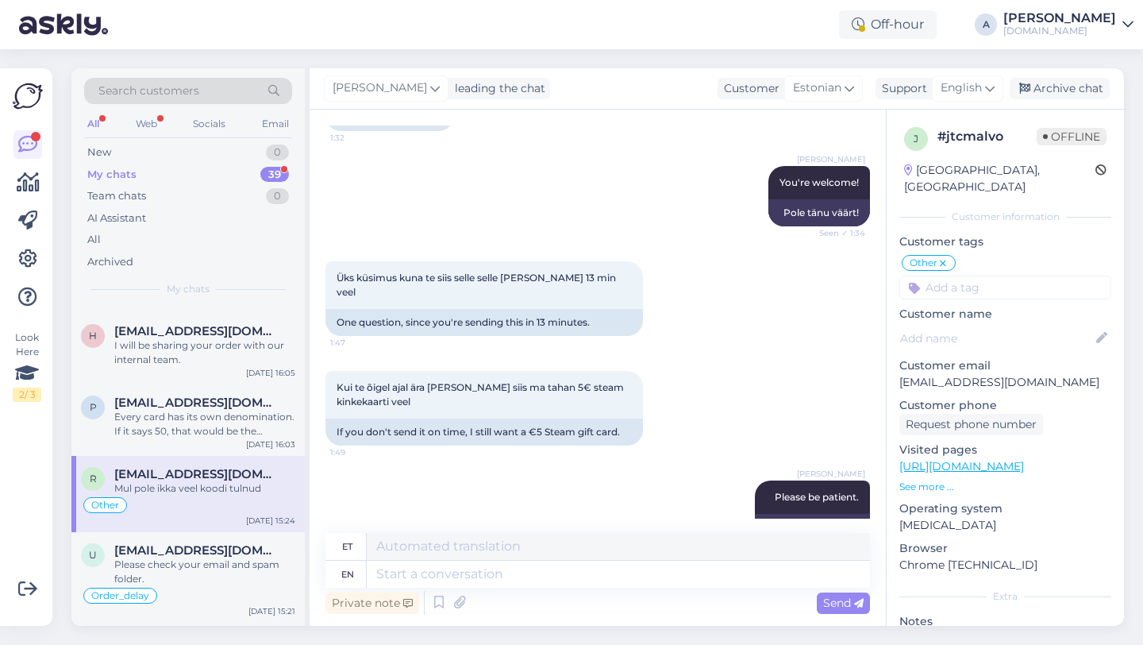
scroll to position [11419, 0]
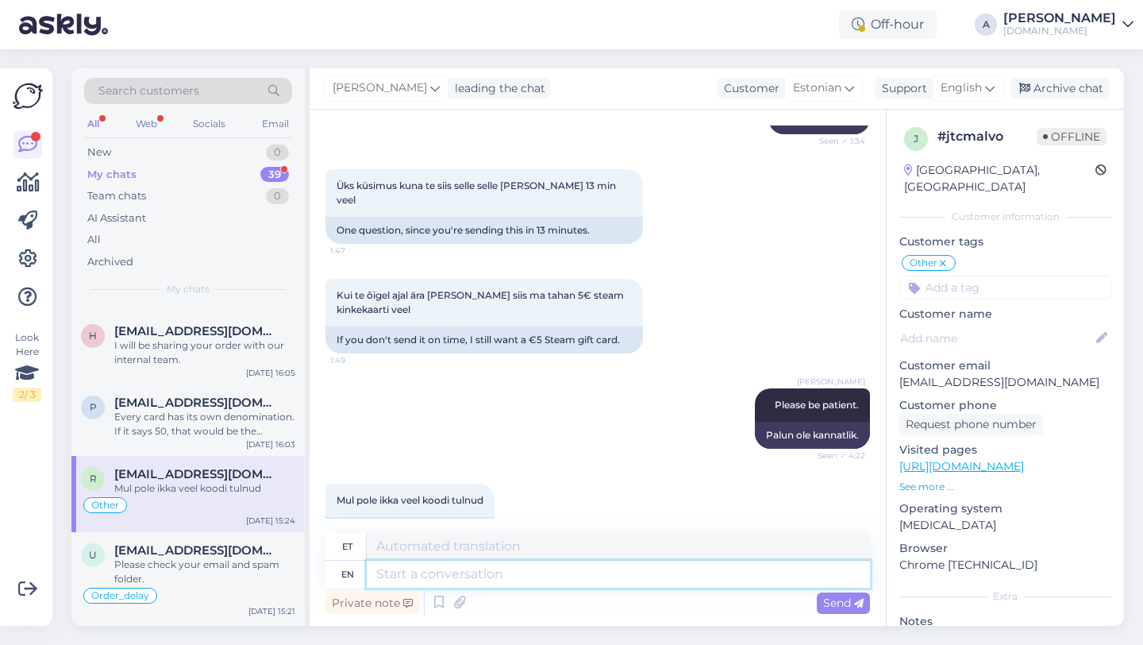
click at [421, 576] on textarea at bounding box center [618, 573] width 503 height 27
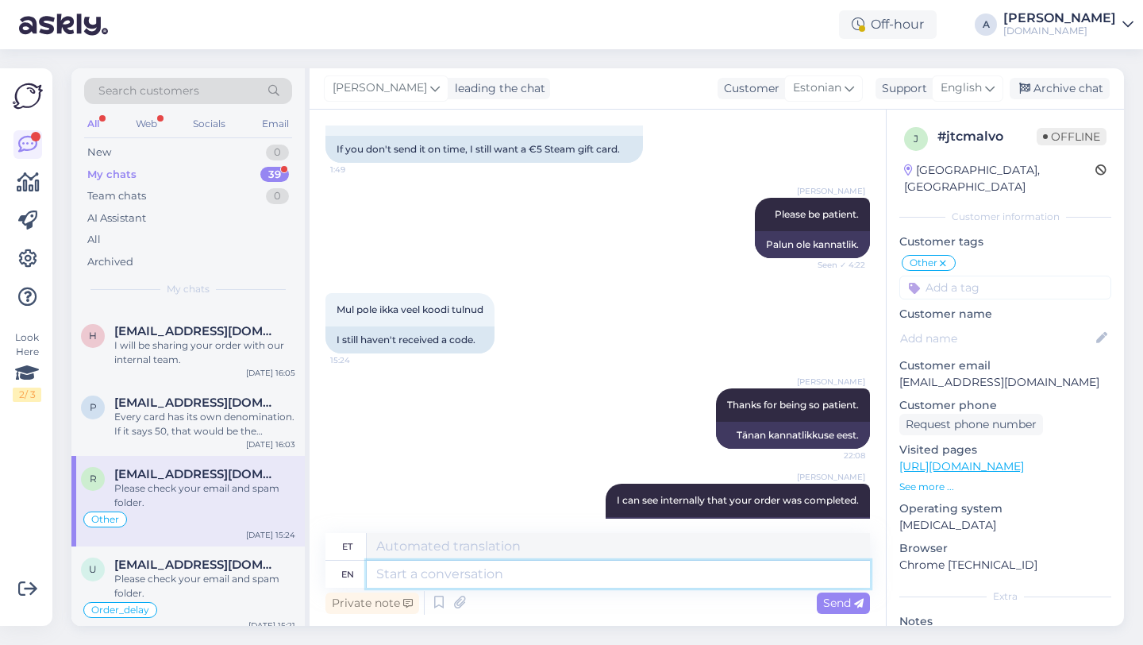
scroll to position [11705, 0]
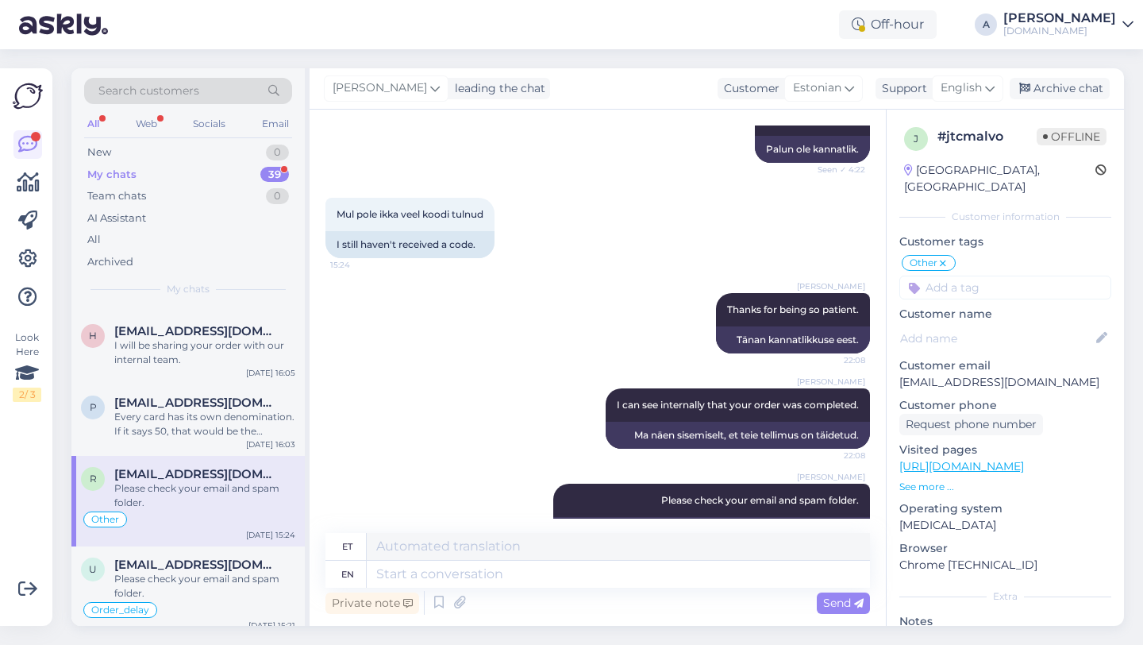
click at [941, 275] on input at bounding box center [1005, 287] width 212 height 24
click at [983, 325] on span "Order_delay" at bounding box center [1005, 330] width 58 height 10
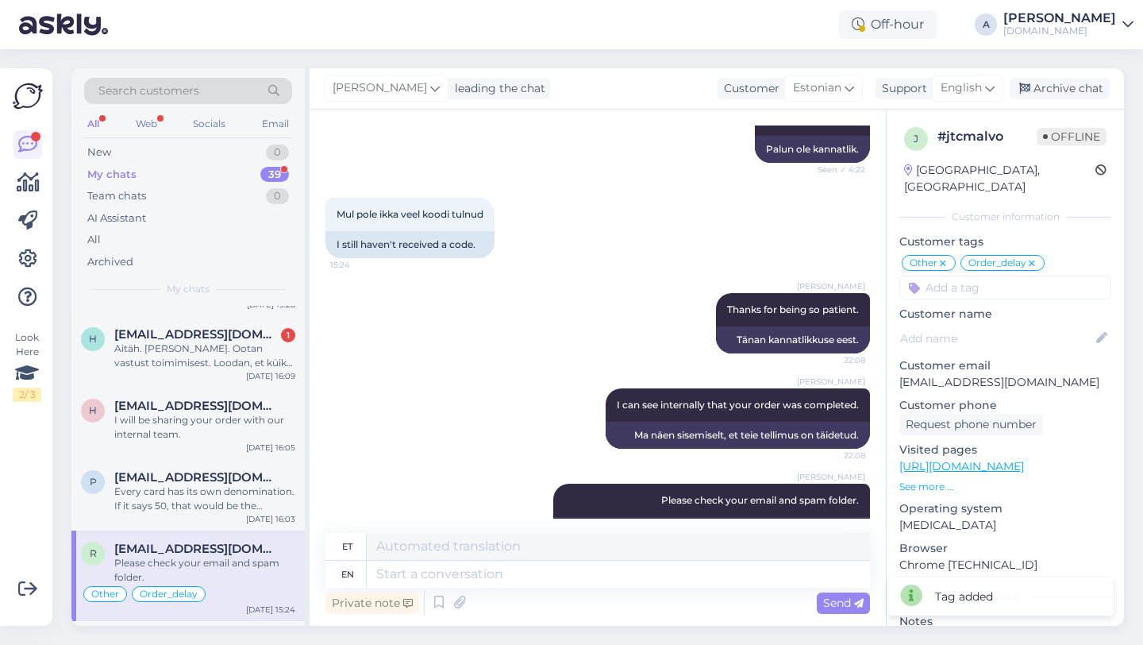
scroll to position [541, 0]
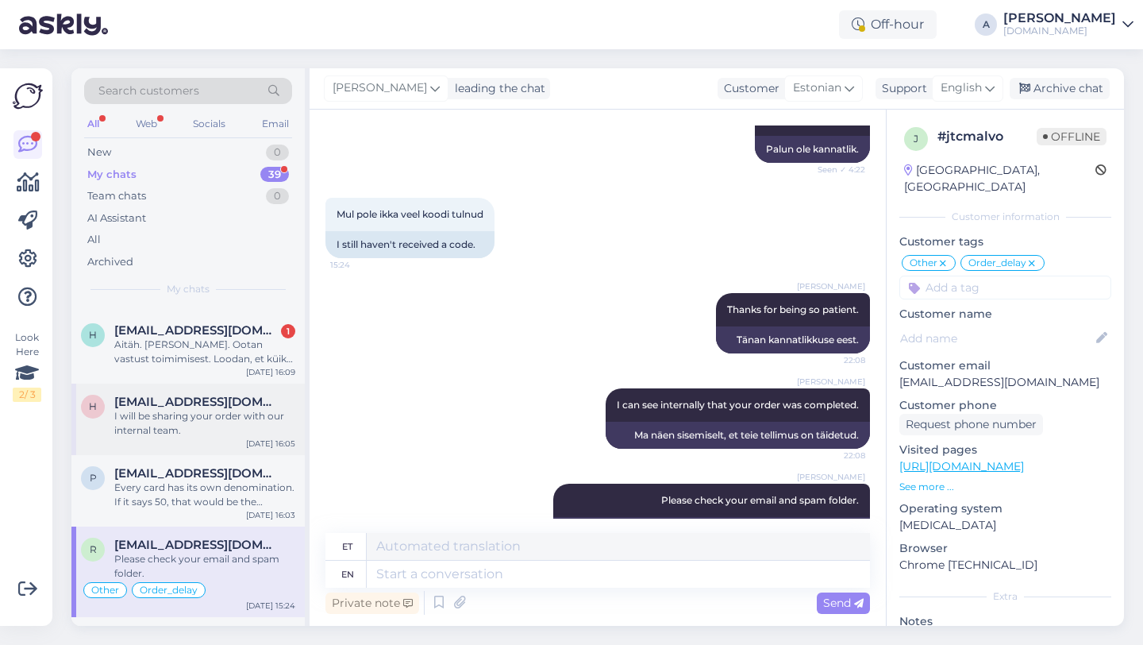
click at [199, 419] on div "I will be sharing your order with our internal team." at bounding box center [204, 423] width 181 height 29
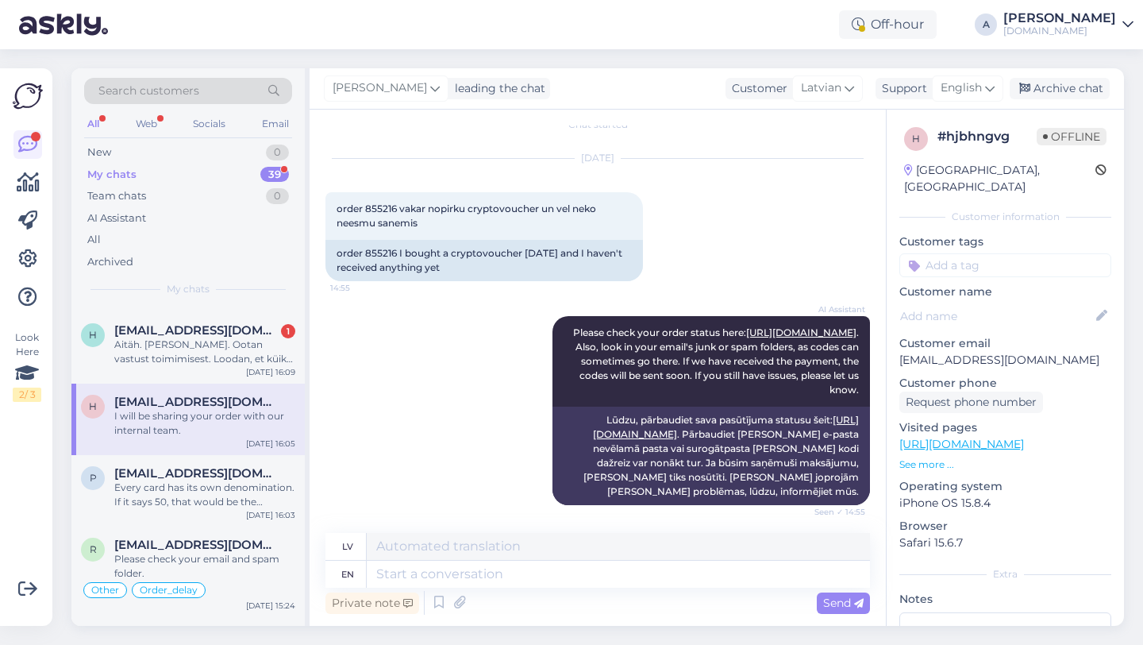
scroll to position [14, 0]
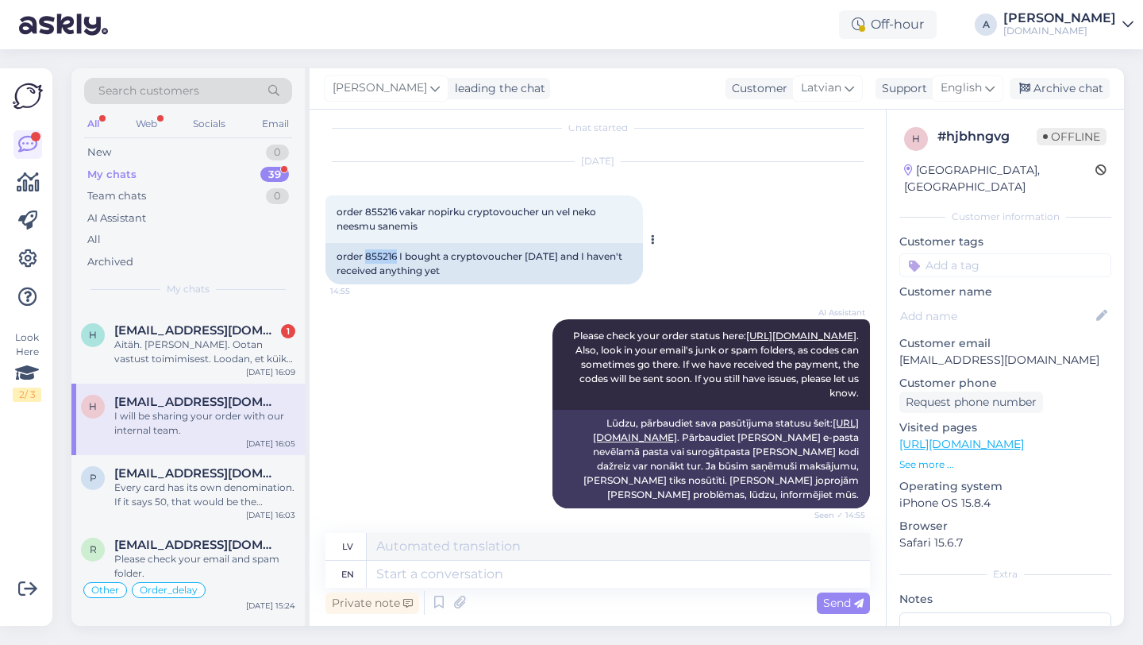
drag, startPoint x: 396, startPoint y: 254, endPoint x: 367, endPoint y: 256, distance: 29.4
click at [367, 256] on div "order 855216 I bought a cryptovoucher yesterday and I haven't received anything…" at bounding box center [484, 263] width 318 height 41
copy div "855216"
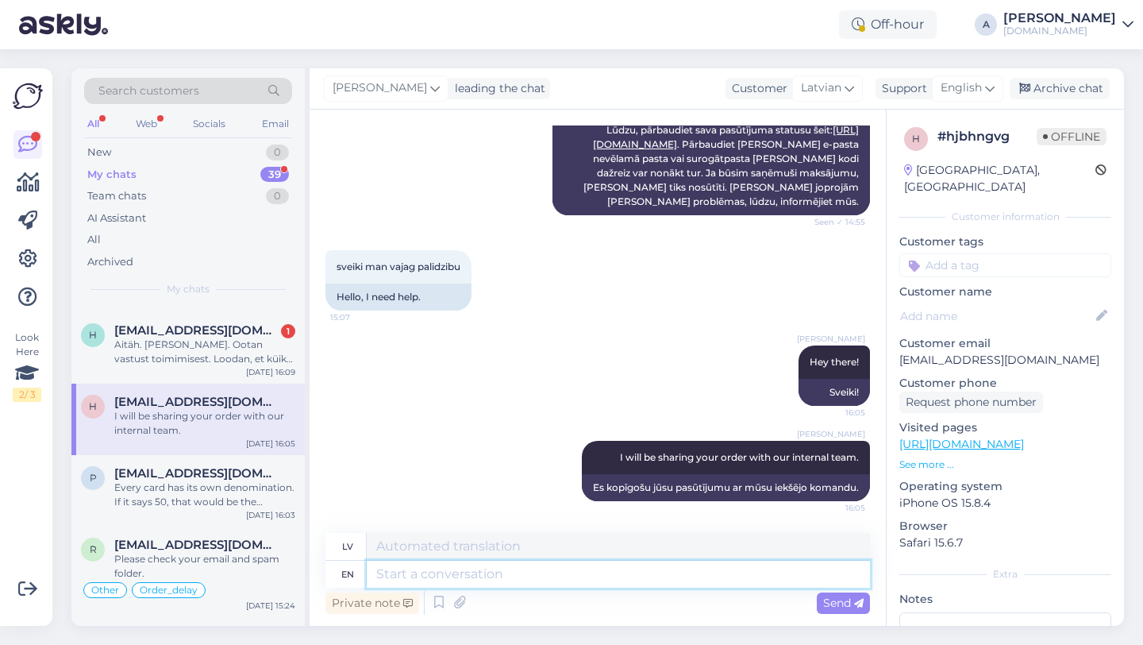
click at [455, 572] on textarea at bounding box center [618, 573] width 503 height 27
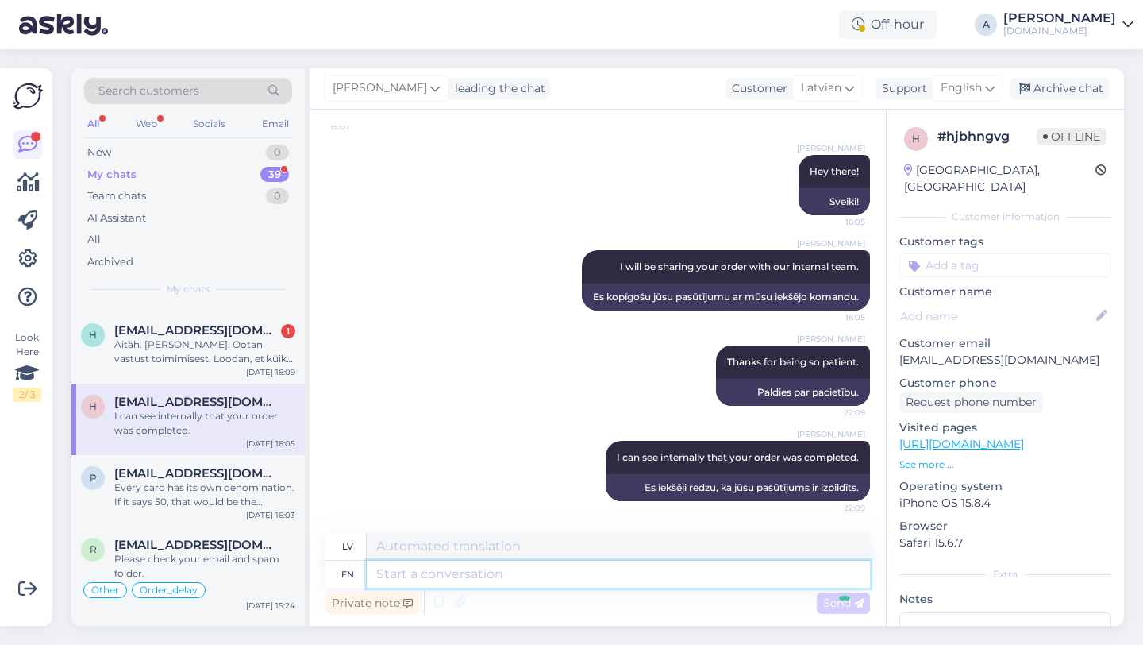
scroll to position [593, 0]
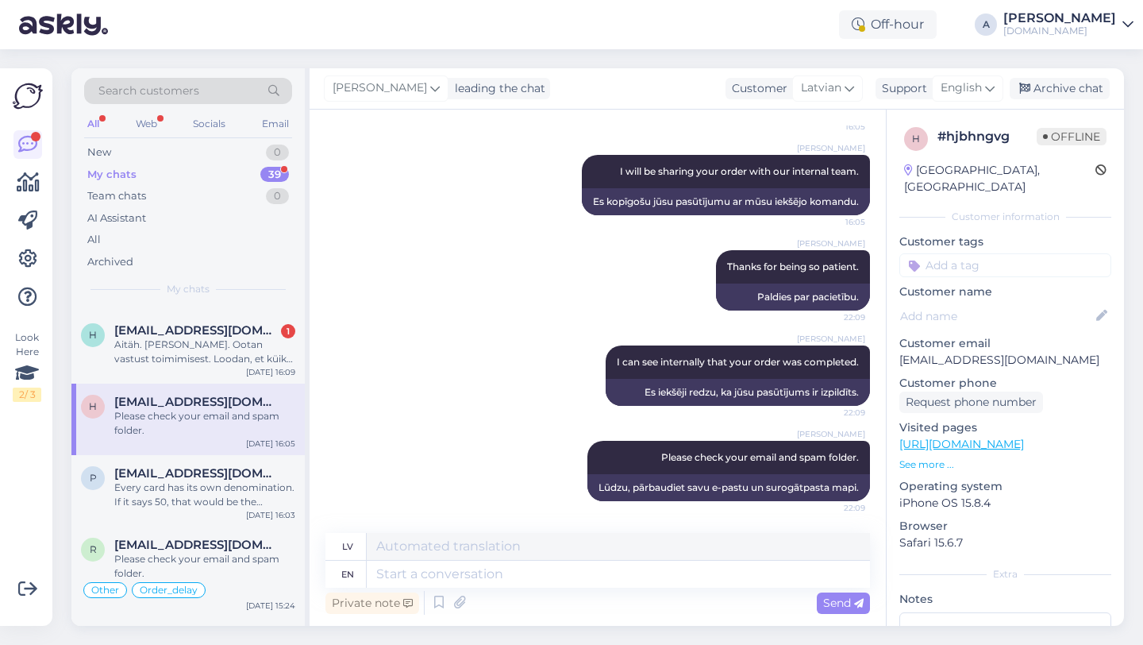
click at [989, 253] on input at bounding box center [1005, 265] width 212 height 24
click at [1030, 302] on span "Order_delay" at bounding box center [1005, 307] width 58 height 10
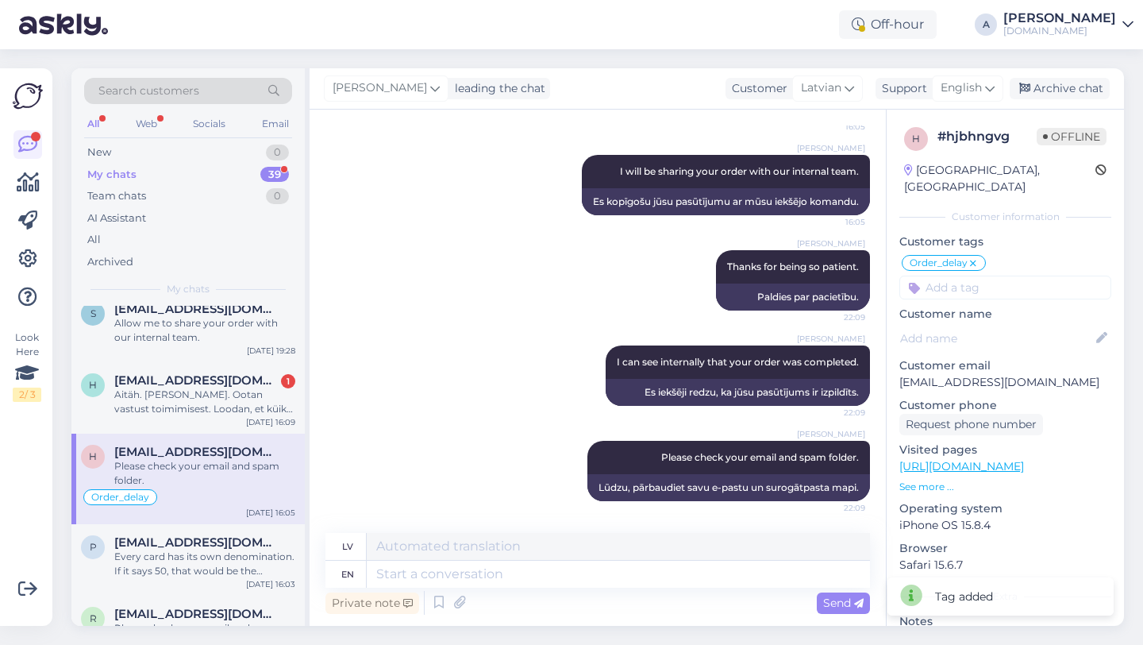
scroll to position [490, 0]
click at [192, 406] on div "Aitäh. Sain. Ootan vastust toimimisest. Loodan, et küik toimib.Ilusat päeva tei…" at bounding box center [204, 403] width 181 height 29
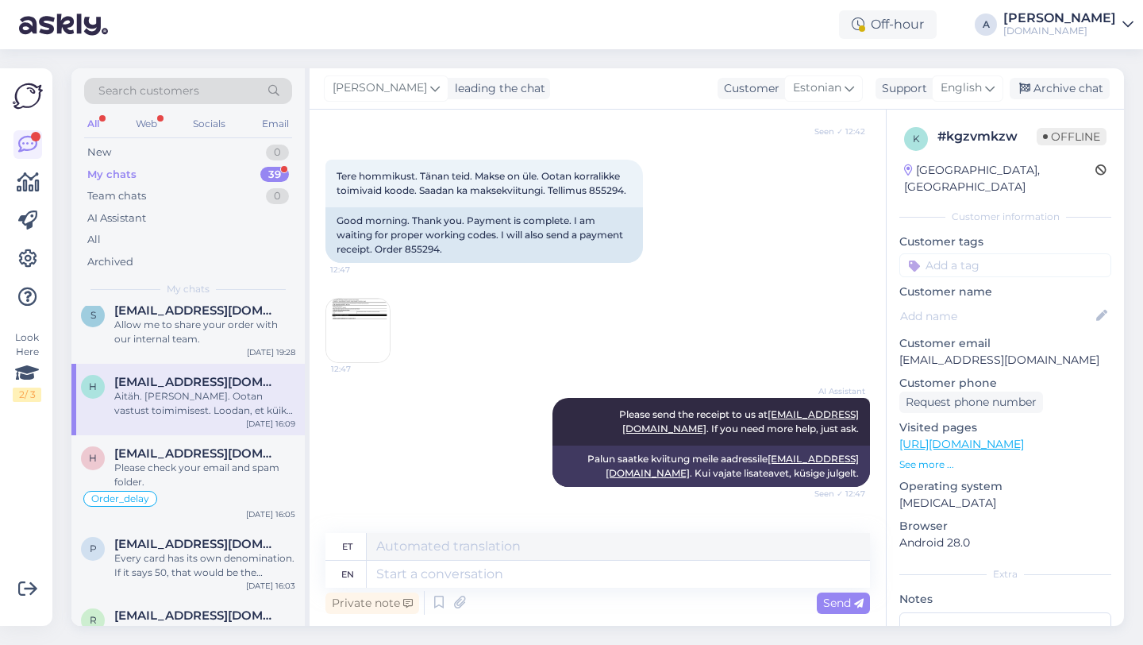
scroll to position [11828, 0]
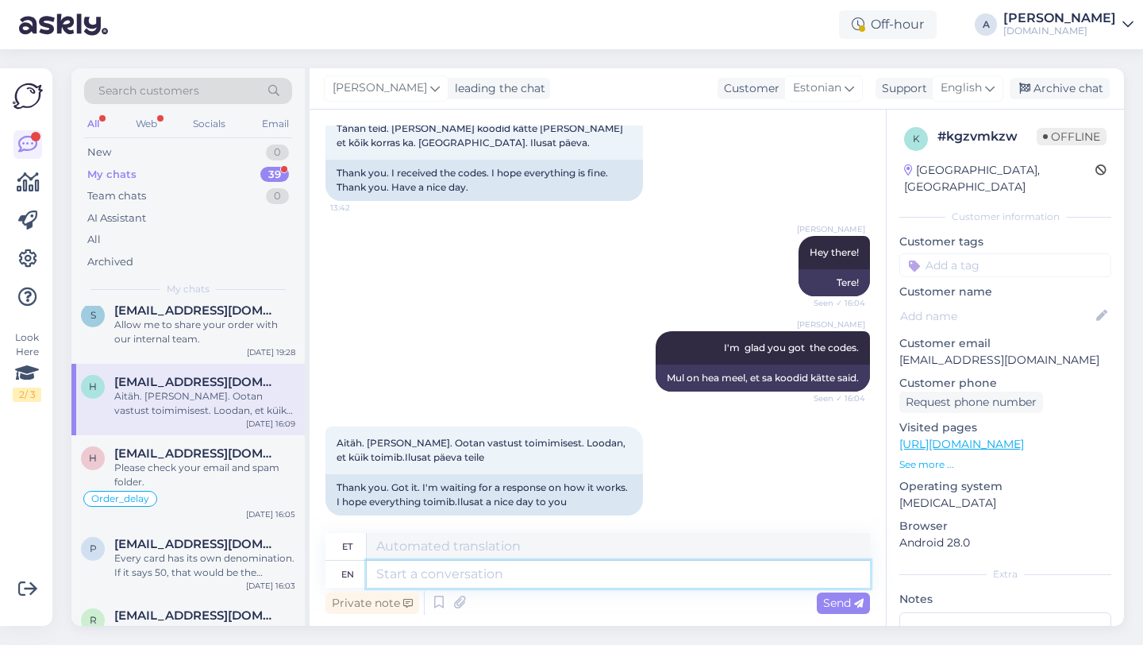
click at [403, 570] on textarea at bounding box center [618, 573] width 503 height 27
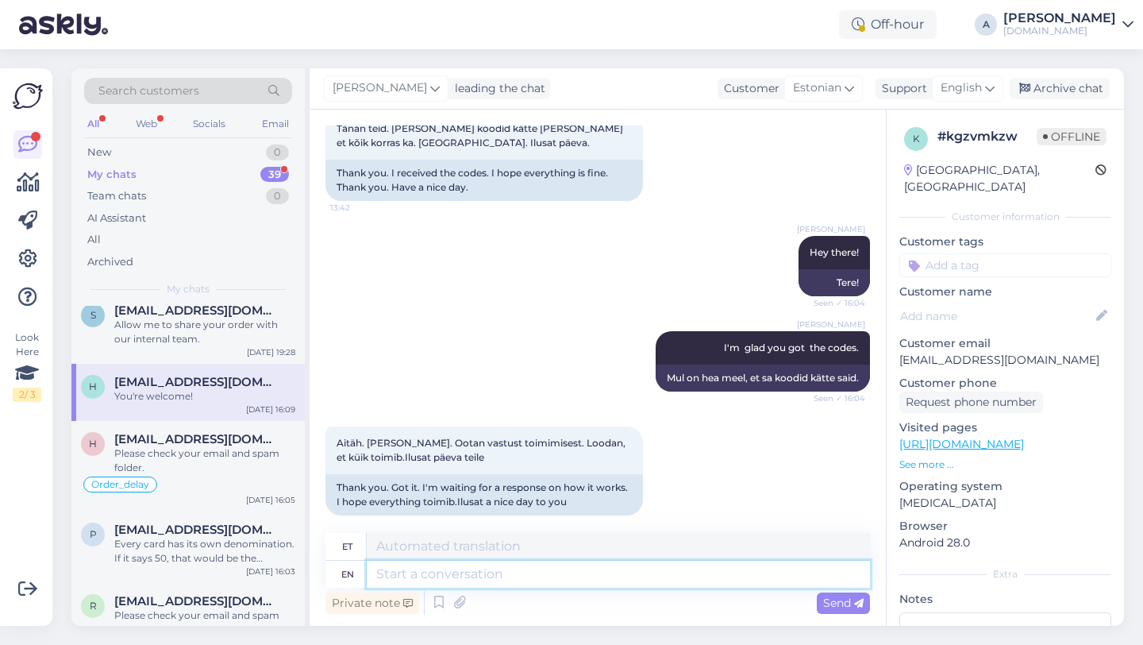
scroll to position [11924, 0]
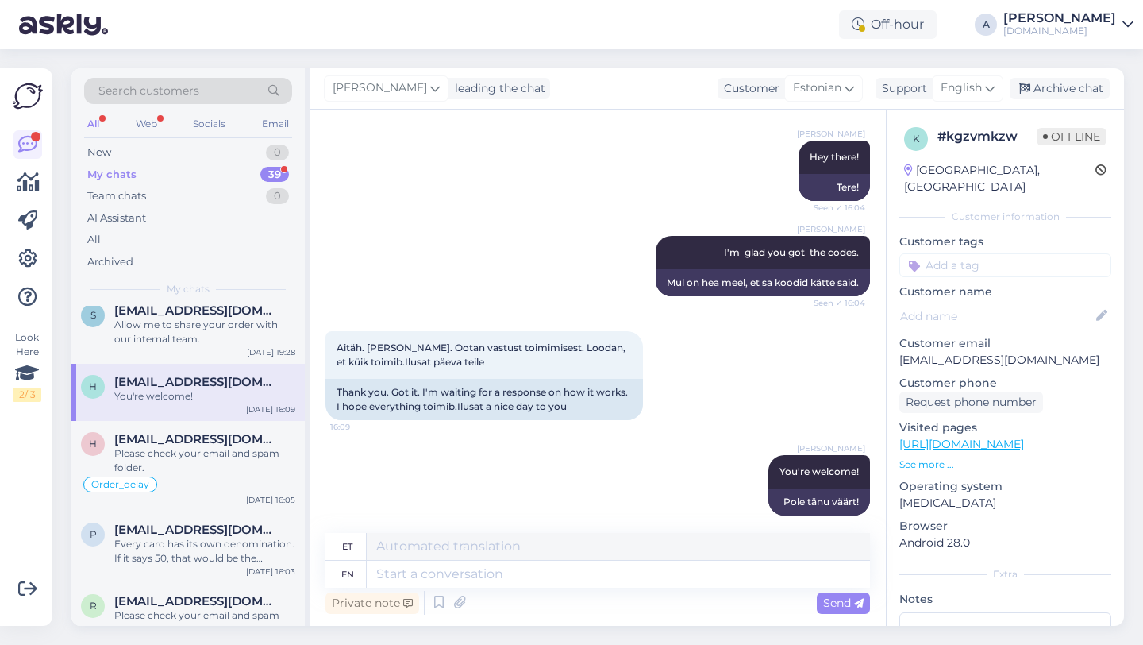
click at [1013, 253] on input at bounding box center [1005, 265] width 212 height 24
click at [1022, 302] on span "Order_delay" at bounding box center [1005, 307] width 58 height 10
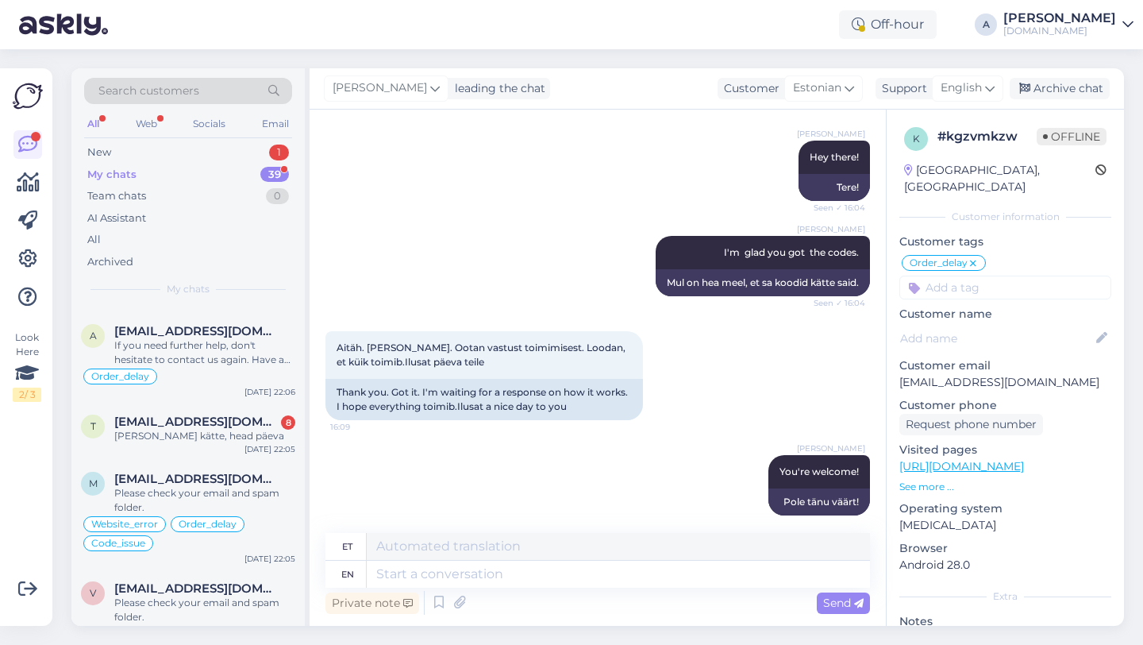
scroll to position [570, 0]
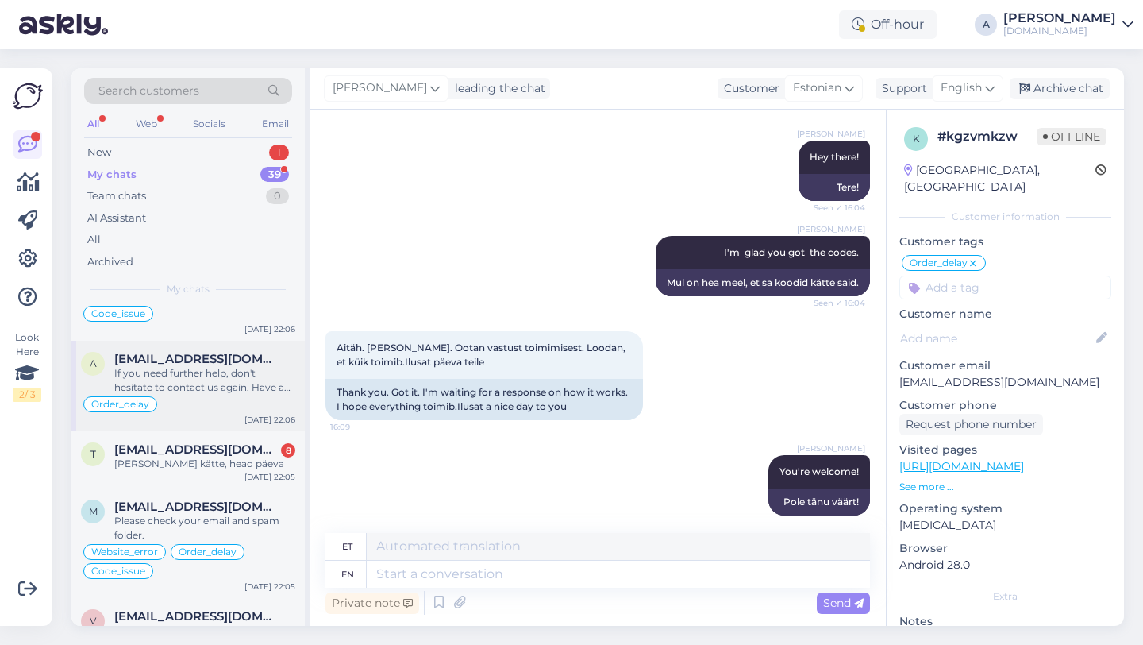
click at [226, 414] on div "a alekseimironenko6@gmail.com If you need further help, don't hesitate to conta…" at bounding box center [187, 386] width 233 height 90
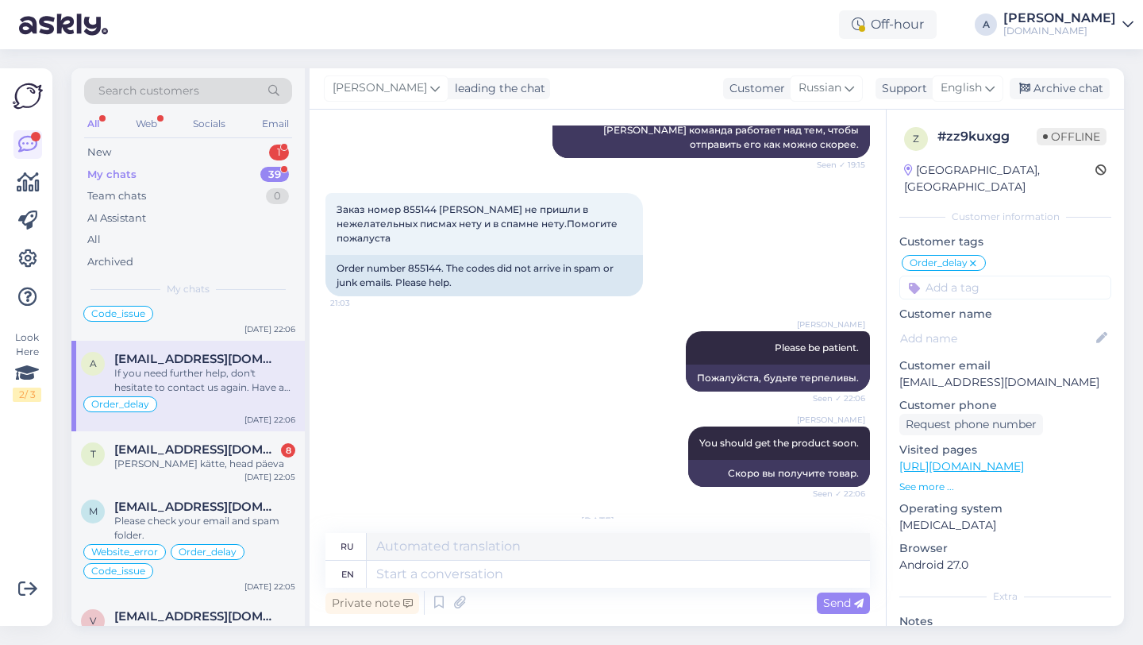
scroll to position [13267, 0]
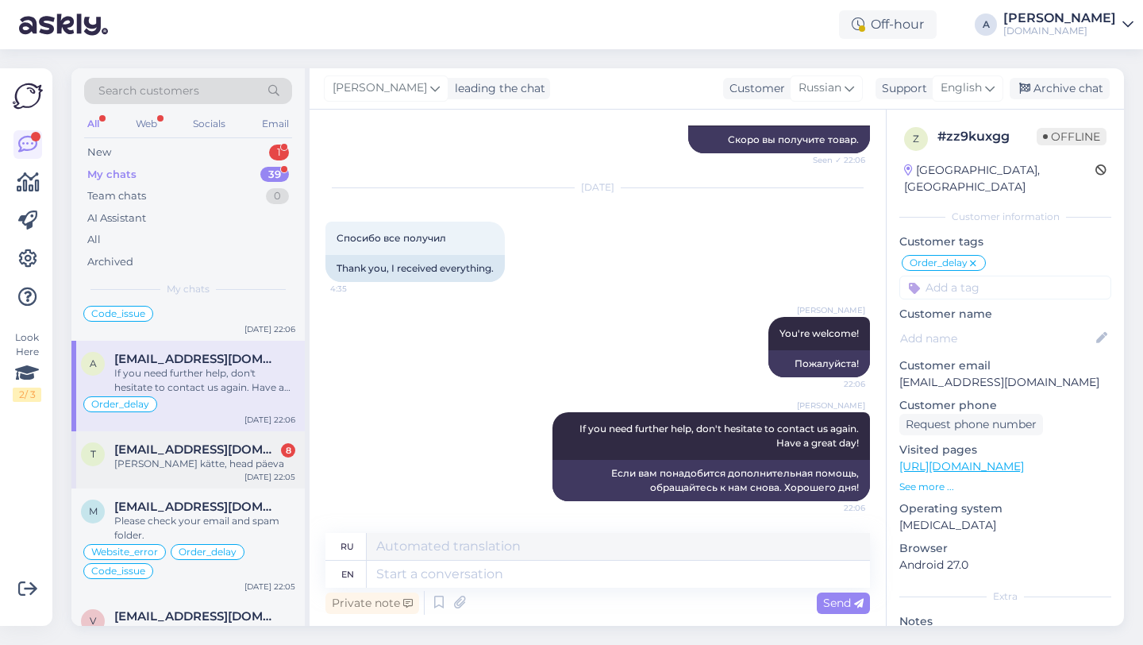
click at [183, 464] on div "Sain kätte, head päeva" at bounding box center [204, 463] width 181 height 14
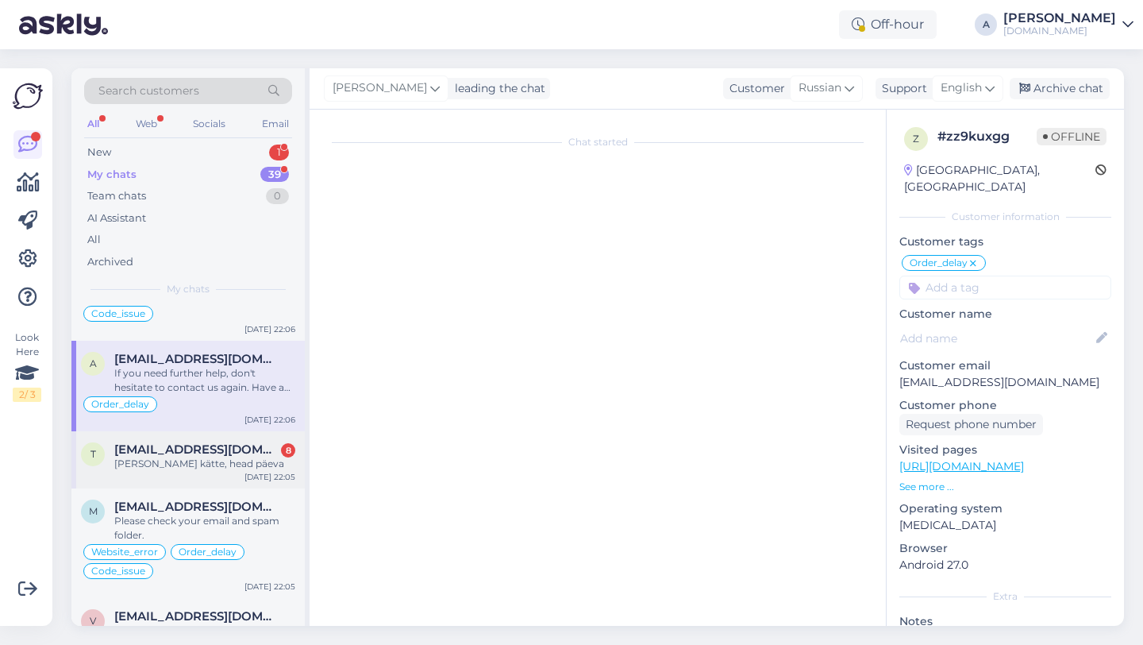
scroll to position [1450, 0]
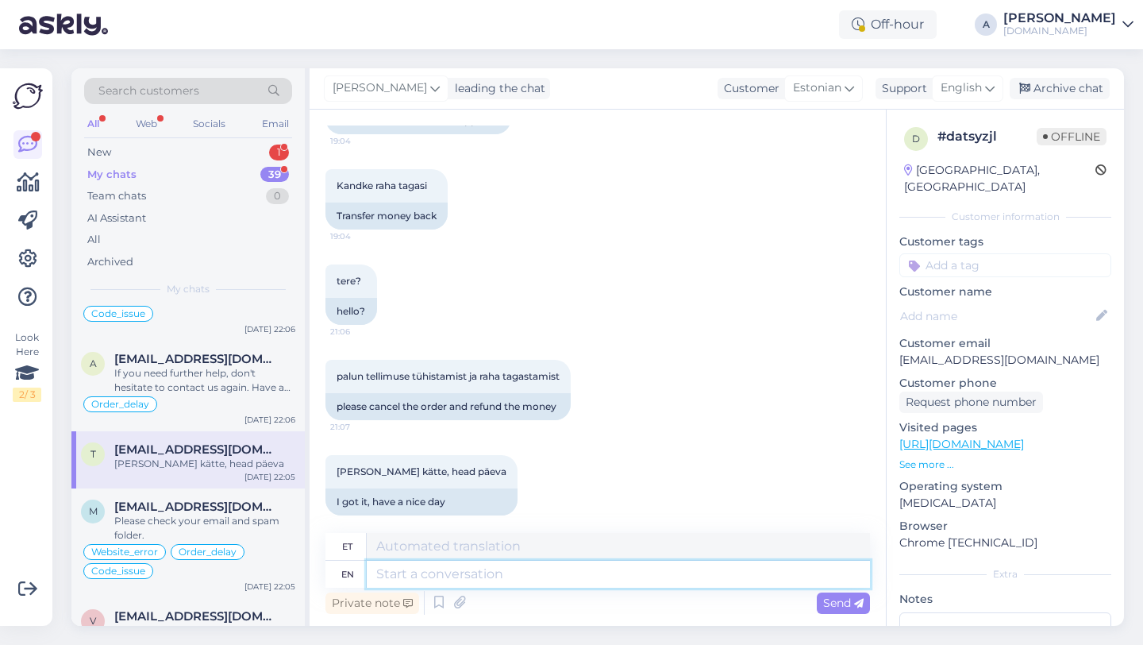
click at [431, 576] on textarea at bounding box center [618, 573] width 503 height 27
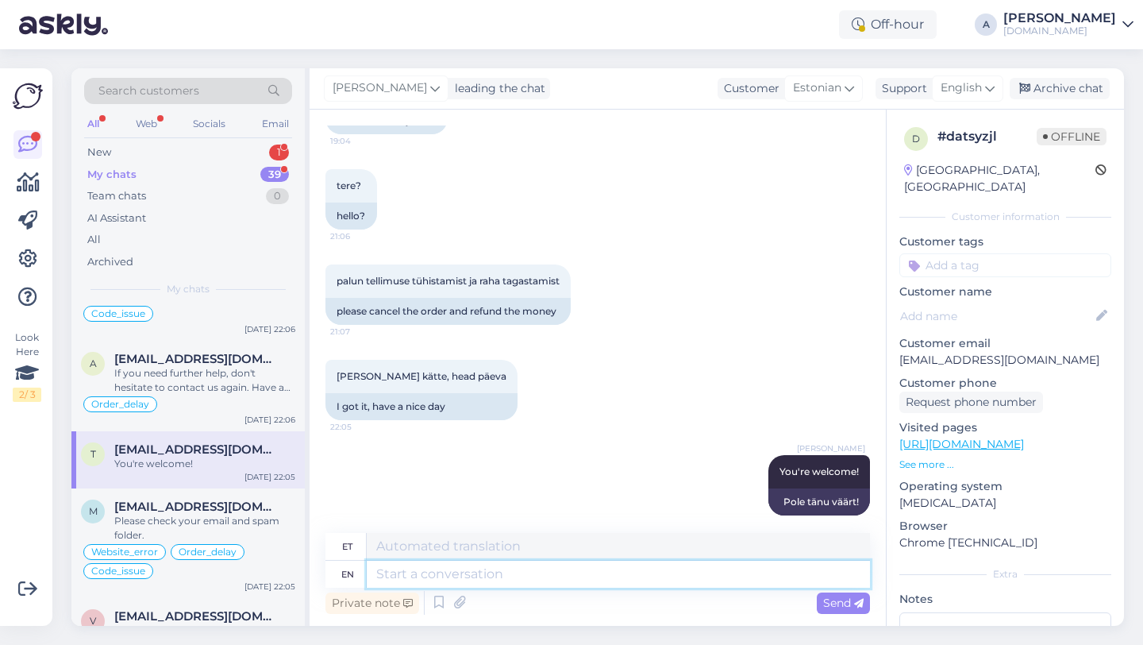
click at [457, 569] on textarea at bounding box center [618, 573] width 503 height 27
paste textarea "If you need further help, don't hesitate to contact us again. Have a great day!"
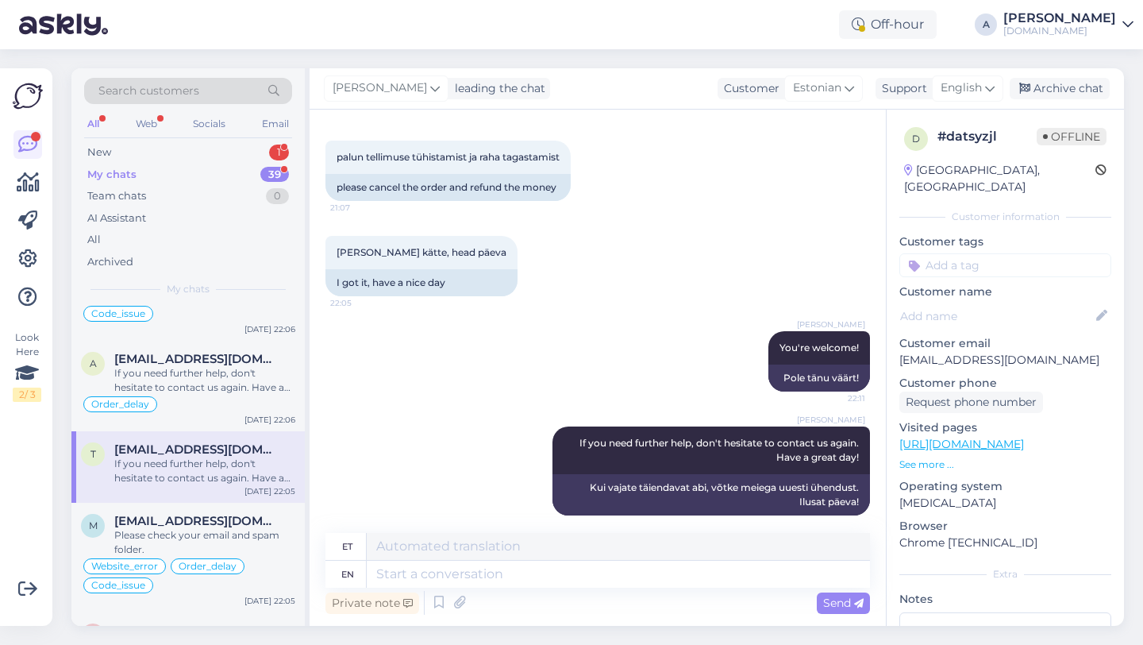
click at [953, 253] on input at bounding box center [1005, 265] width 212 height 24
click at [988, 299] on div "Order_delay" at bounding box center [1005, 307] width 74 height 16
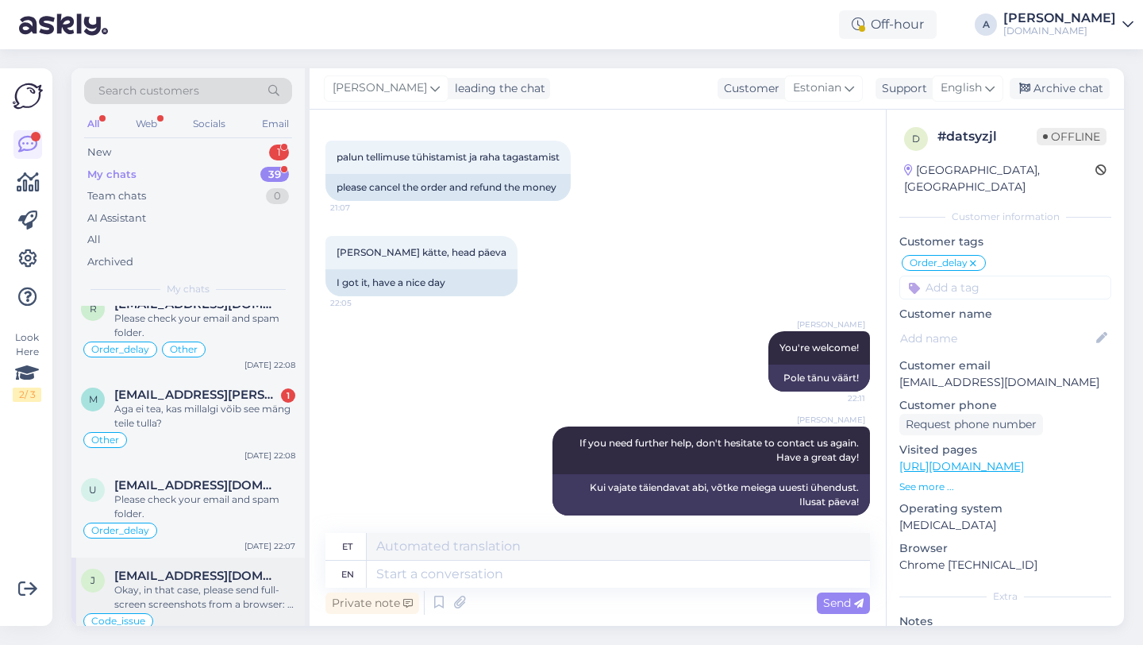
scroll to position [252, 0]
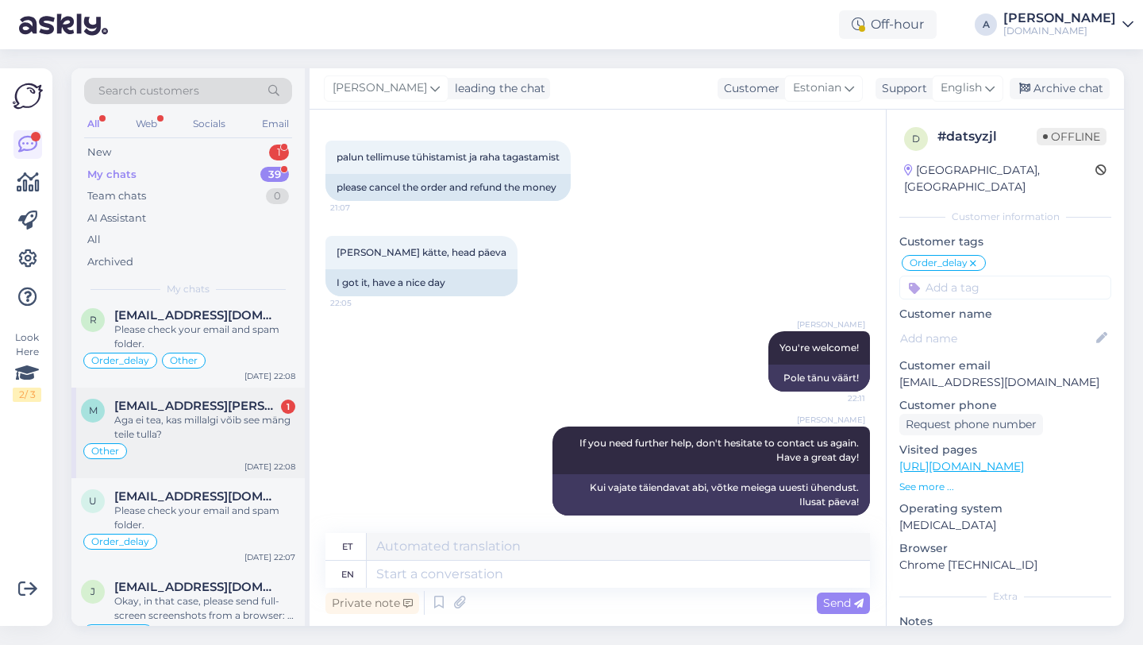
click at [214, 429] on div "Aga ei tea, kas millalgi võib see mäng teile tulla?" at bounding box center [204, 427] width 181 height 29
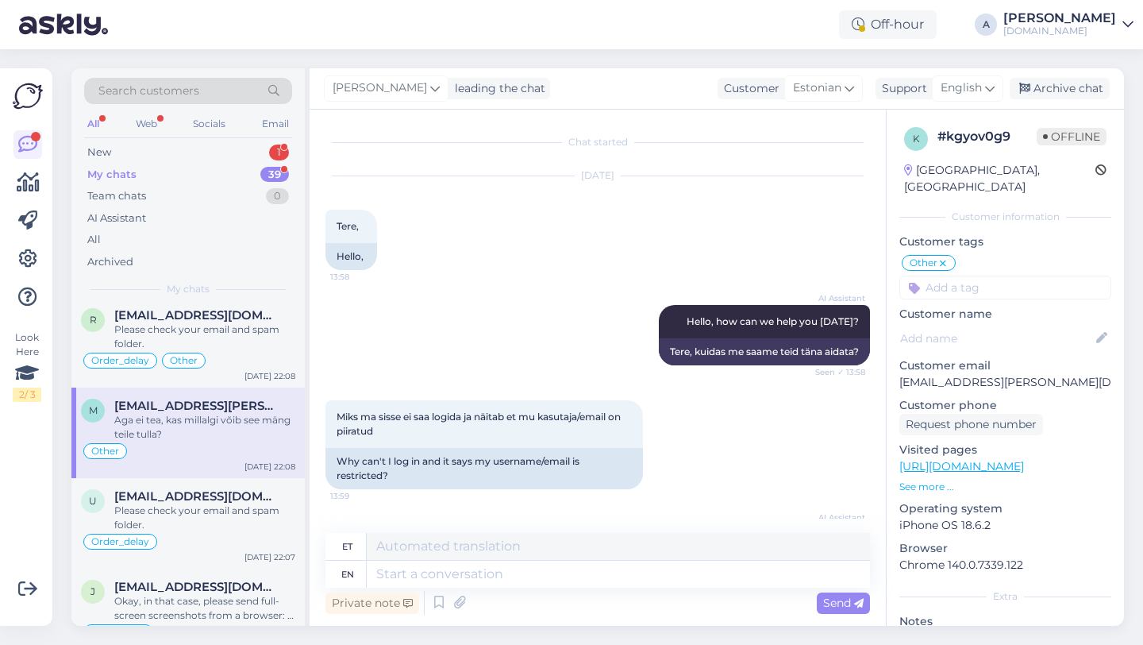
scroll to position [4056, 0]
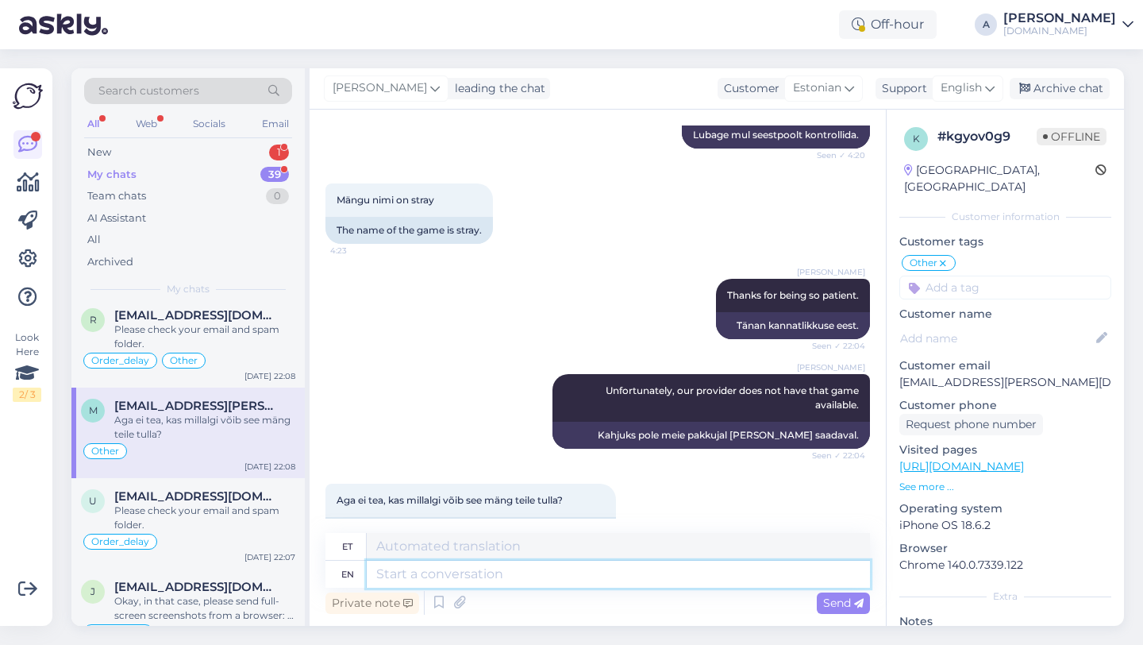
click at [416, 577] on textarea at bounding box center [618, 573] width 503 height 27
click at [614, 576] on textarea "We do not have an specific date" at bounding box center [618, 573] width 503 height 27
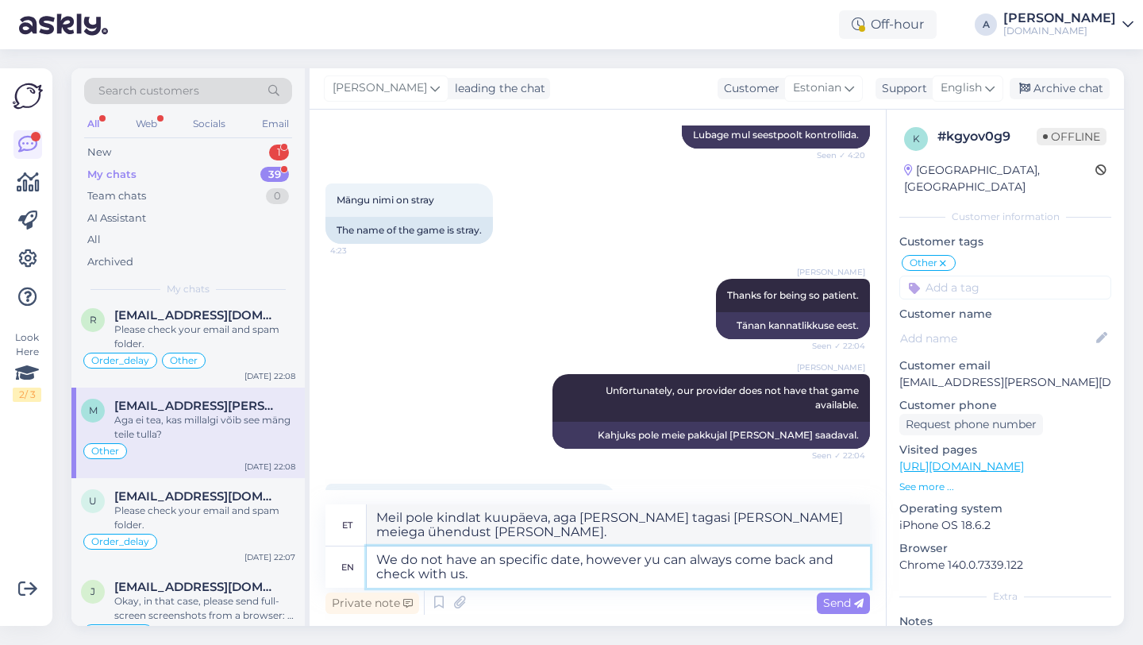
click at [653, 562] on textarea "We do not have an specific date, however yu can always come back and check with…" at bounding box center [618, 566] width 503 height 41
click at [847, 607] on span "Send" at bounding box center [843, 602] width 40 height 14
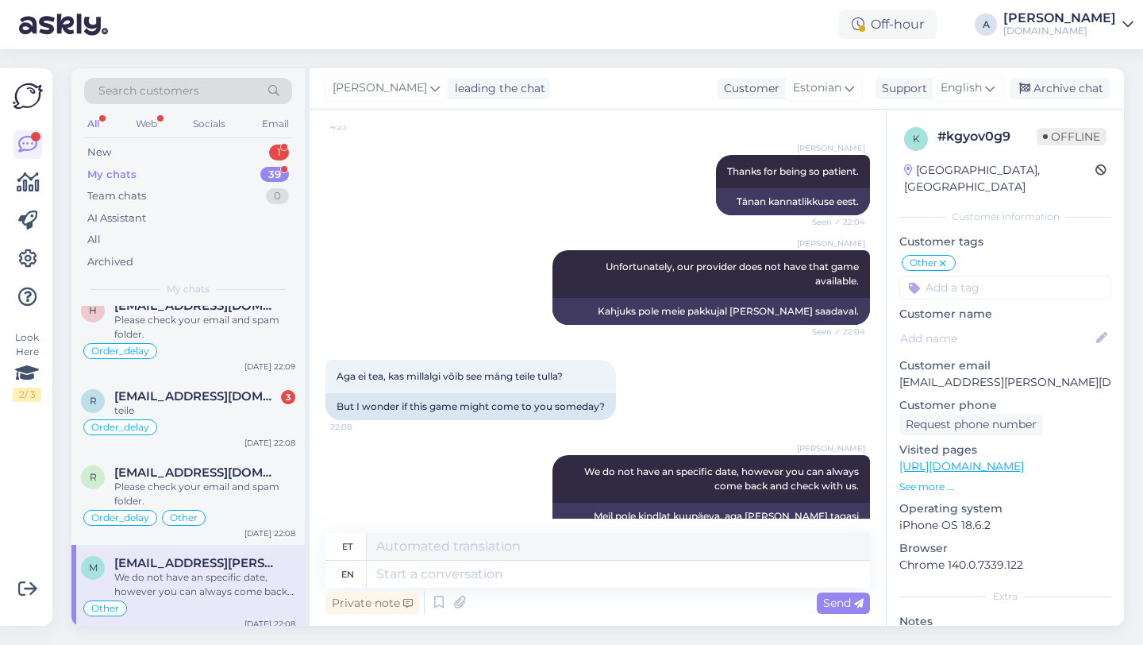
scroll to position [93, 0]
click at [164, 486] on div "Please check your email and spam folder." at bounding box center [204, 495] width 181 height 29
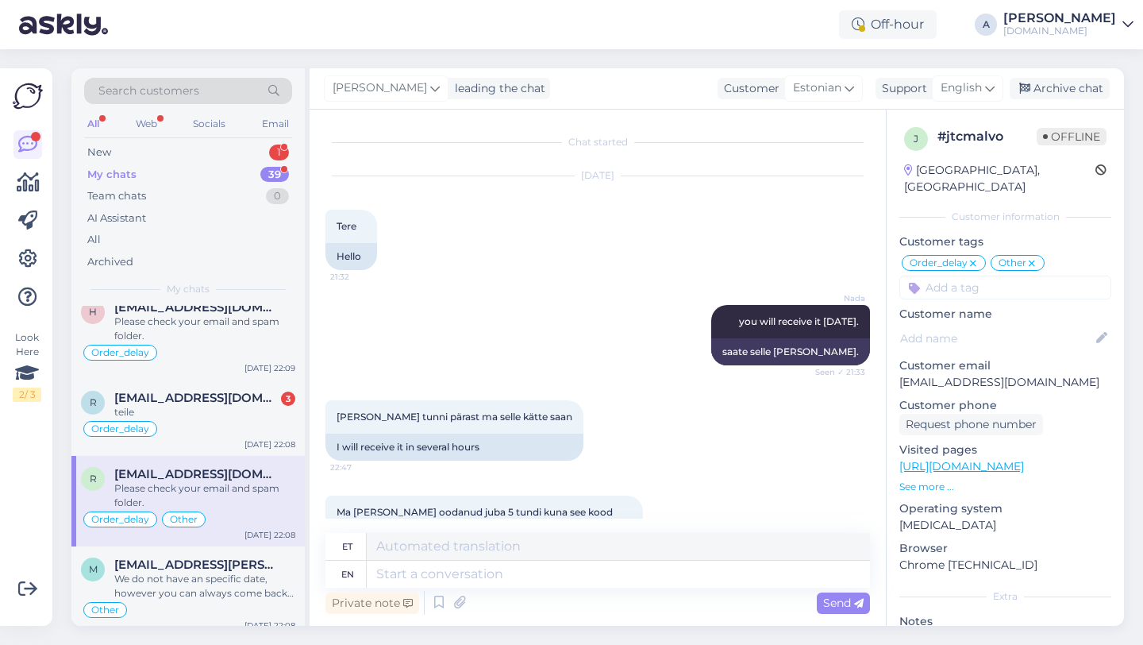
scroll to position [11419, 0]
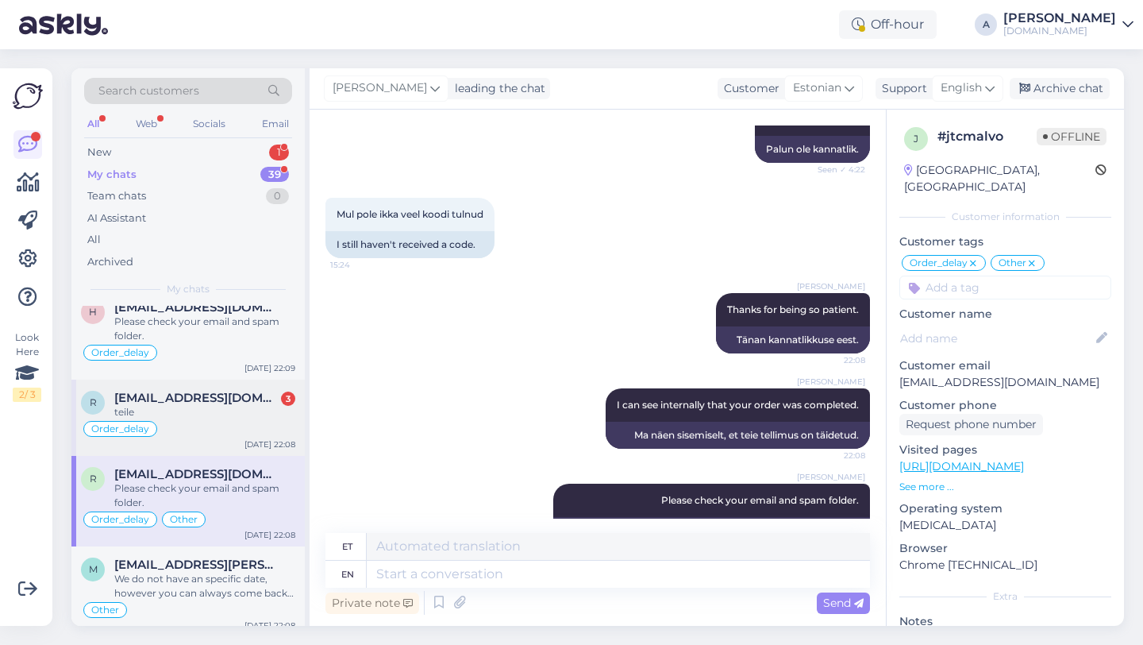
click at [177, 414] on div "teile" at bounding box center [204, 412] width 181 height 14
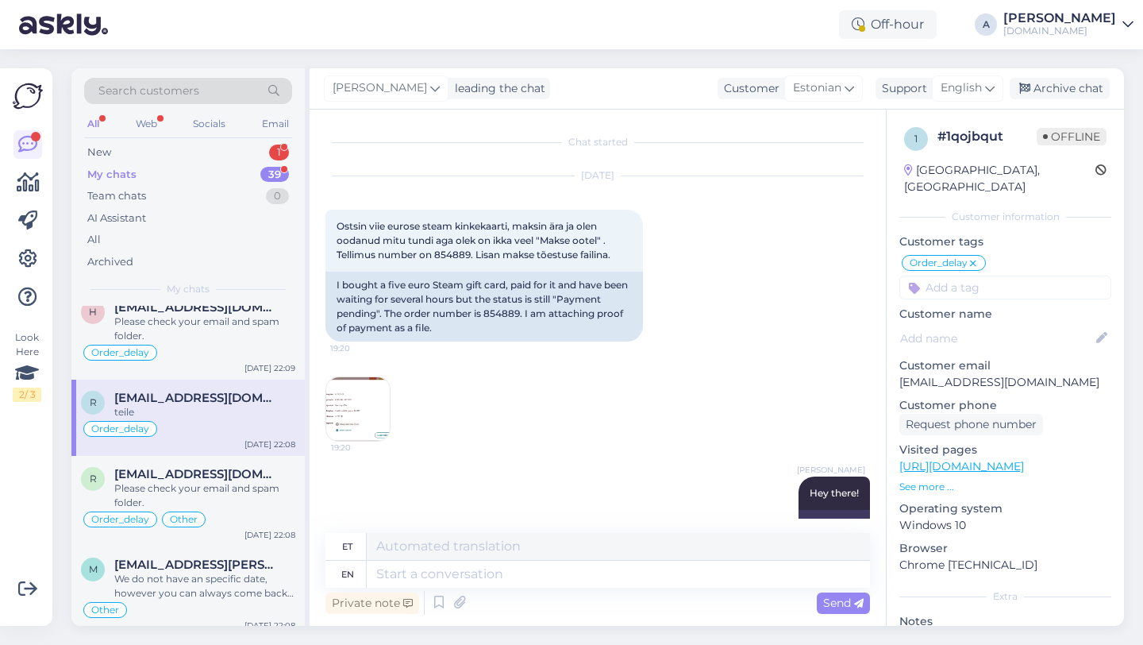
scroll to position [2386, 0]
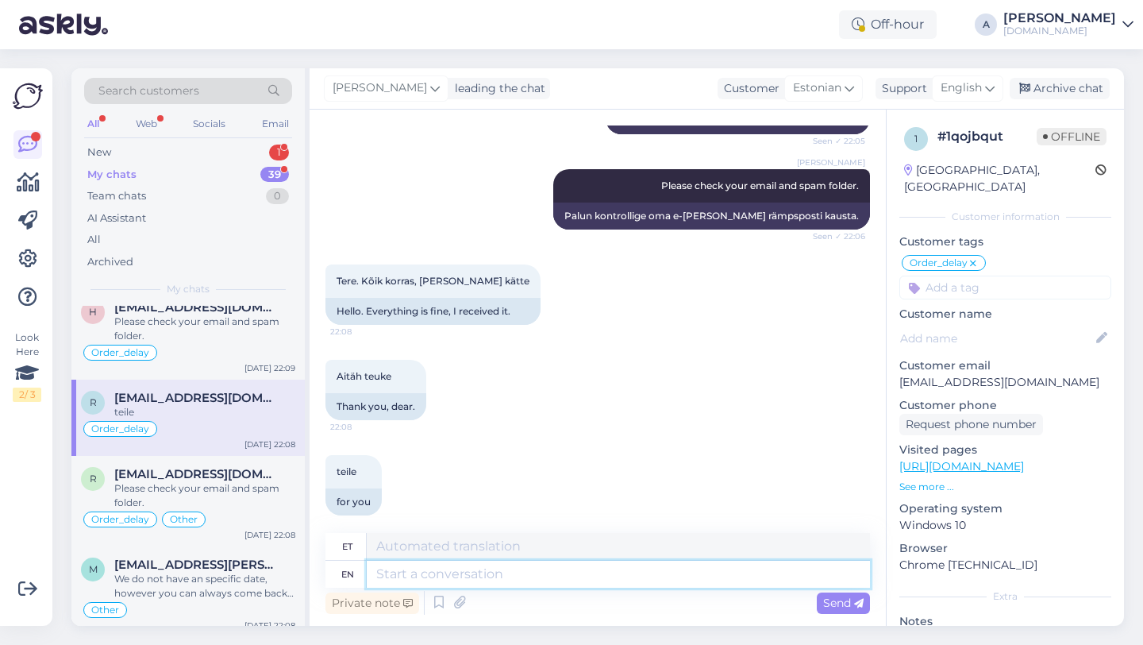
click at [457, 563] on textarea at bounding box center [618, 573] width 503 height 27
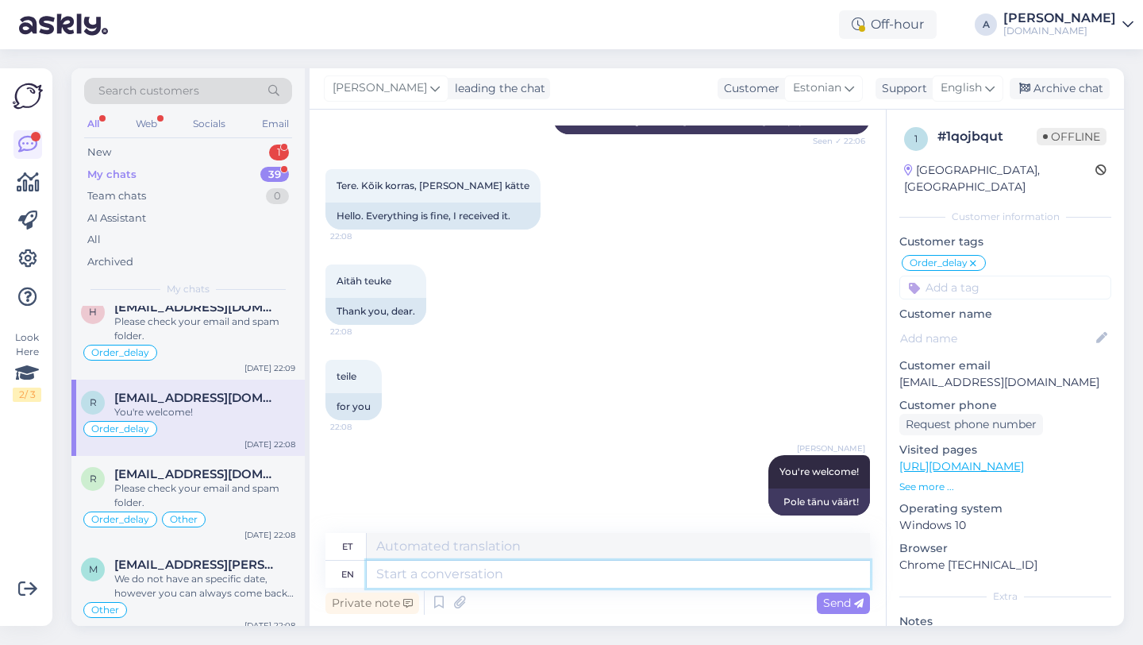
click at [487, 571] on textarea at bounding box center [618, 573] width 503 height 27
paste textarea "If you need further help, don't hesitate to contact us again. Have a great day!"
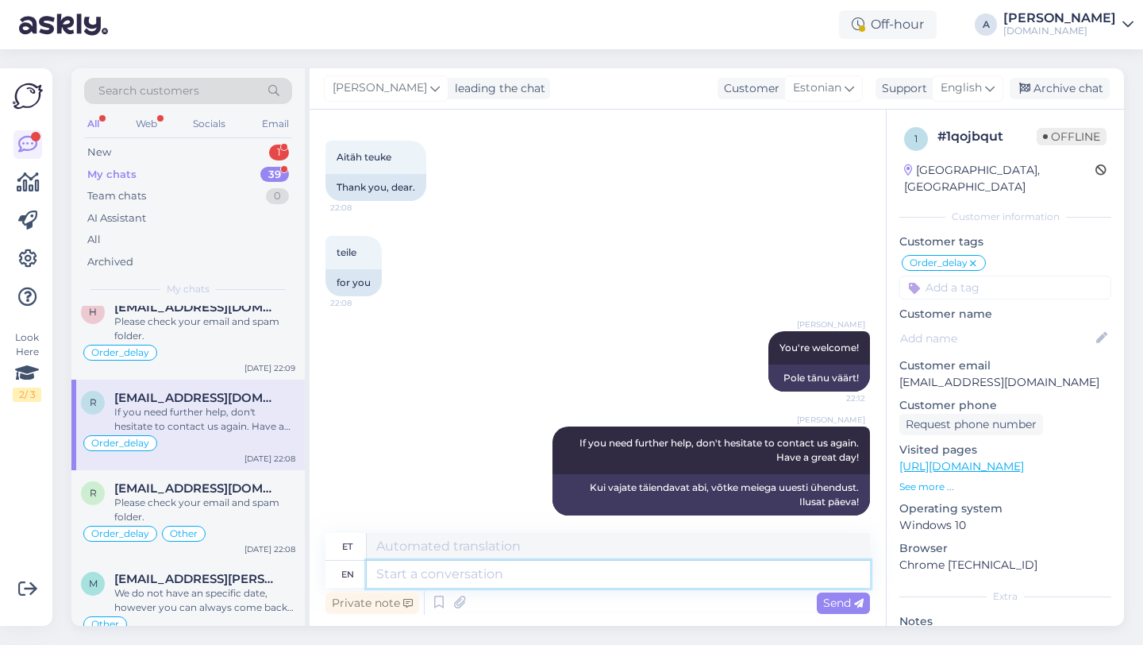
scroll to position [0, 0]
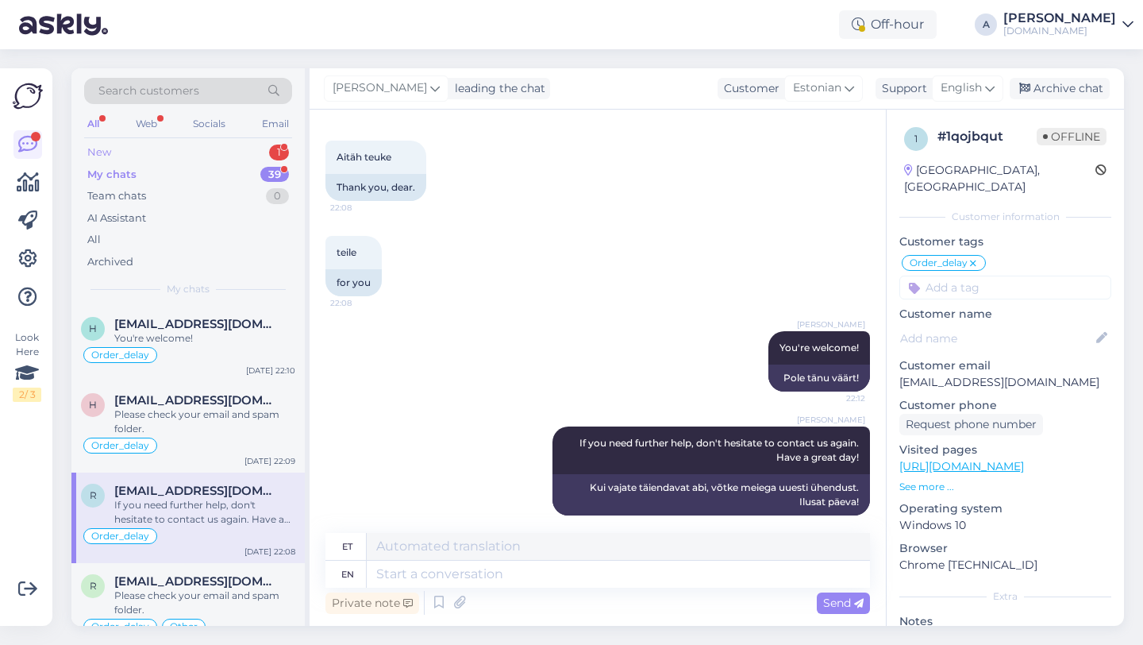
click at [266, 148] on div "New 1" at bounding box center [188, 152] width 208 height 22
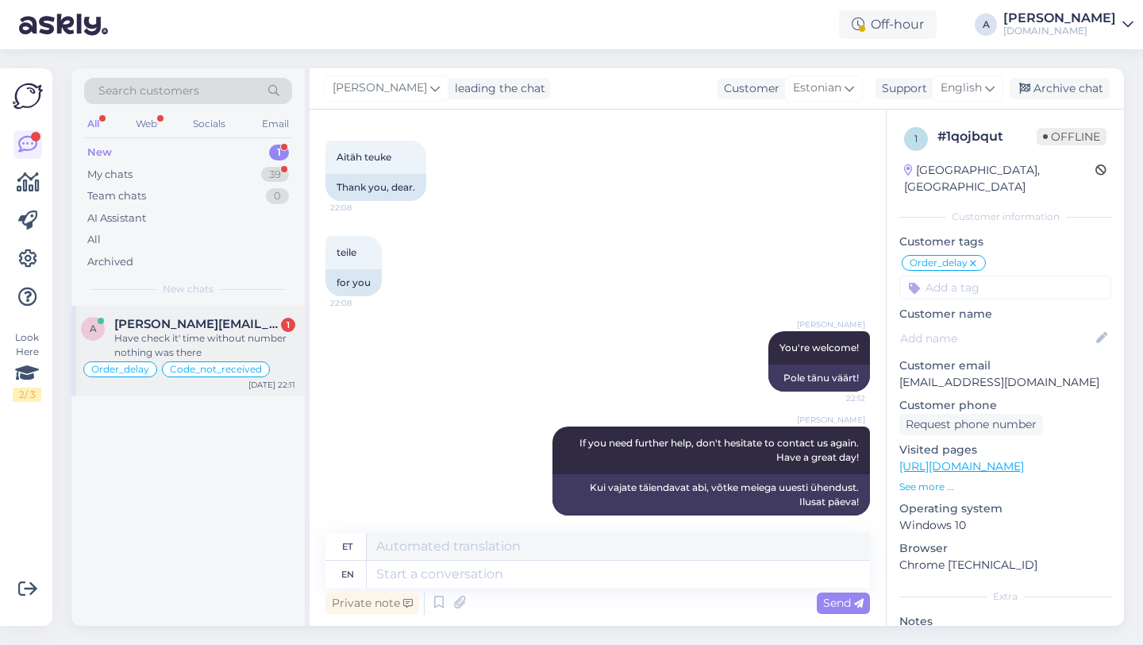
click at [209, 325] on span "[PERSON_NAME][EMAIL_ADDRESS][DOMAIN_NAME]" at bounding box center [196, 324] width 165 height 14
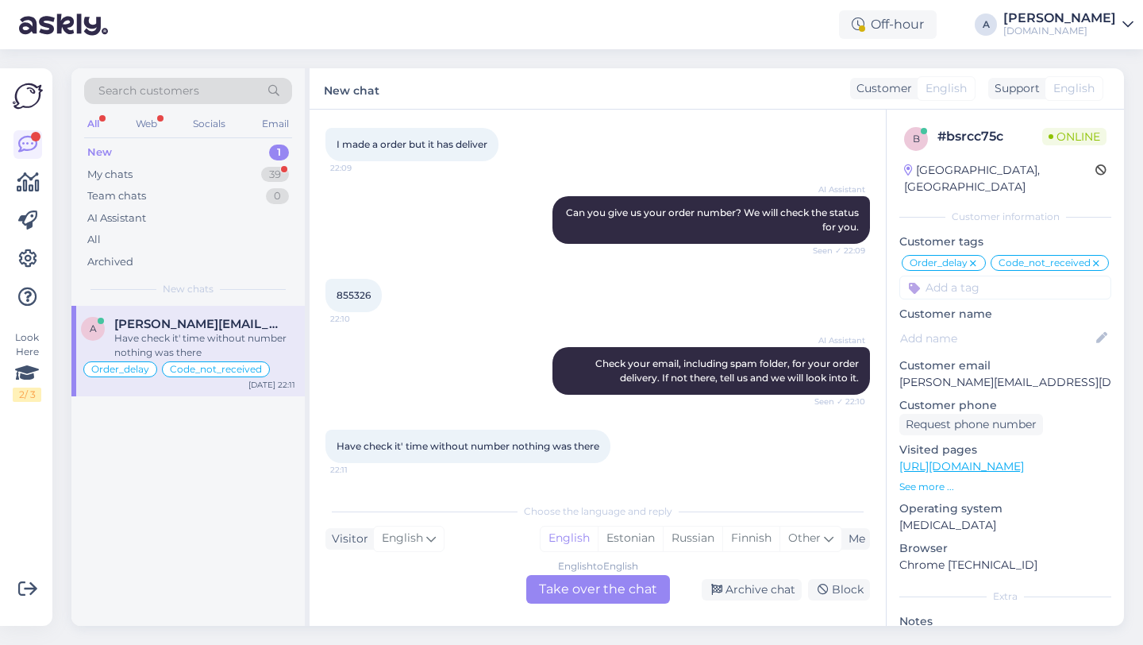
scroll to position [7523, 0]
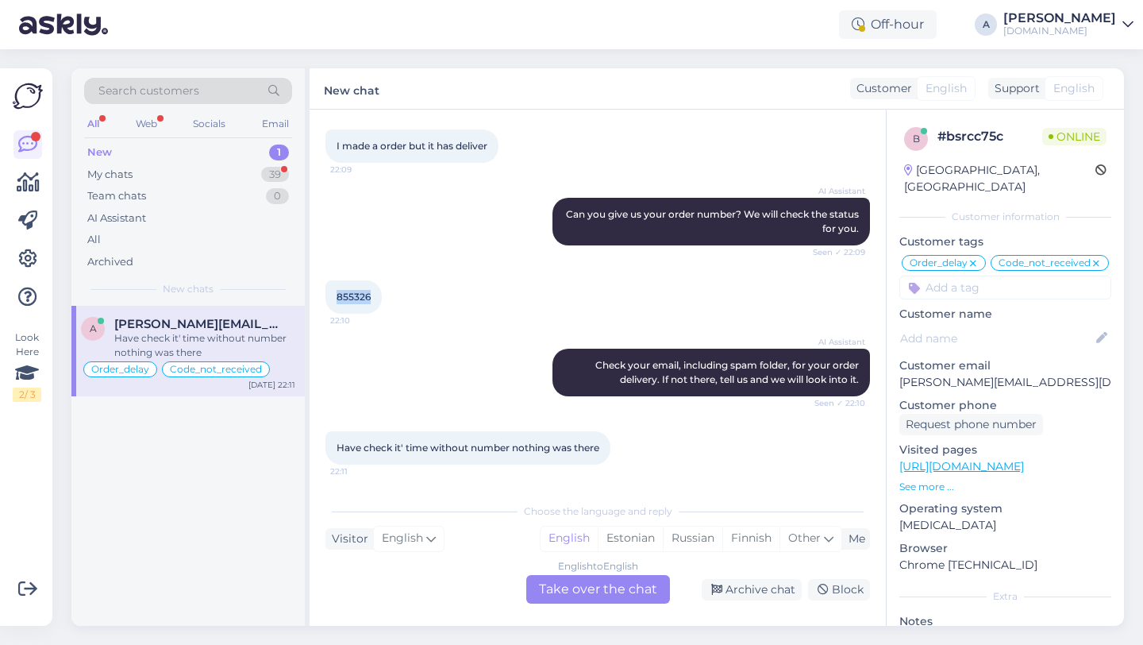
drag, startPoint x: 373, startPoint y: 324, endPoint x: 329, endPoint y: 324, distance: 44.5
click at [329, 314] on div "855326 22:10" at bounding box center [353, 296] width 56 height 33
copy span "855326"
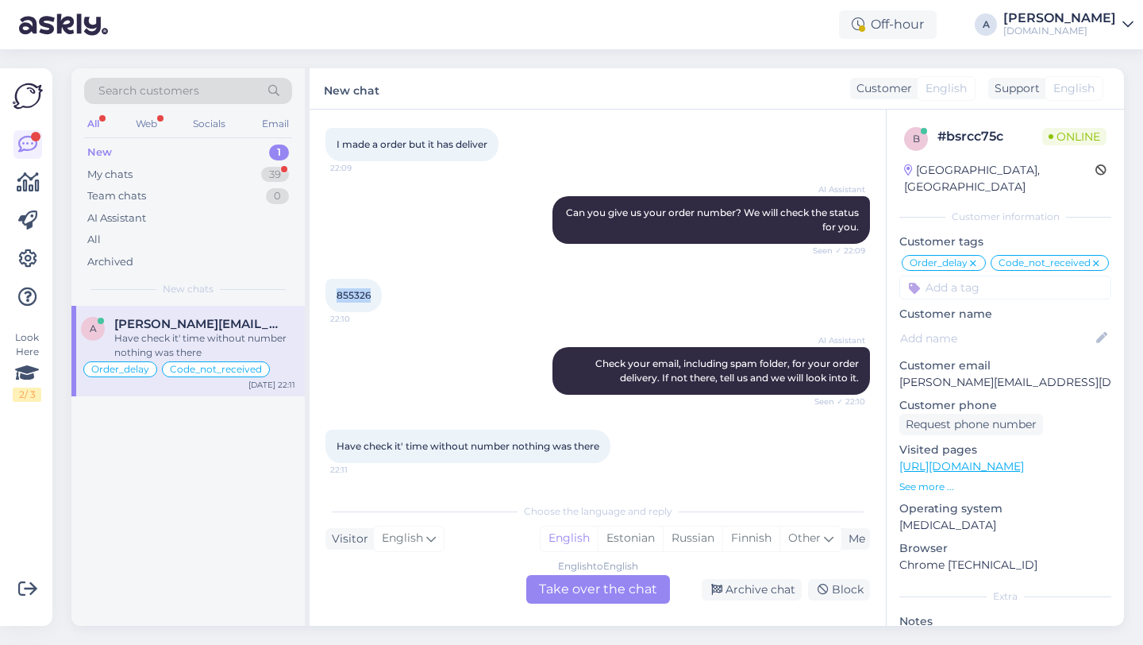
scroll to position [7553, 0]
click at [597, 582] on div "English to English Take over the chat" at bounding box center [598, 589] width 144 height 29
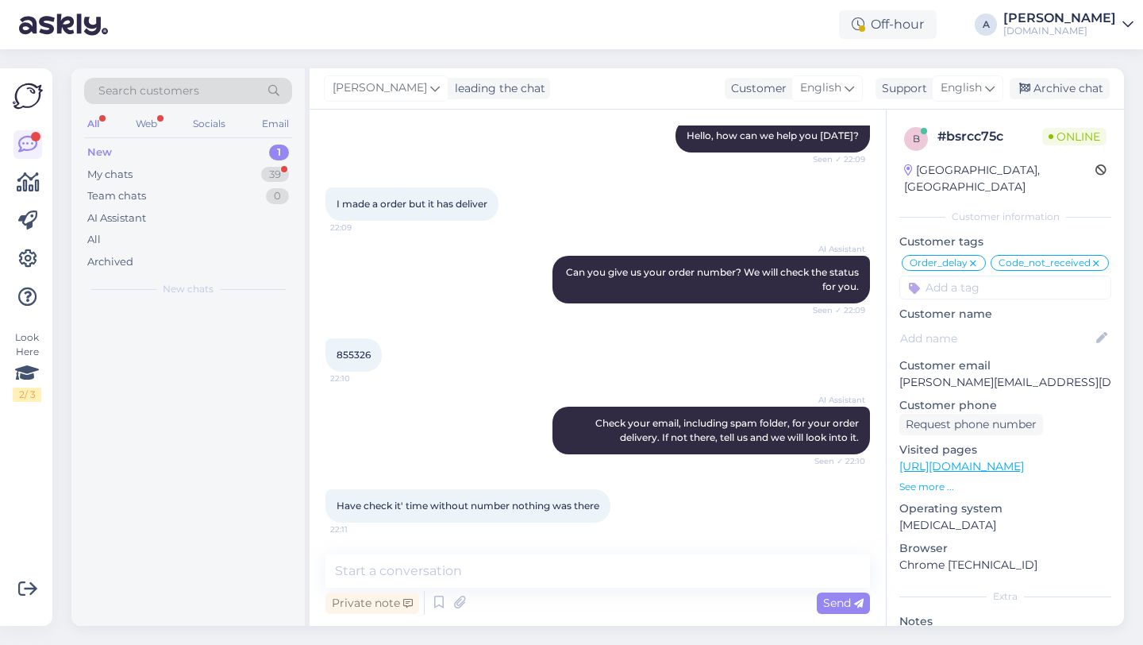
scroll to position [7494, 0]
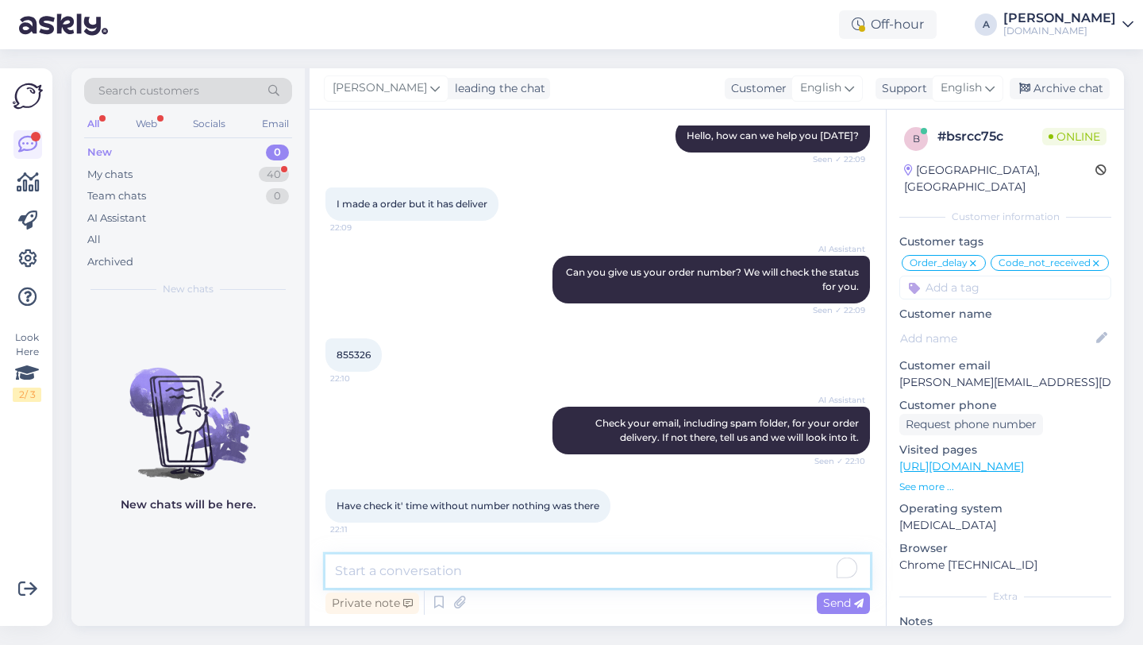
click at [529, 575] on textarea "To enrich screen reader interactions, please activate Accessibility in Grammarl…" at bounding box center [597, 570] width 545 height 33
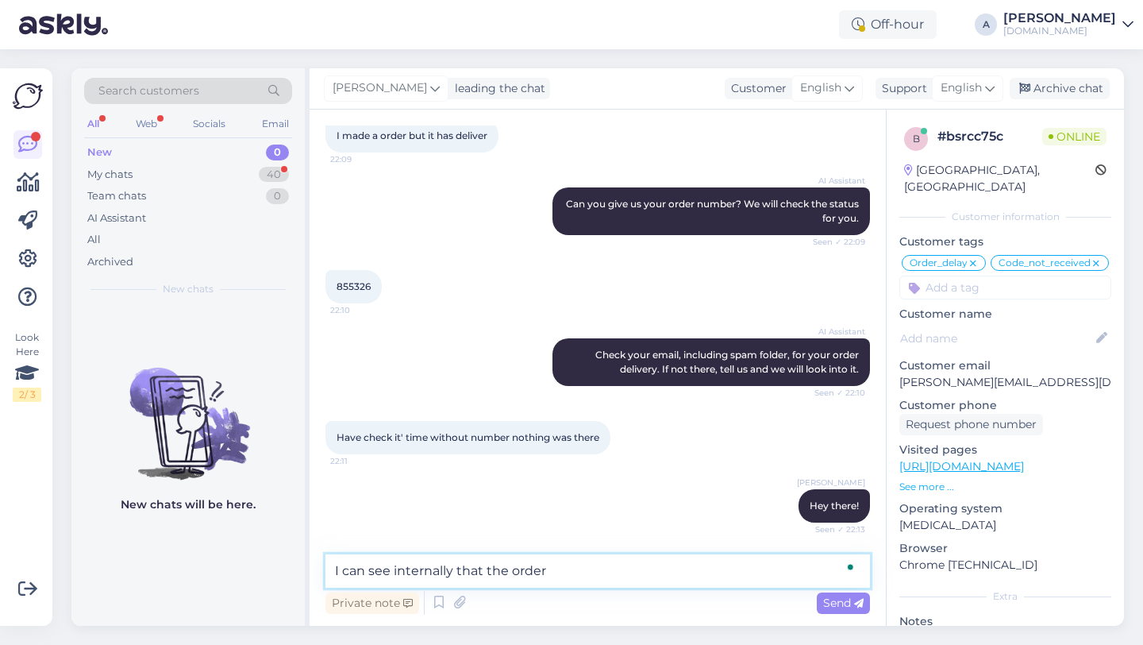
paste textarea "855326"
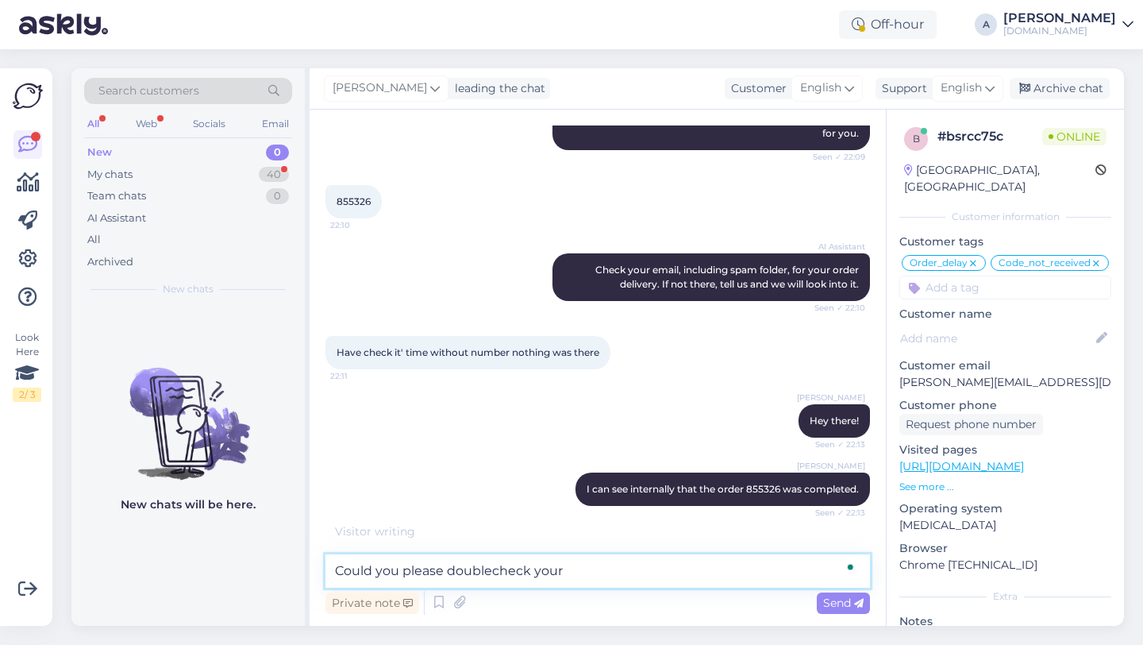
scroll to position [7698, 0]
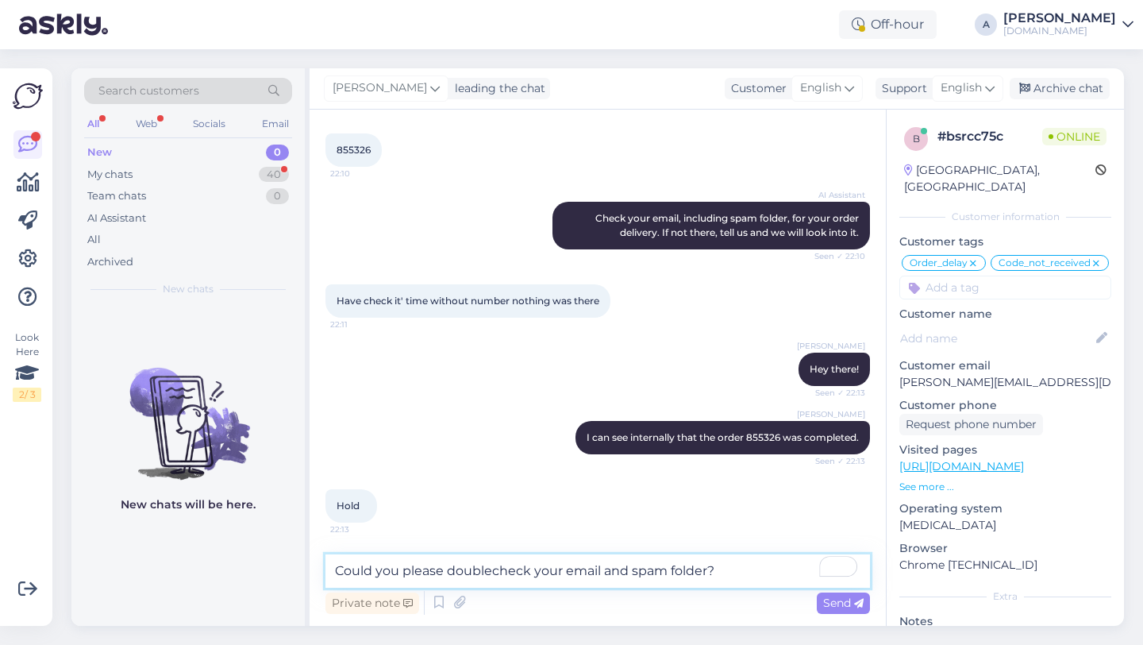
click at [491, 569] on textarea "Could you please doublecheck your email and spam folder?" at bounding box center [597, 570] width 545 height 33
click at [762, 574] on textarea "Could you please double-check your email and spam folder?" at bounding box center [597, 570] width 545 height 33
click at [497, 571] on textarea "Could you please double-check your email and spam folder?" at bounding box center [597, 570] width 545 height 33
click at [836, 605] on span "Send" at bounding box center [843, 602] width 40 height 14
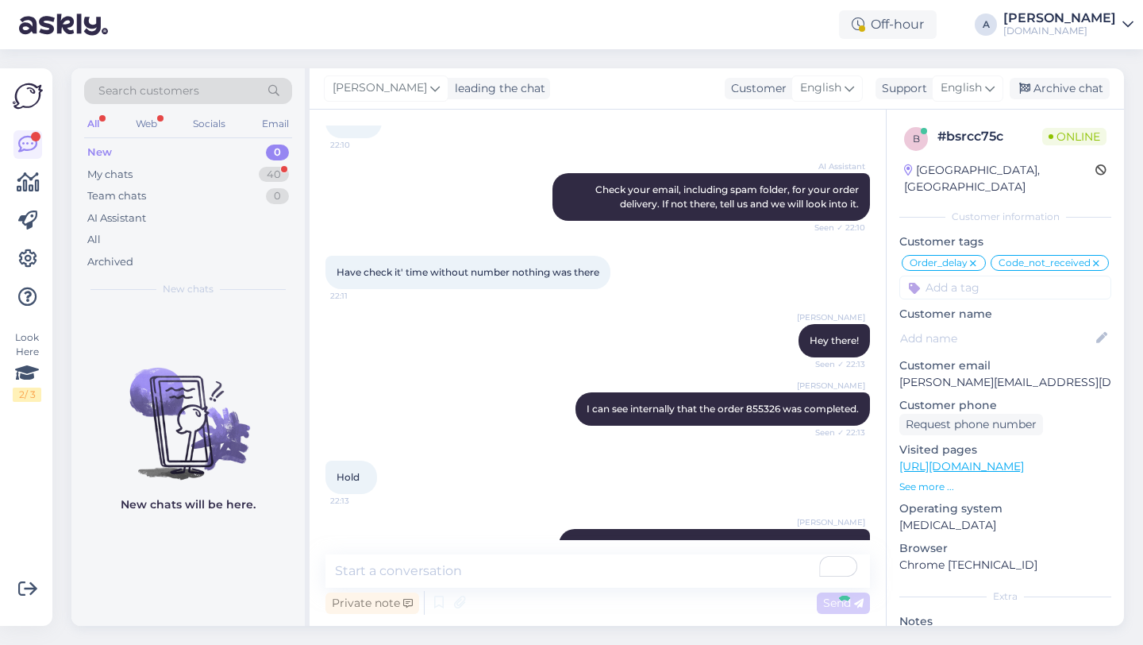
scroll to position [7767, 0]
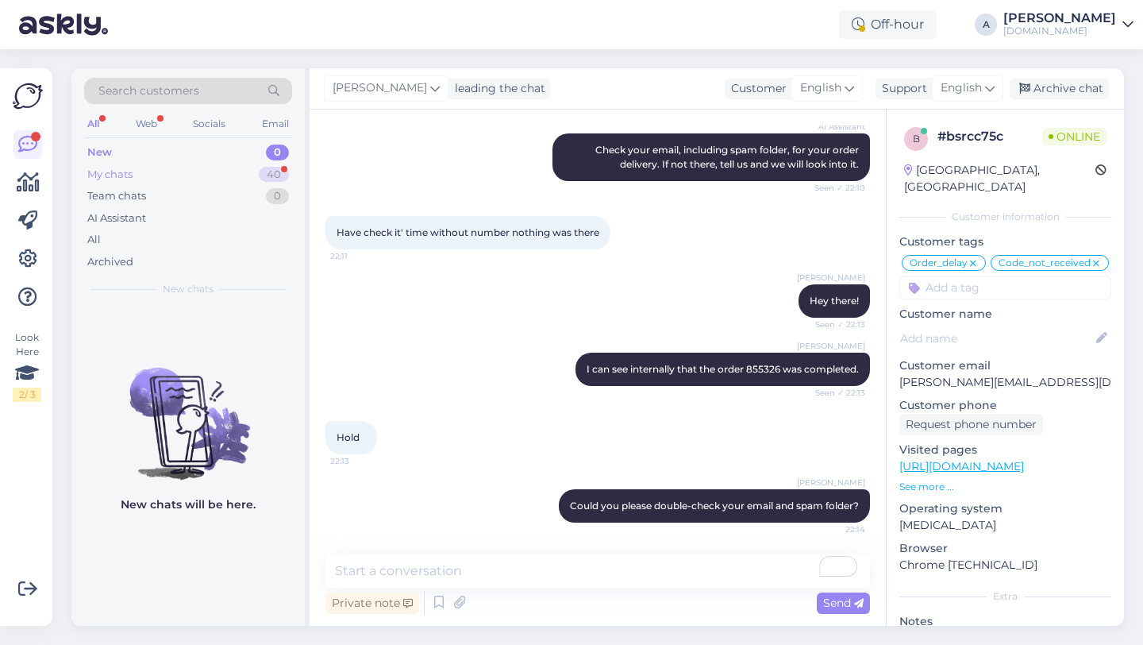
click at [247, 173] on div "My chats 40" at bounding box center [188, 175] width 208 height 22
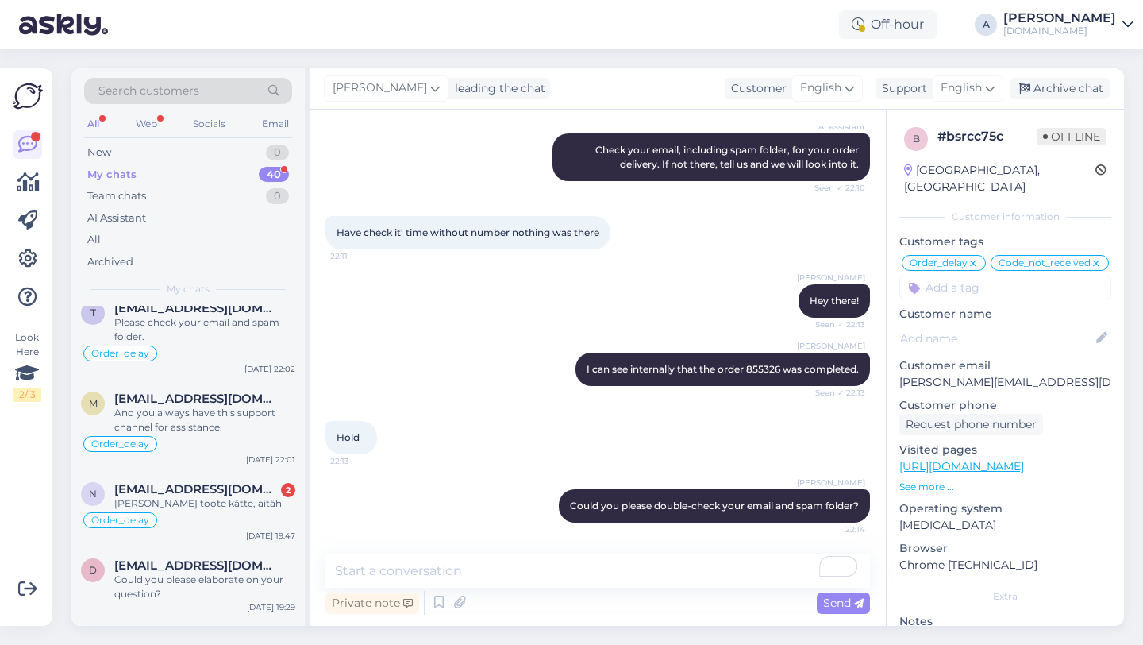
scroll to position [1121, 0]
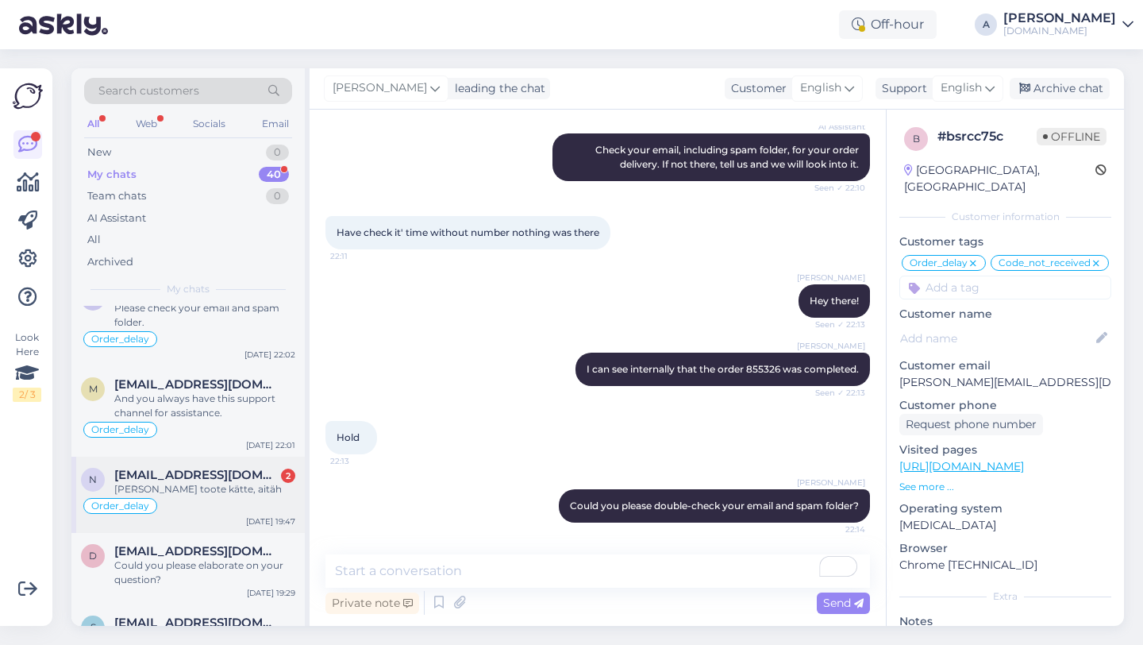
click at [206, 480] on span "[EMAIL_ADDRESS][DOMAIN_NAME]" at bounding box center [196, 475] width 165 height 14
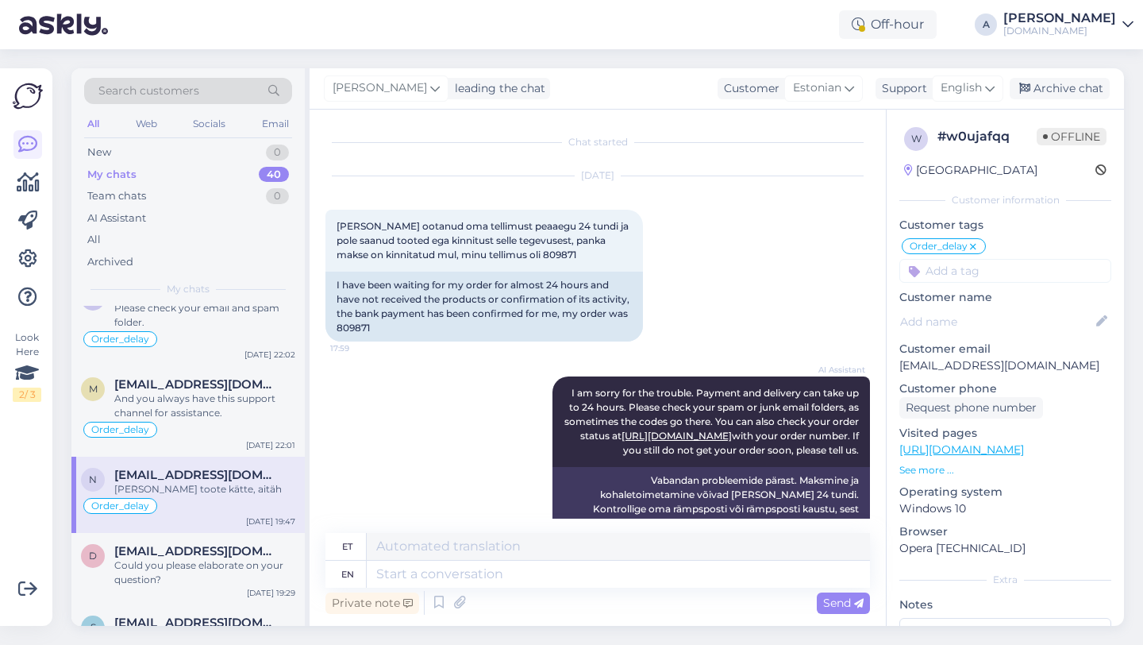
scroll to position [8380, 0]
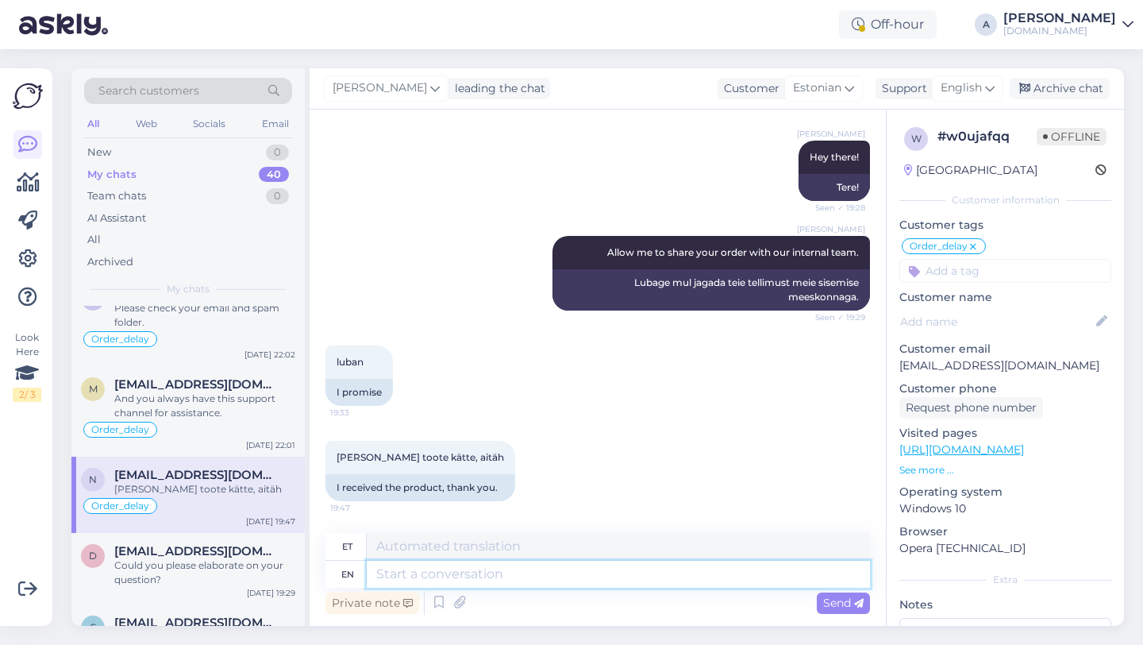
click at [413, 564] on textarea at bounding box center [618, 573] width 503 height 27
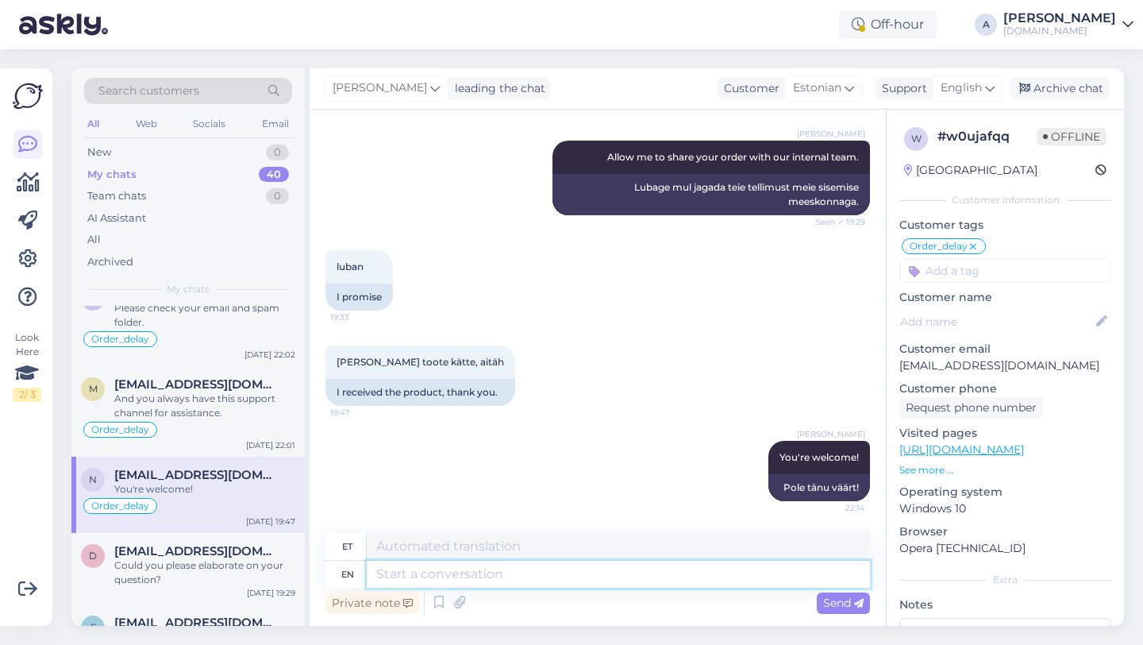
click at [488, 579] on textarea at bounding box center [618, 573] width 503 height 27
paste textarea "If you need further help, don't hesitate to contact us again. Have a great day!"
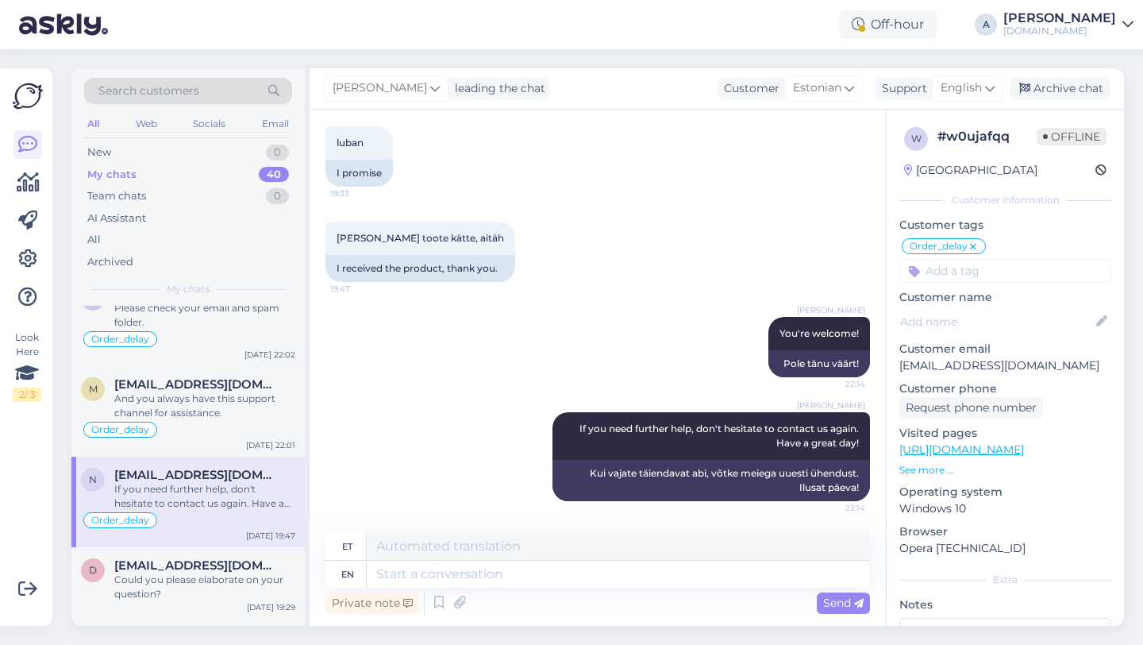
click at [457, 377] on div "Alfredo You're welcome! 22:14 Pole tänu väärt!" at bounding box center [597, 346] width 545 height 95
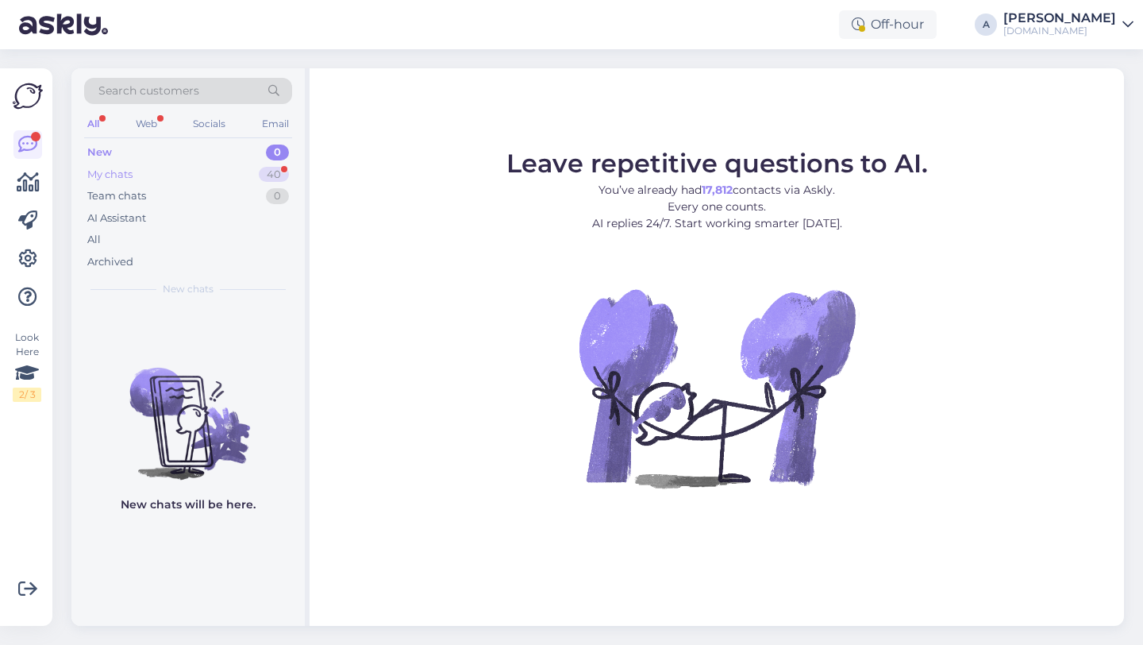
click at [283, 178] on div "40" at bounding box center [274, 175] width 30 height 16
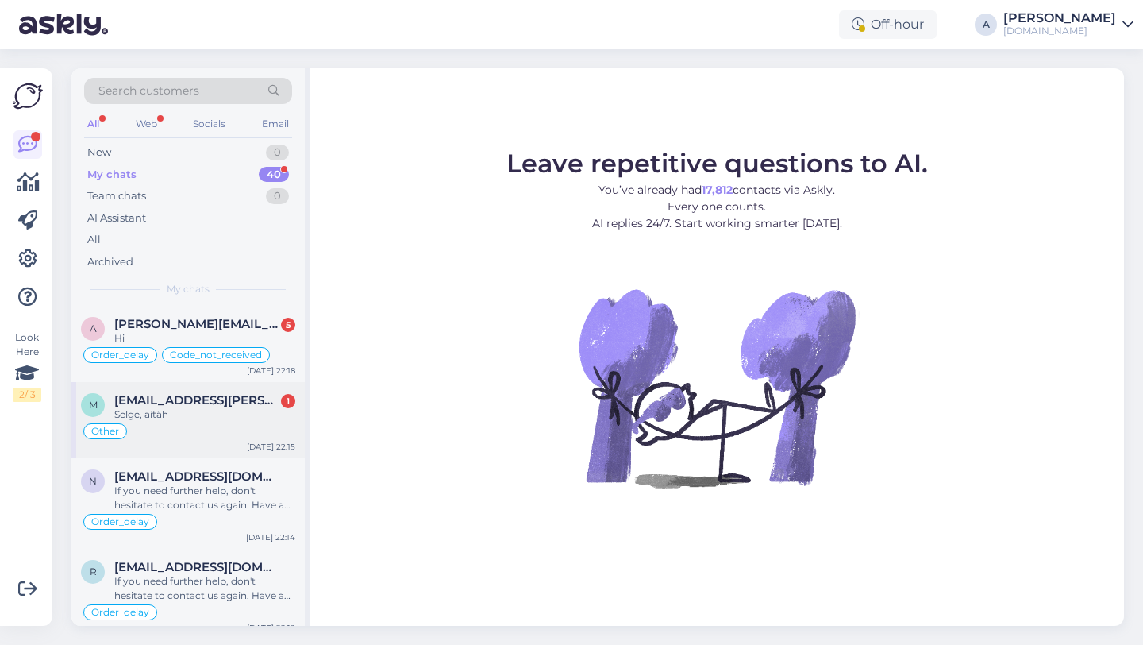
click at [178, 422] on div "Other" at bounding box center [188, 431] width 214 height 19
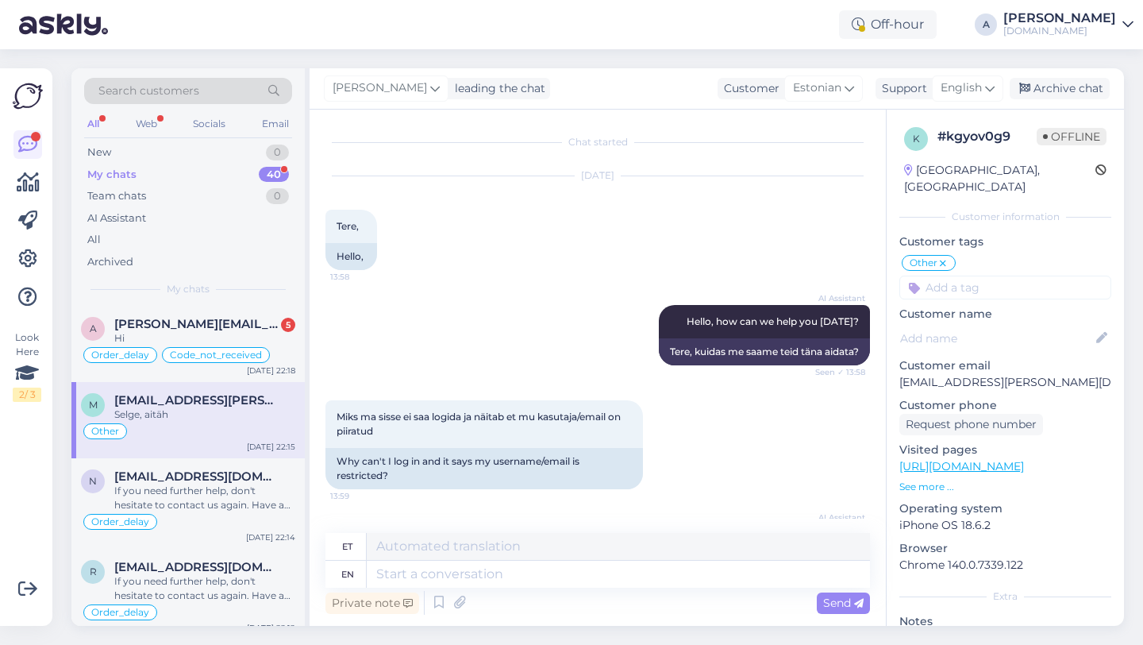
scroll to position [4275, 0]
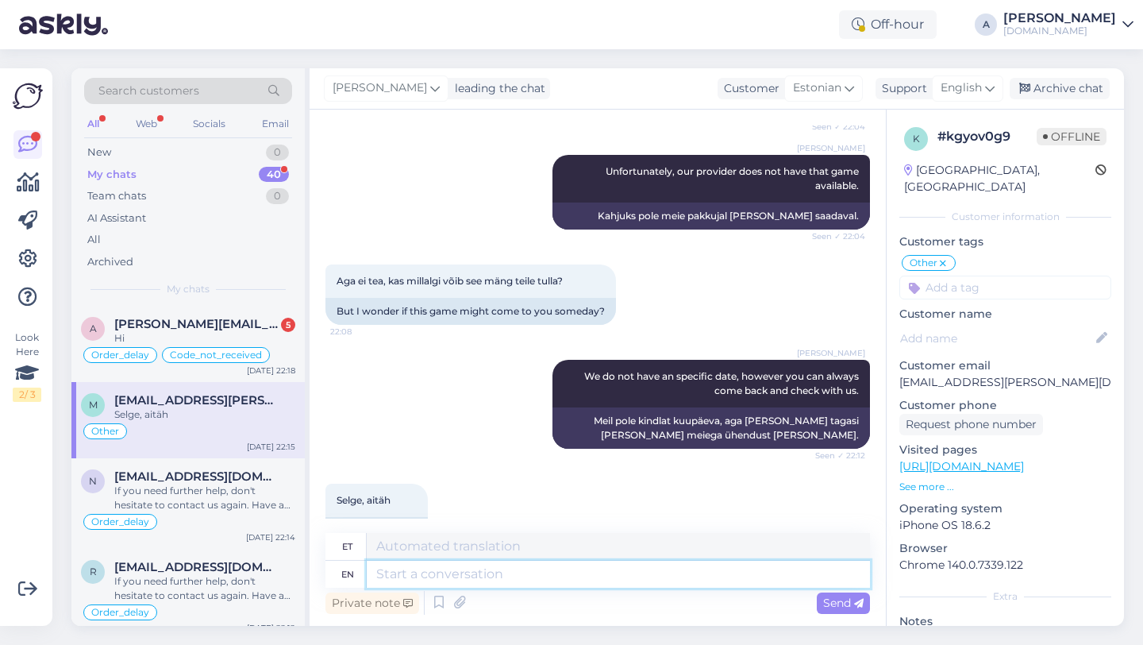
click at [410, 566] on textarea at bounding box center [618, 573] width 503 height 27
type textarea "You're wel"
type textarea "Sa oled"
type textarea "You're welcome!"
type textarea "Pole tänu väärt!"
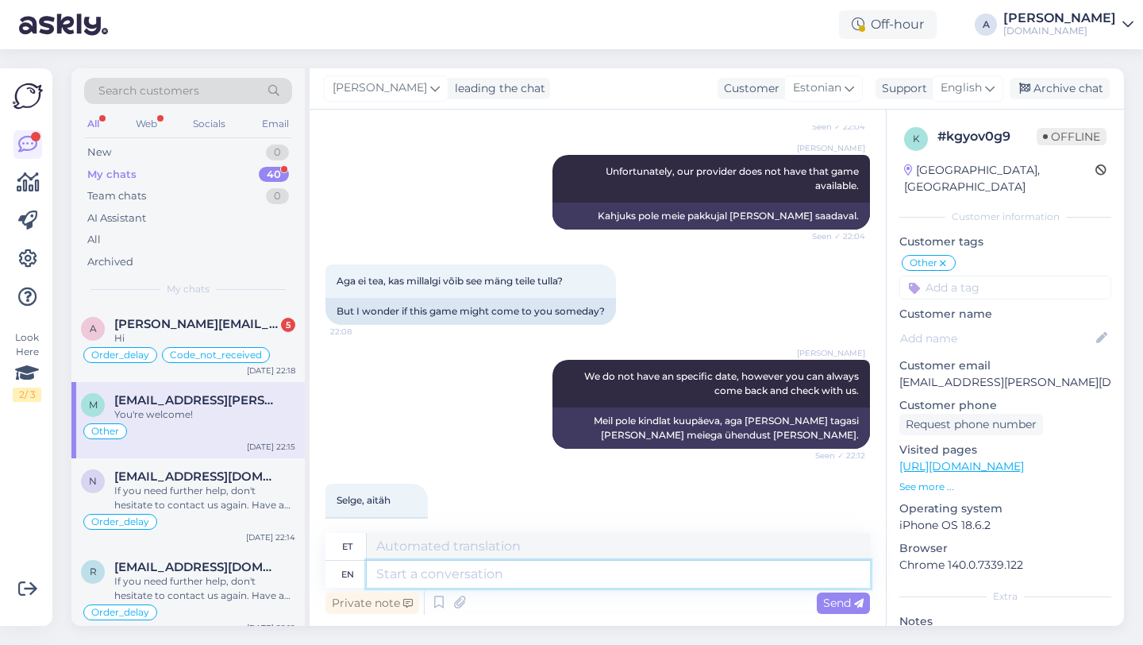
scroll to position [4370, 0]
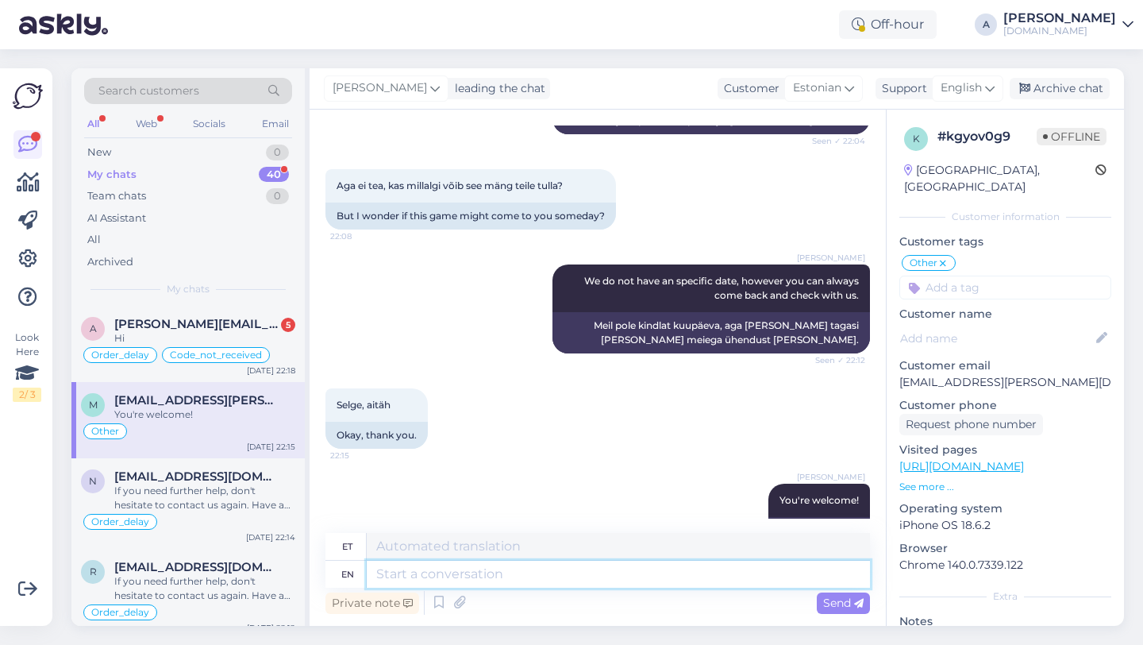
paste textarea "If you need further help, don't hesitate to contact us again. Have a great day!"
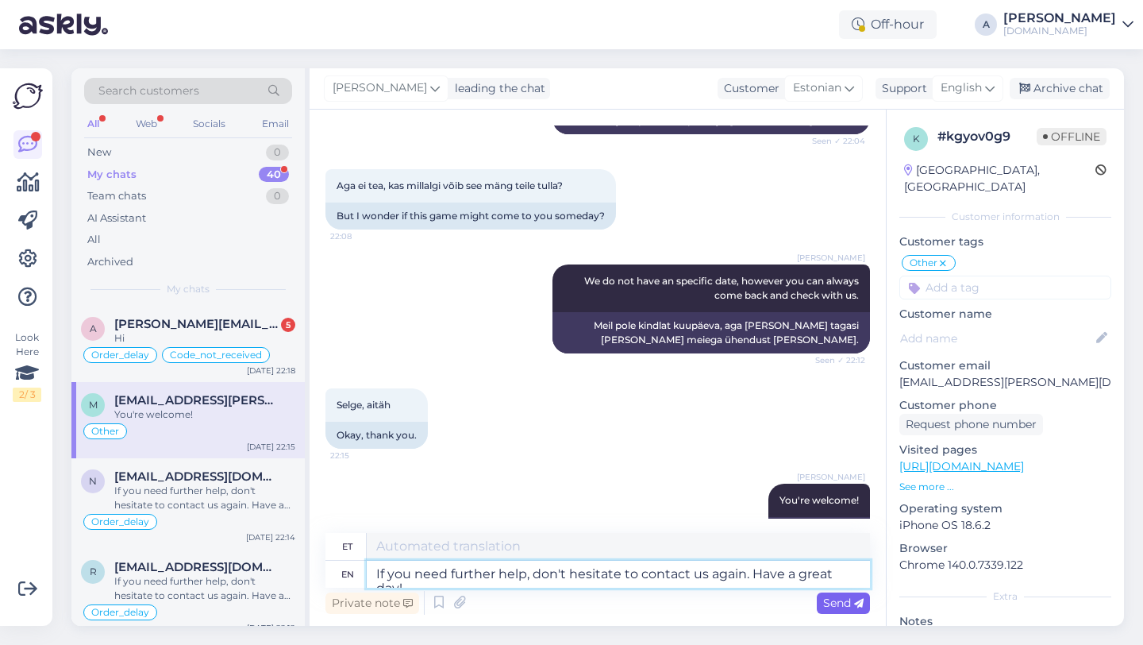
type textarea "If you need further help, don't hesitate to contact us again. Have a great day!"
type textarea "Kui vajate täiendavat abi, võtke meiega uuesti ühendust. Ilusat päeva!"
click at [838, 603] on span "Send" at bounding box center [843, 602] width 40 height 14
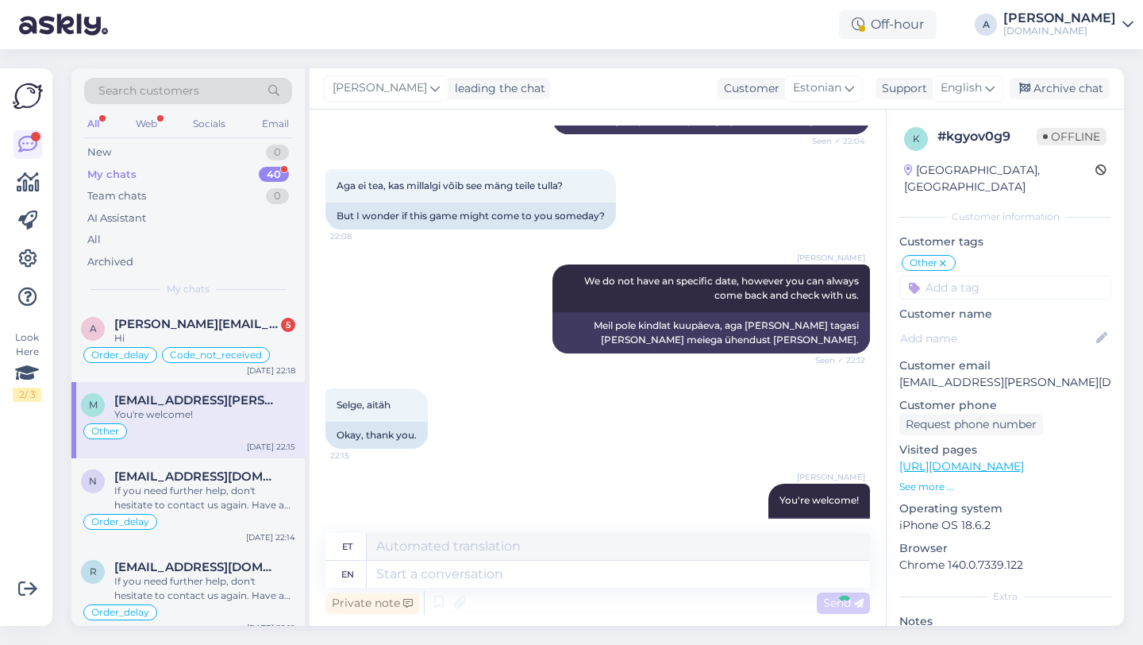
scroll to position [4494, 0]
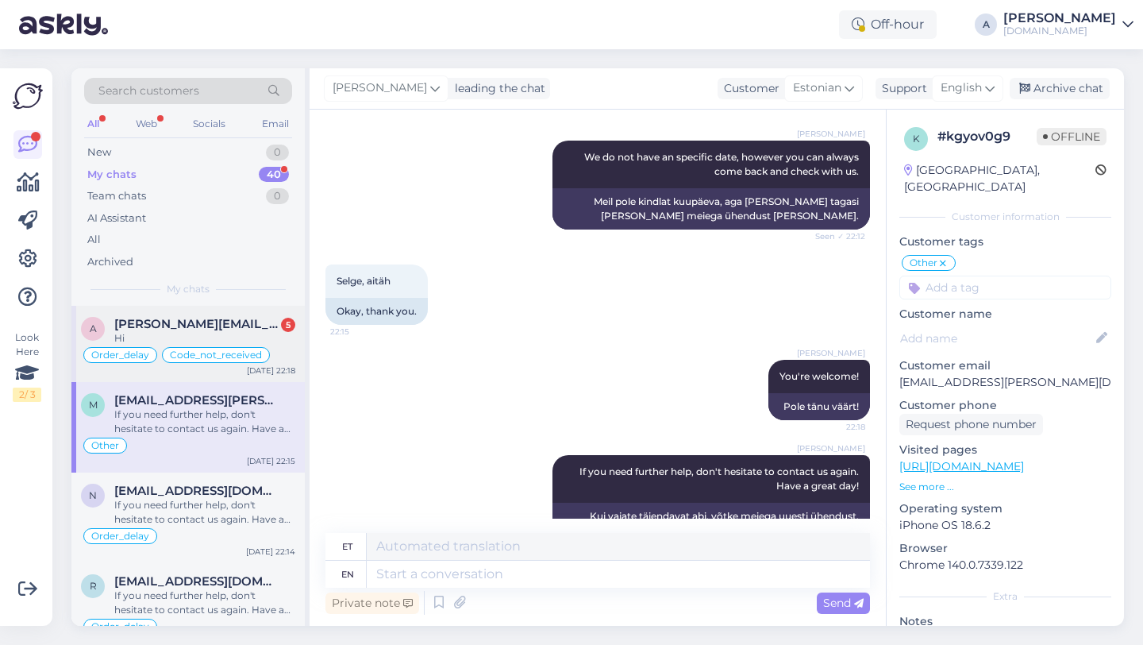
click at [253, 324] on span "[PERSON_NAME][EMAIL_ADDRESS][DOMAIN_NAME]" at bounding box center [196, 324] width 165 height 14
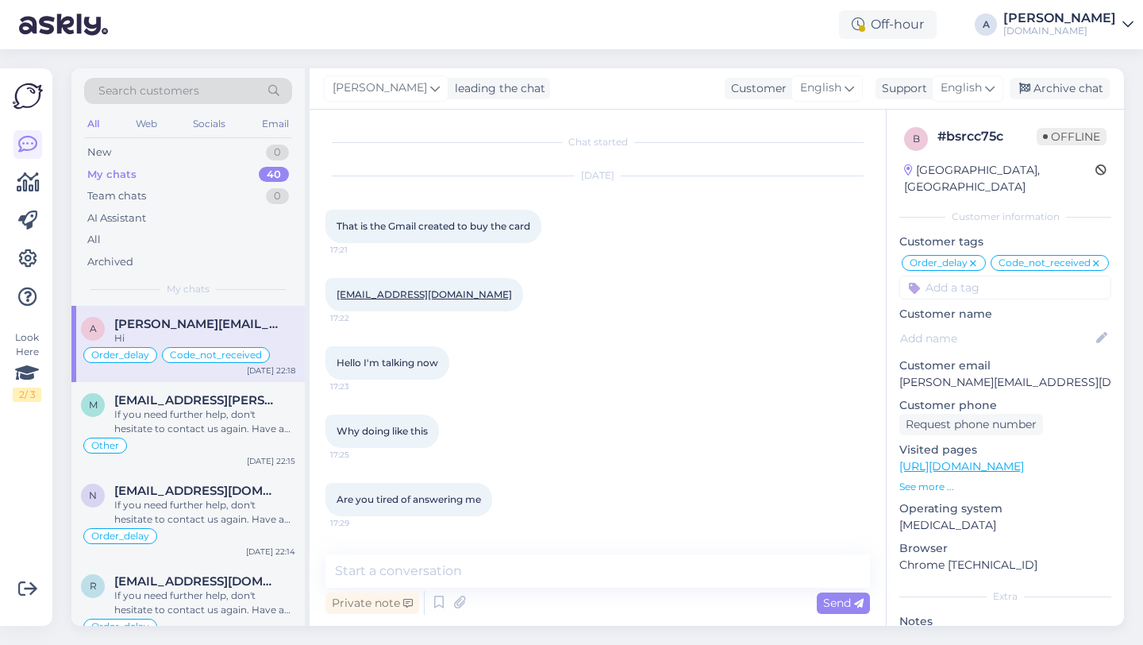
scroll to position [7422, 0]
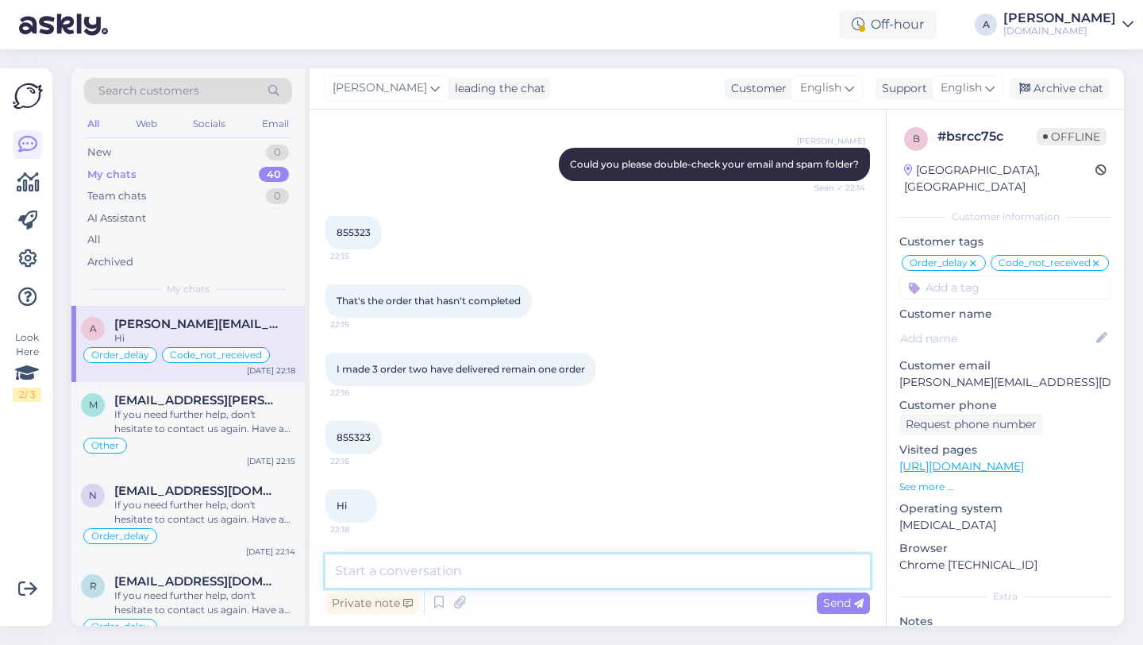
click at [370, 572] on textarea at bounding box center [597, 570] width 545 height 33
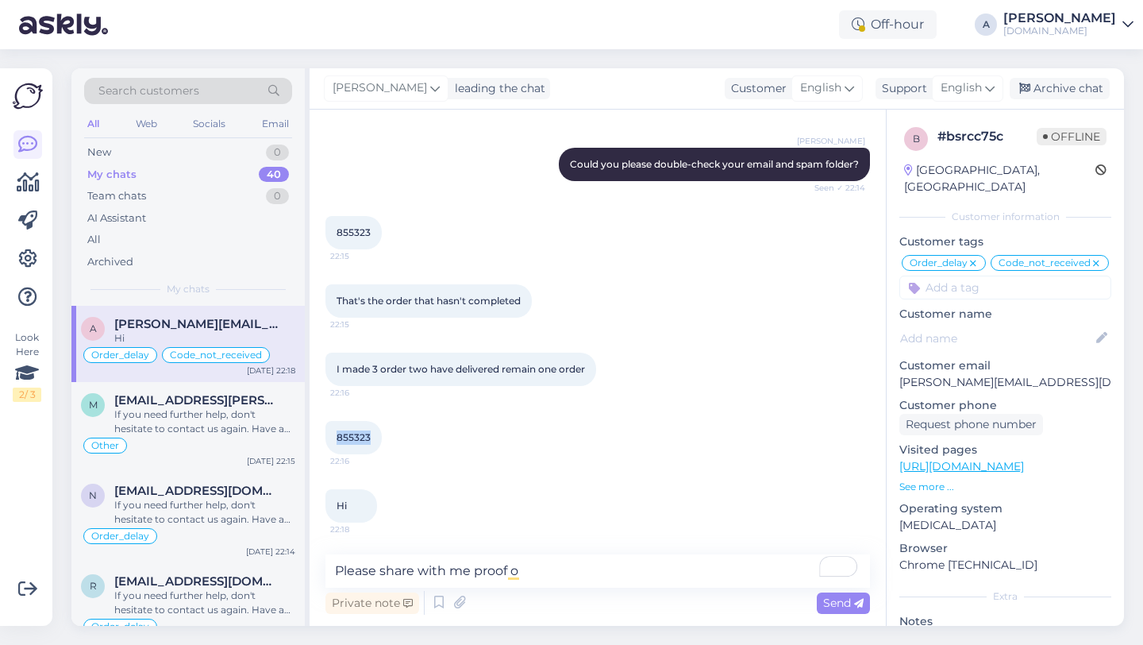
drag, startPoint x: 375, startPoint y: 435, endPoint x: 328, endPoint y: 435, distance: 47.6
click at [328, 435] on div "855323 22:16" at bounding box center [353, 437] width 56 height 33
copy span "855323"
drag, startPoint x: 537, startPoint y: 572, endPoint x: 287, endPoint y: 556, distance: 249.8
click at [287, 556] on div "Search customers All Web Socials Email New 0 My chats 40 Team chats 0 AI Assist…" at bounding box center [597, 346] width 1053 height 557
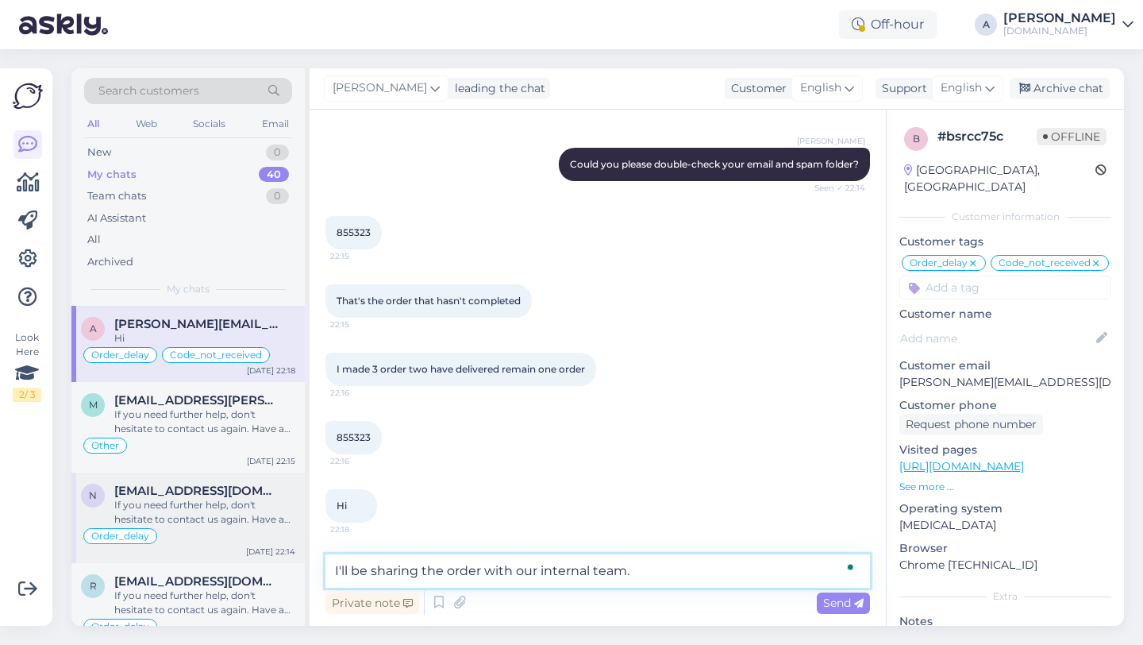
type textarea "I'll be sharing the order with our internal team."
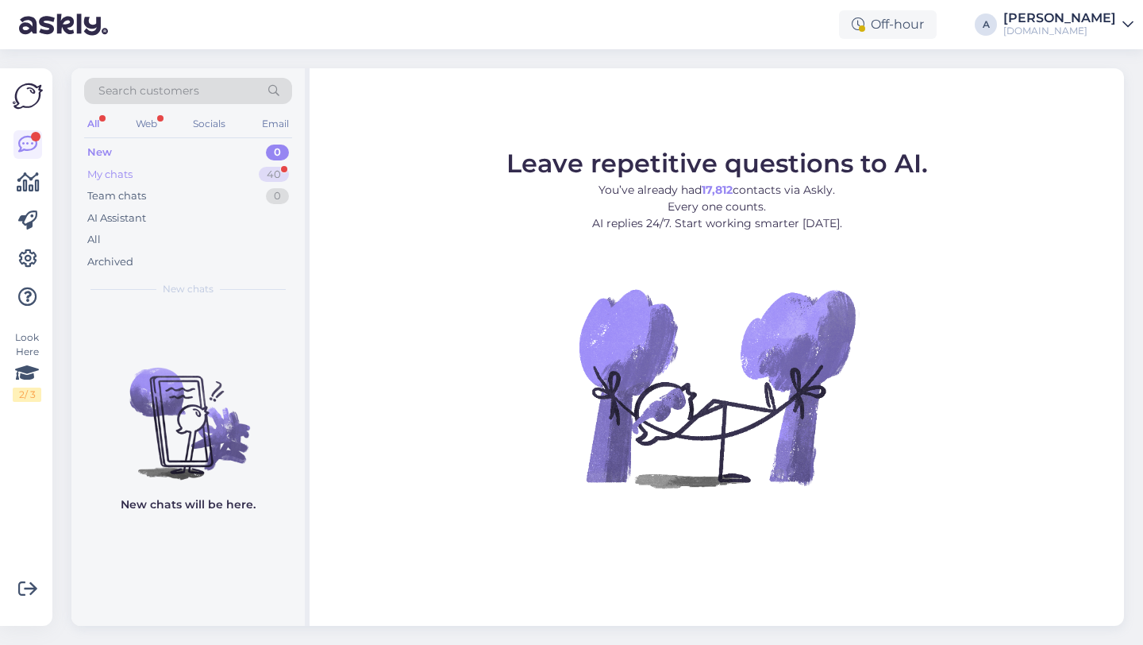
click at [270, 176] on div "40" at bounding box center [274, 175] width 30 height 16
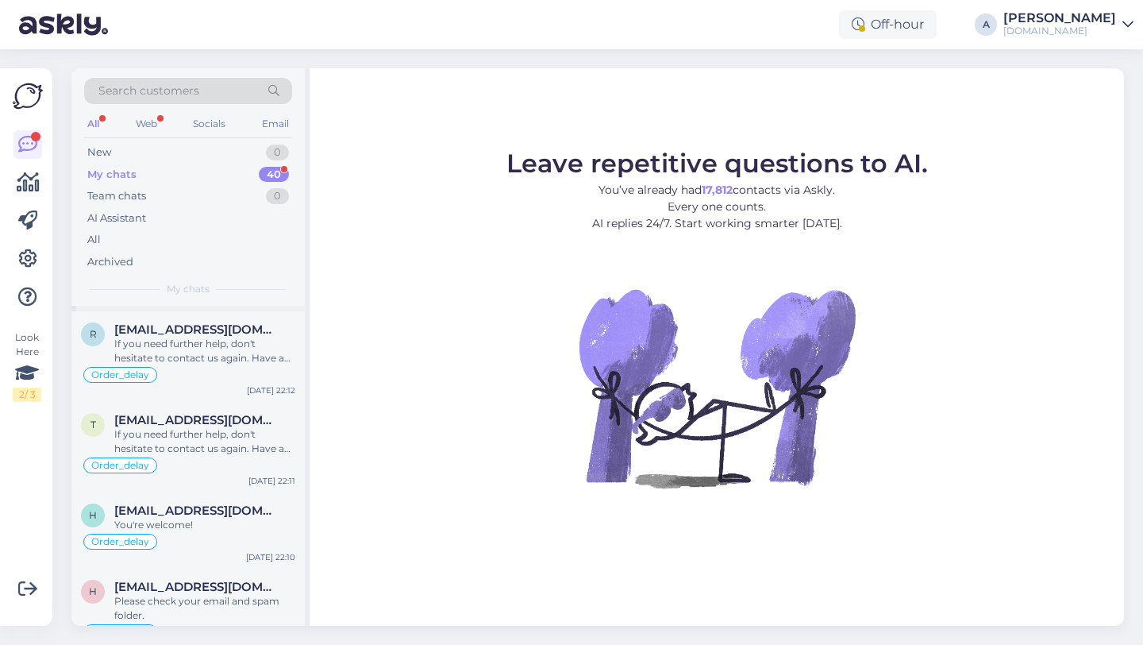
scroll to position [263, 0]
